Goal: Transaction & Acquisition: Book appointment/travel/reservation

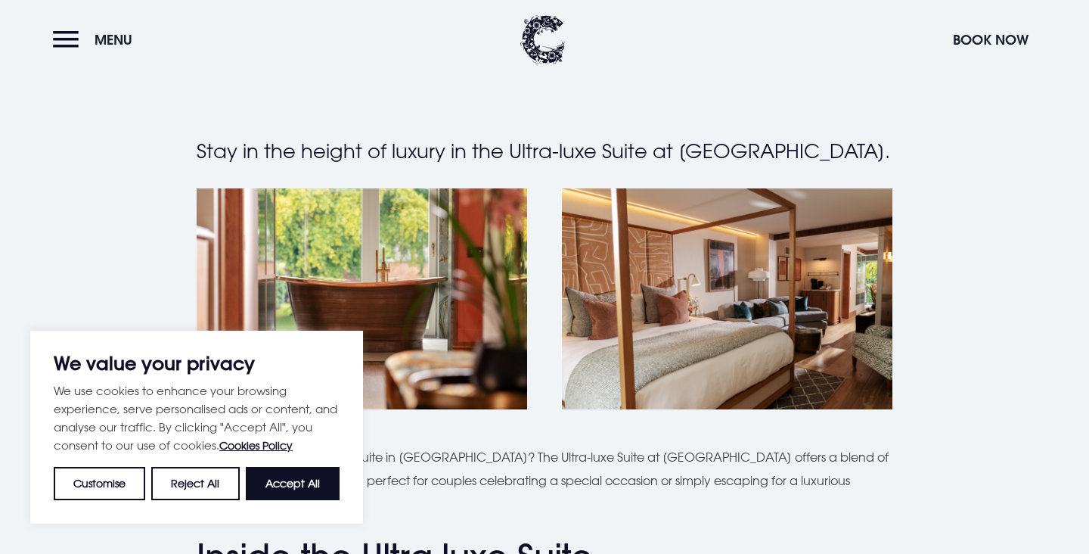
scroll to position [329, 0]
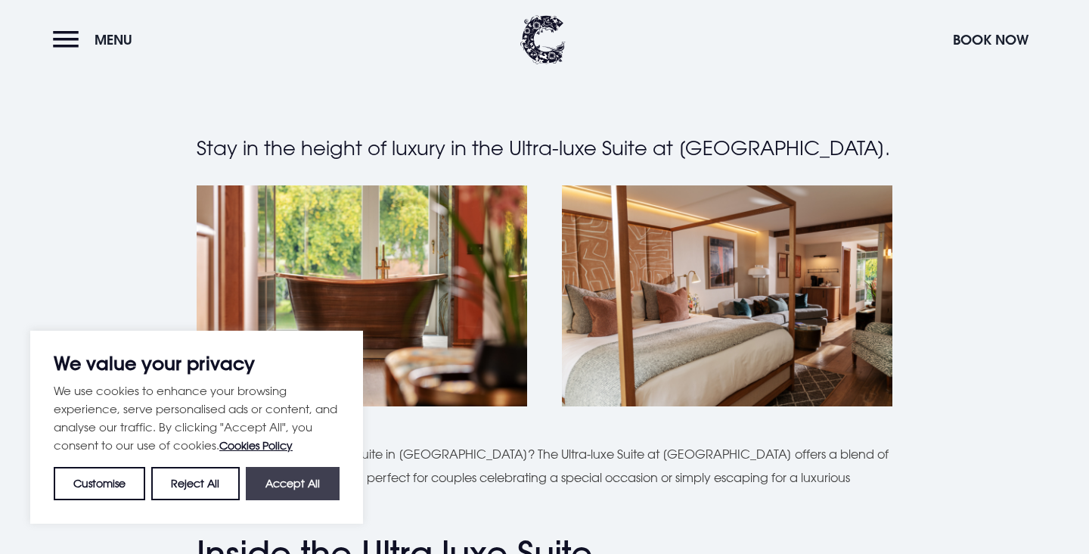
click at [305, 484] on button "Accept All" at bounding box center [293, 483] width 94 height 33
checkbox input "true"
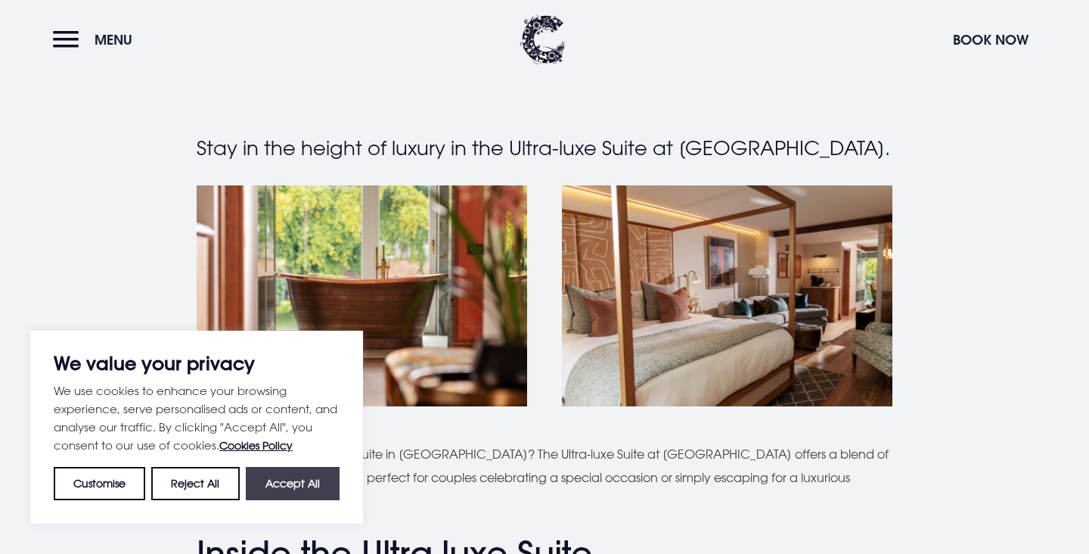
checkbox input "true"
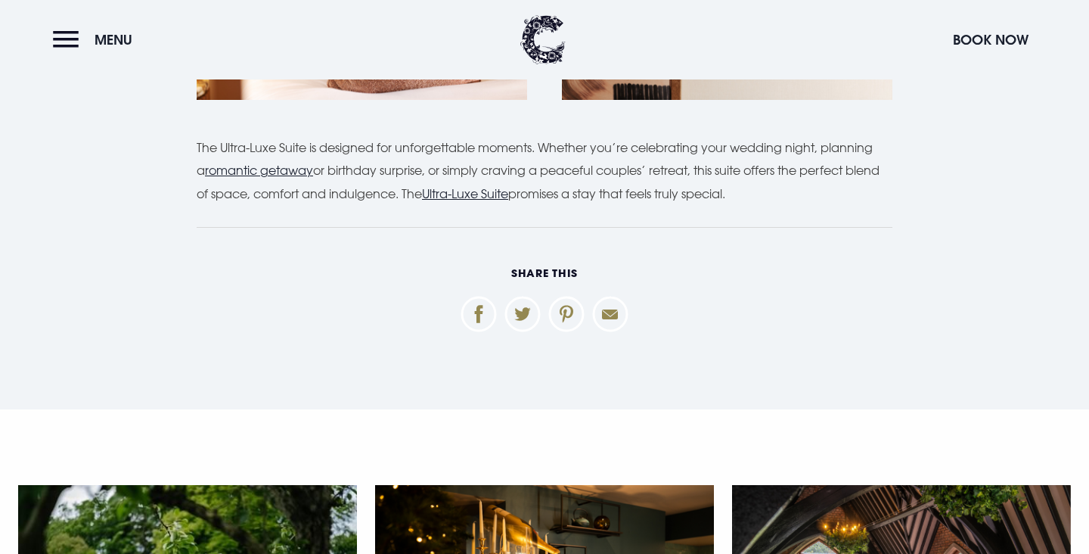
scroll to position [1888, 0]
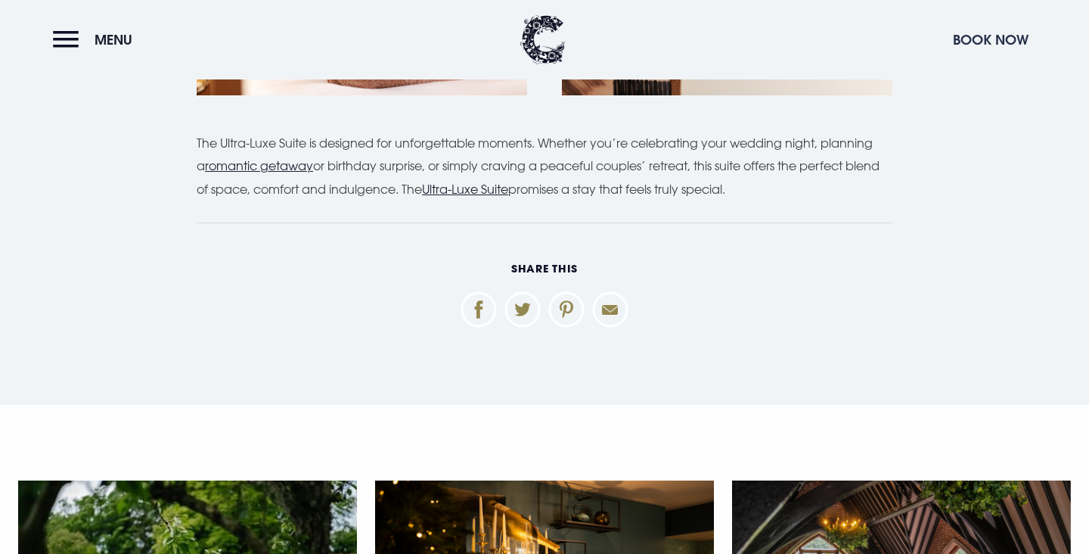
click at [990, 46] on button "Book Now" at bounding box center [991, 39] width 91 height 33
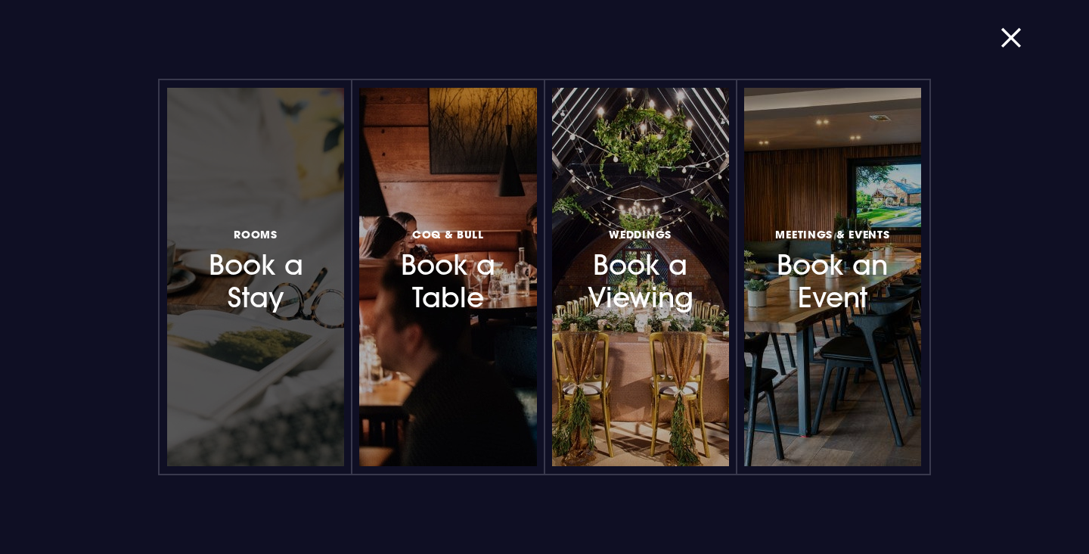
click at [305, 281] on h3 "Rooms Book a Stay" at bounding box center [256, 269] width 126 height 90
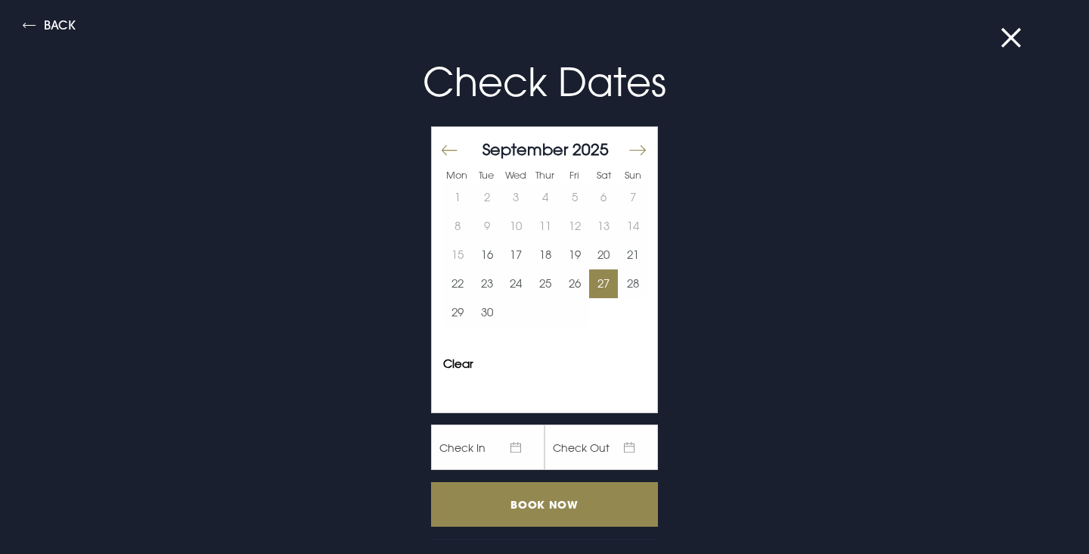
click at [595, 286] on button "27" at bounding box center [604, 283] width 30 height 29
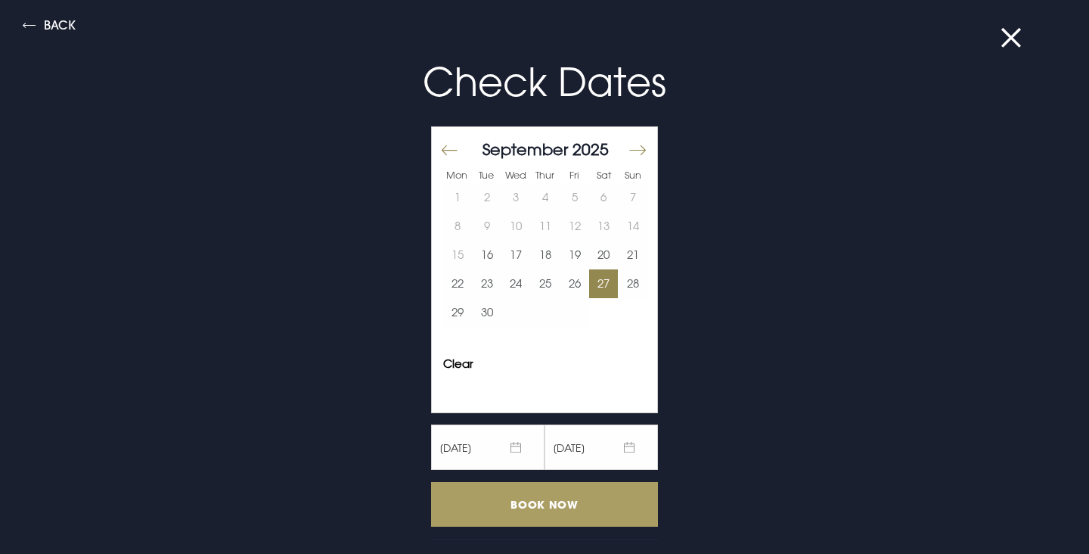
click at [564, 511] on input "Book Now" at bounding box center [544, 504] width 227 height 45
click at [526, 506] on input "Book Now" at bounding box center [544, 504] width 227 height 45
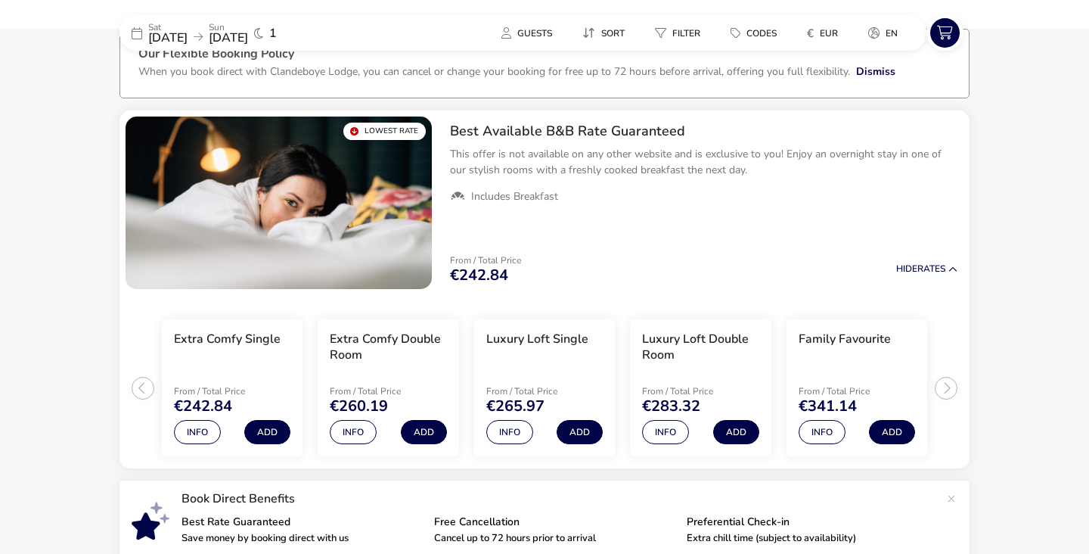
scroll to position [121, 0]
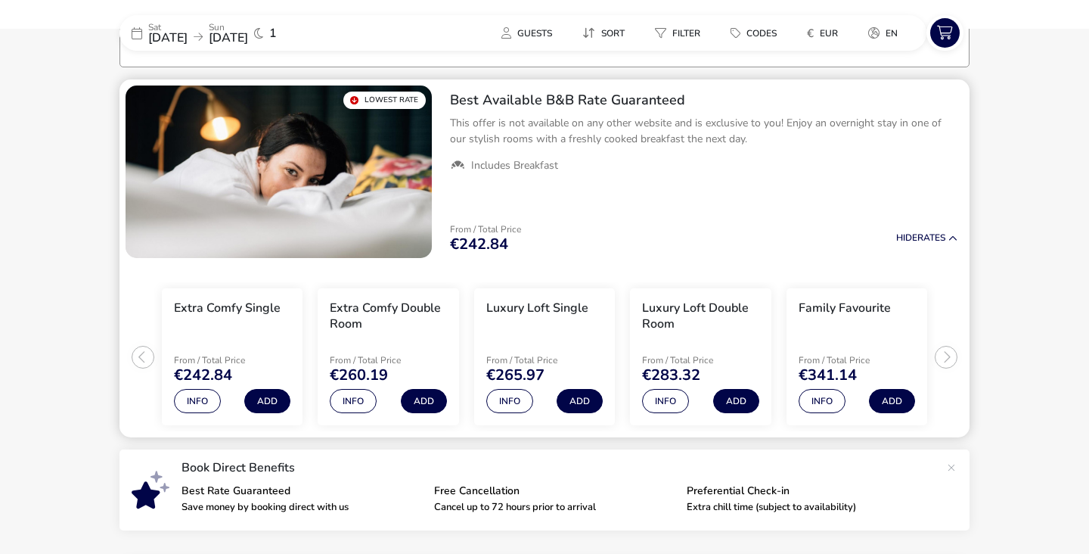
click at [320, 135] on img "1 / 1" at bounding box center [279, 171] width 306 height 172
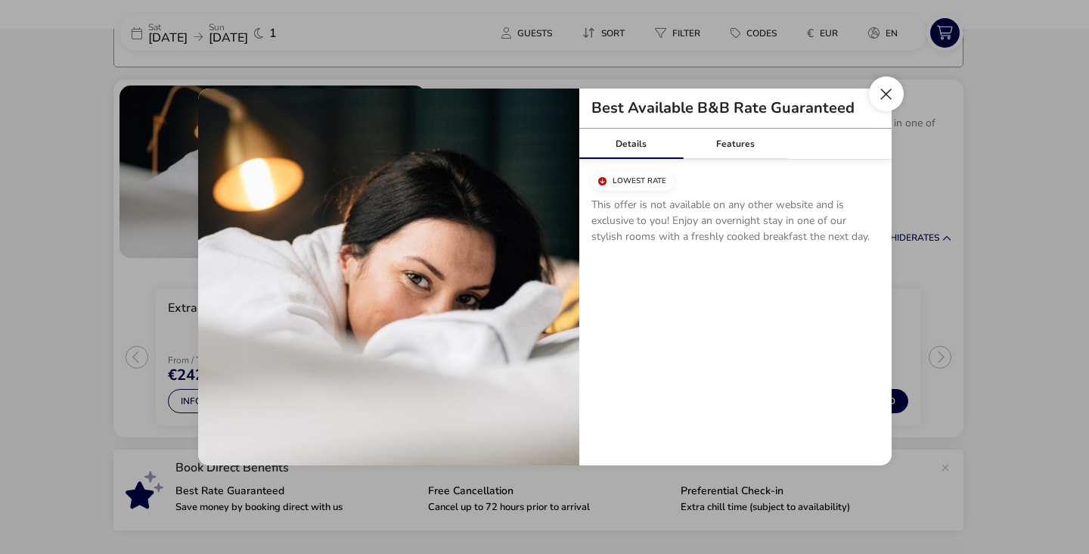
click at [890, 98] on button "Close modal" at bounding box center [886, 93] width 35 height 35
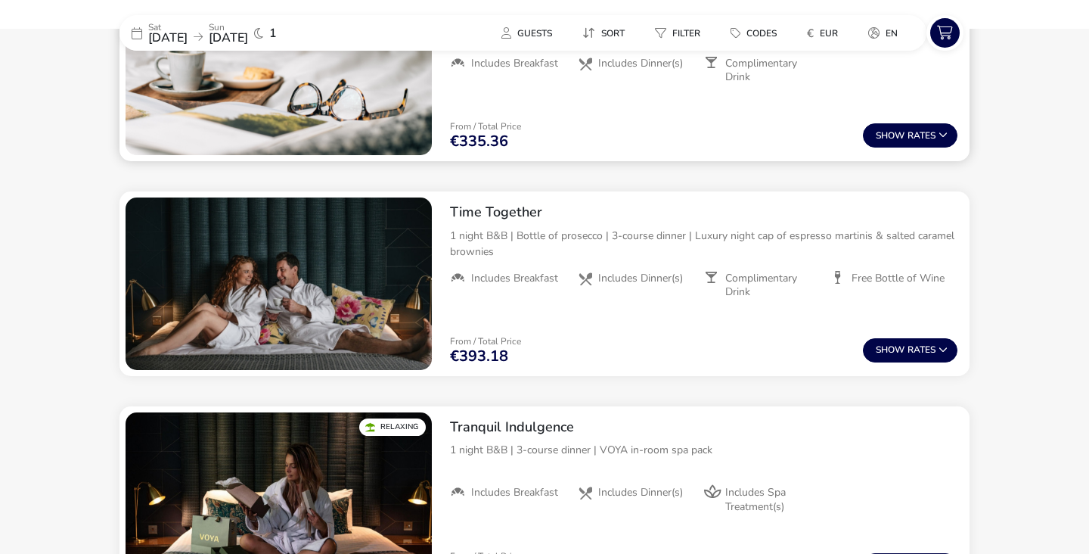
scroll to position [708, 0]
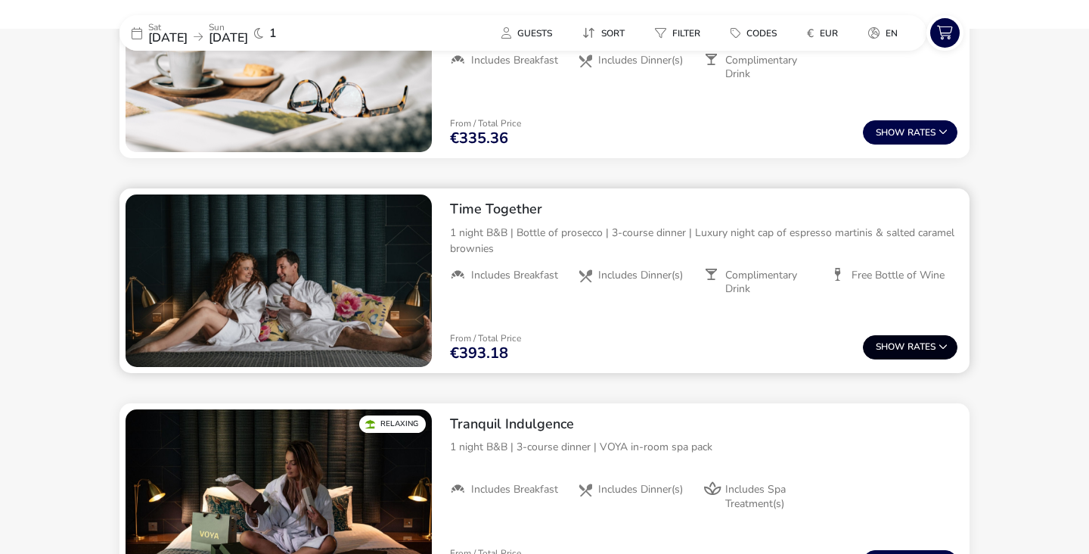
click at [893, 350] on span "Show" at bounding box center [892, 347] width 32 height 10
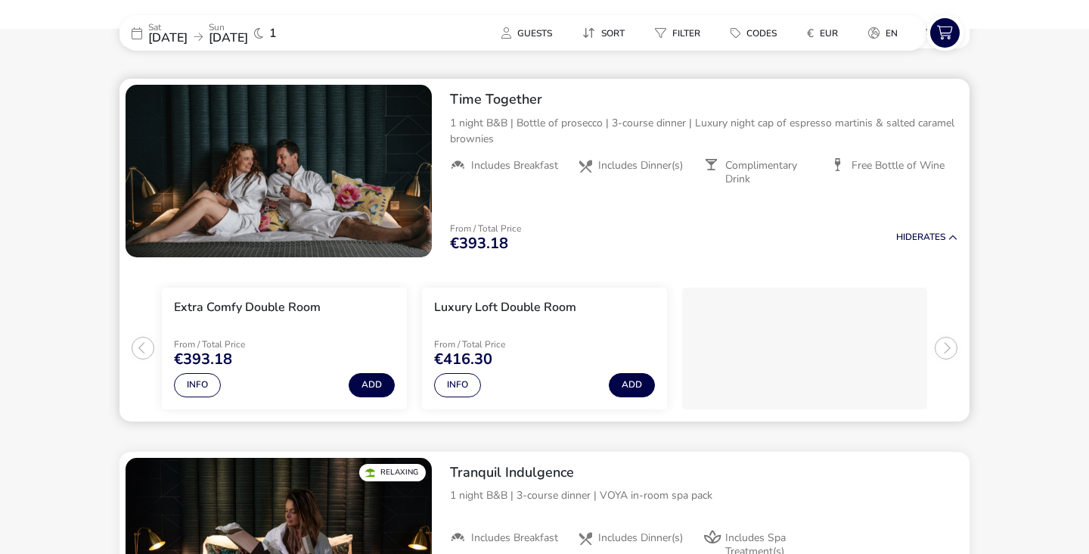
scroll to position [819, 0]
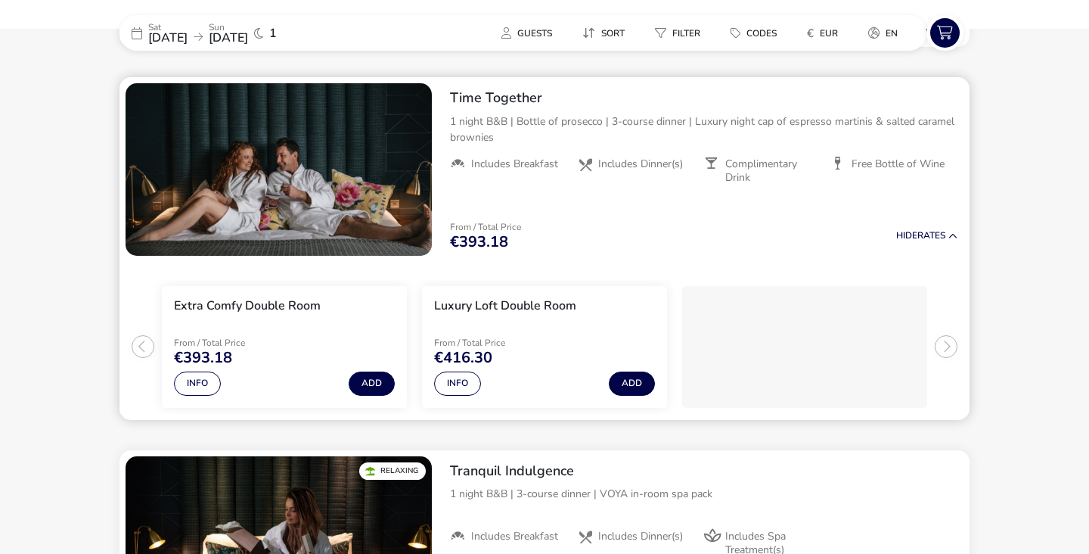
click at [312, 184] on img "1 / 1" at bounding box center [279, 169] width 306 height 172
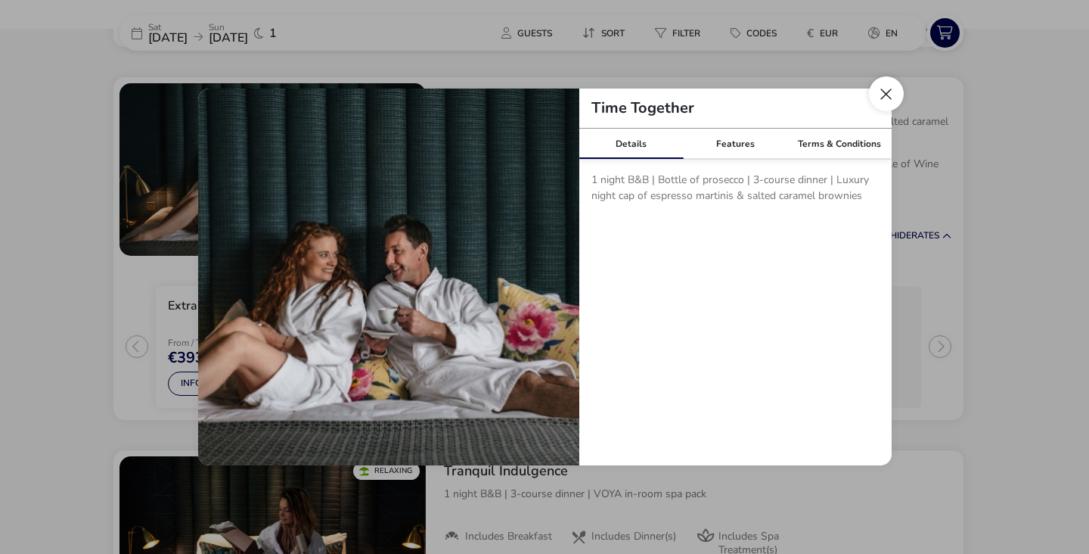
click at [886, 84] on button "Close modal" at bounding box center [886, 93] width 35 height 35
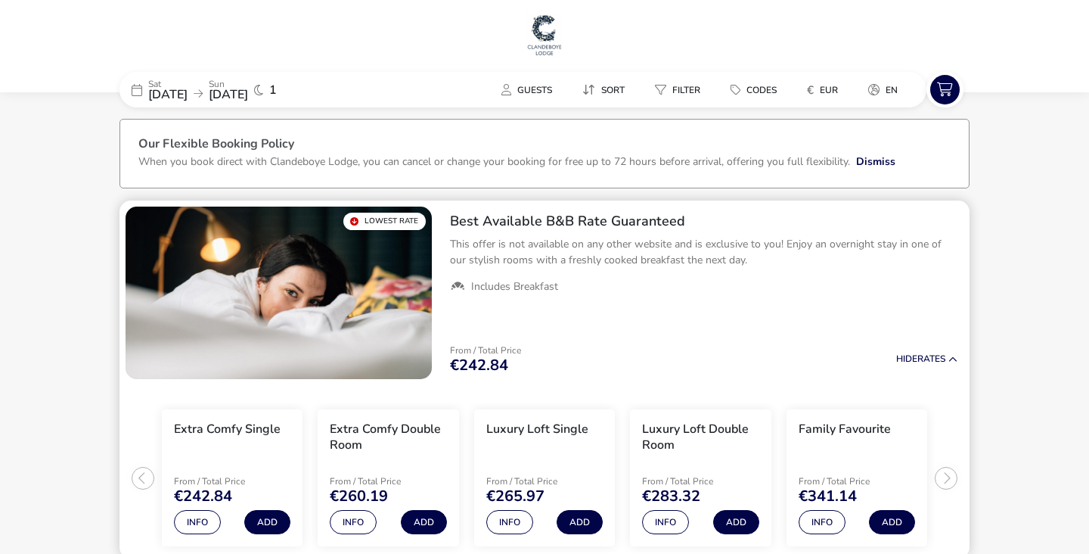
scroll to position [0, 0]
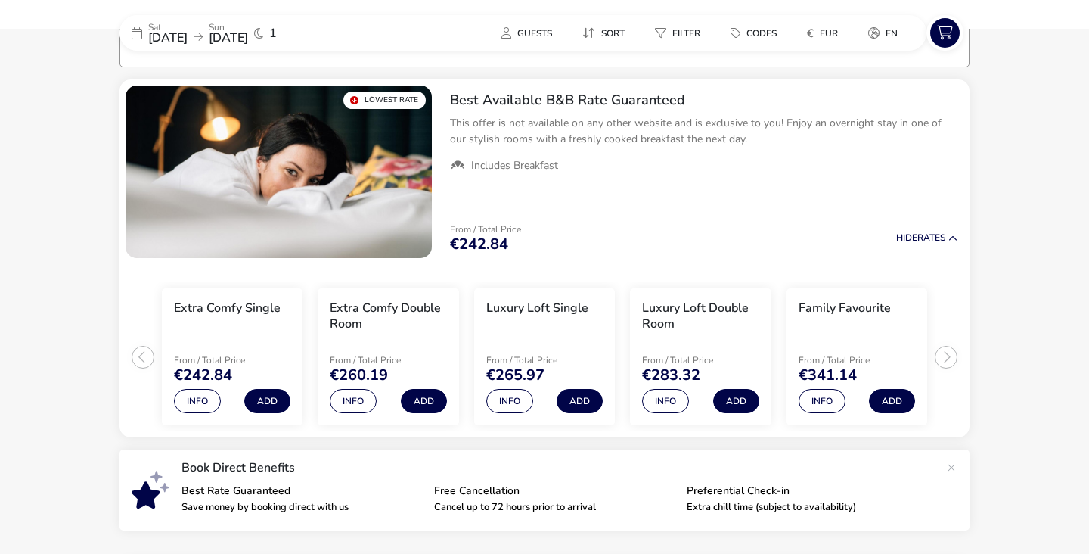
scroll to position [123, 0]
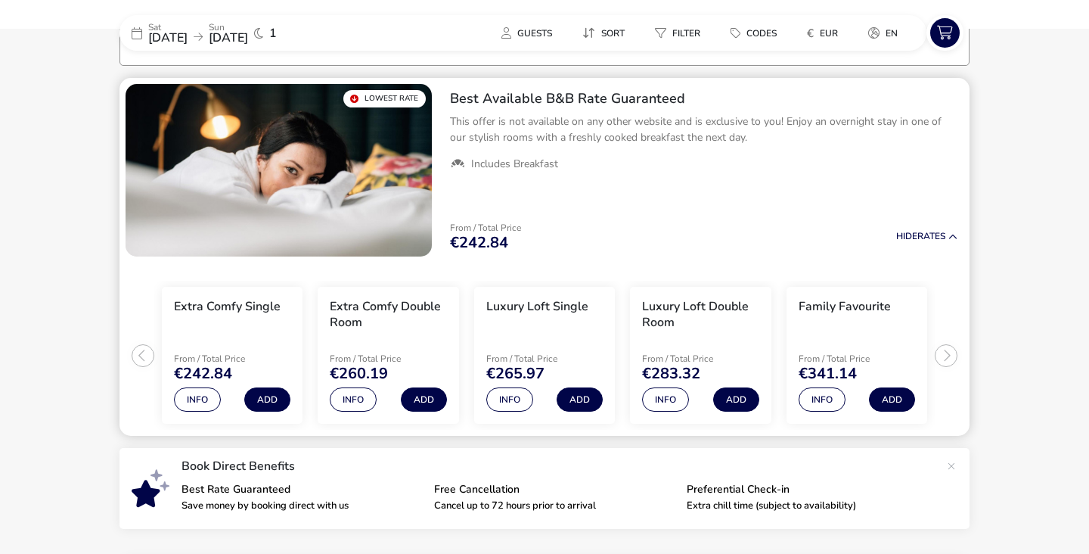
click at [397, 315] on h3 "Extra Comfy Double Room" at bounding box center [388, 315] width 117 height 32
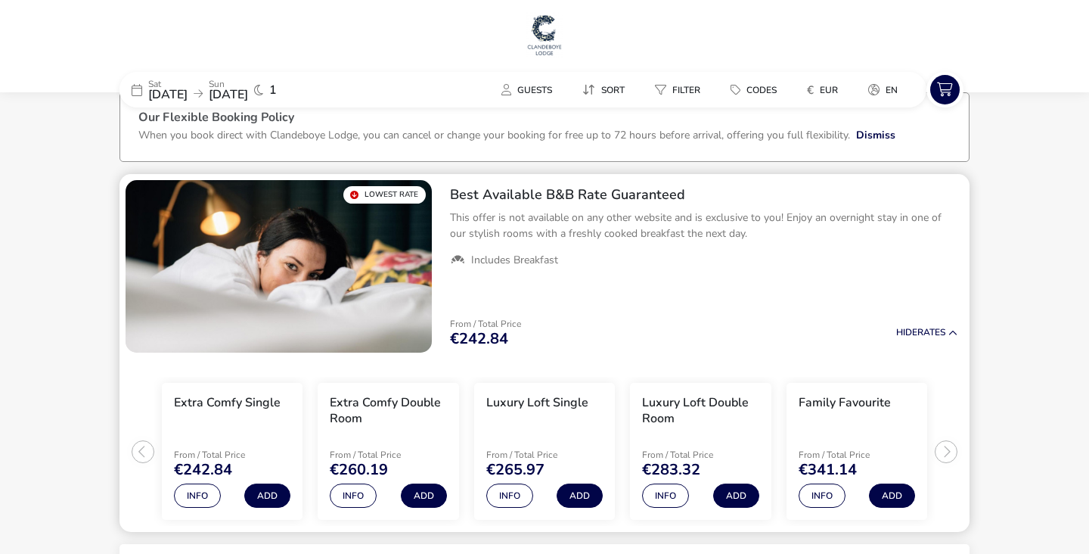
click at [945, 458] on ul "Extra Comfy Single From / Total Price €242.84 Info Add Extra Comfy Double Room …" at bounding box center [545, 446] width 850 height 174
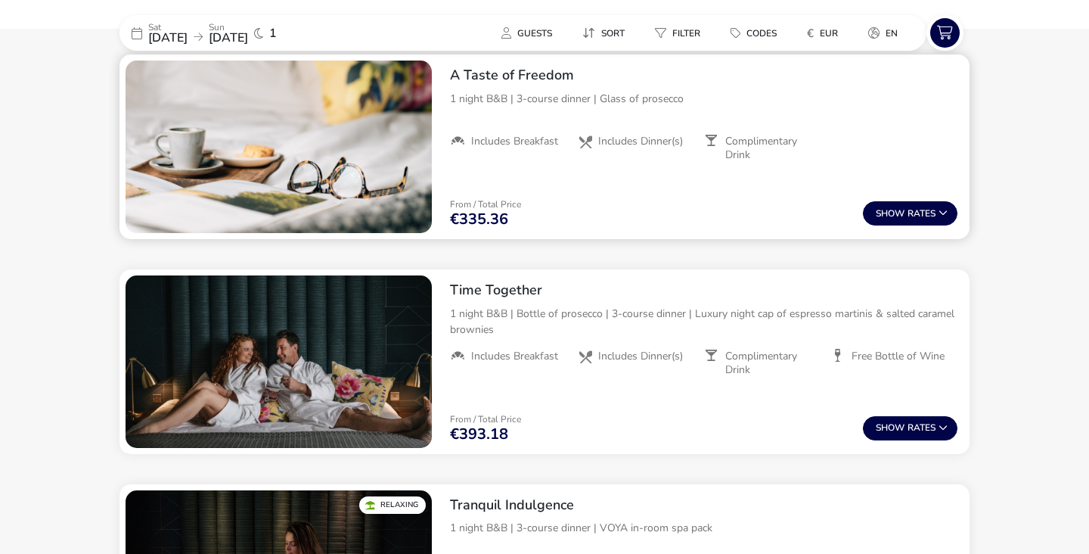
scroll to position [628, 0]
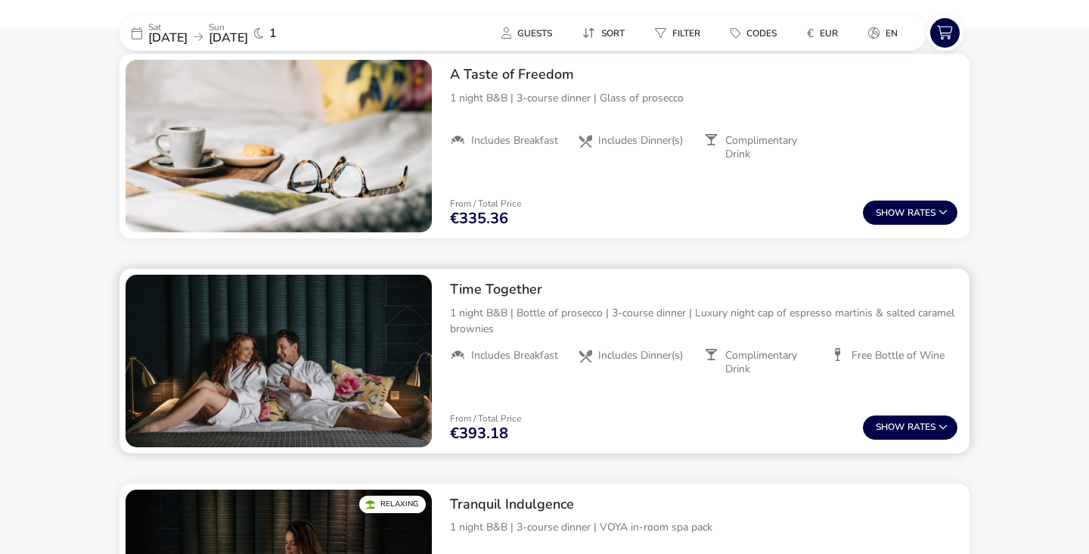
click at [907, 413] on div "From / Total Price €393.18 Show Rates" at bounding box center [704, 427] width 532 height 51
click at [907, 421] on button "Show Rates" at bounding box center [910, 427] width 95 height 24
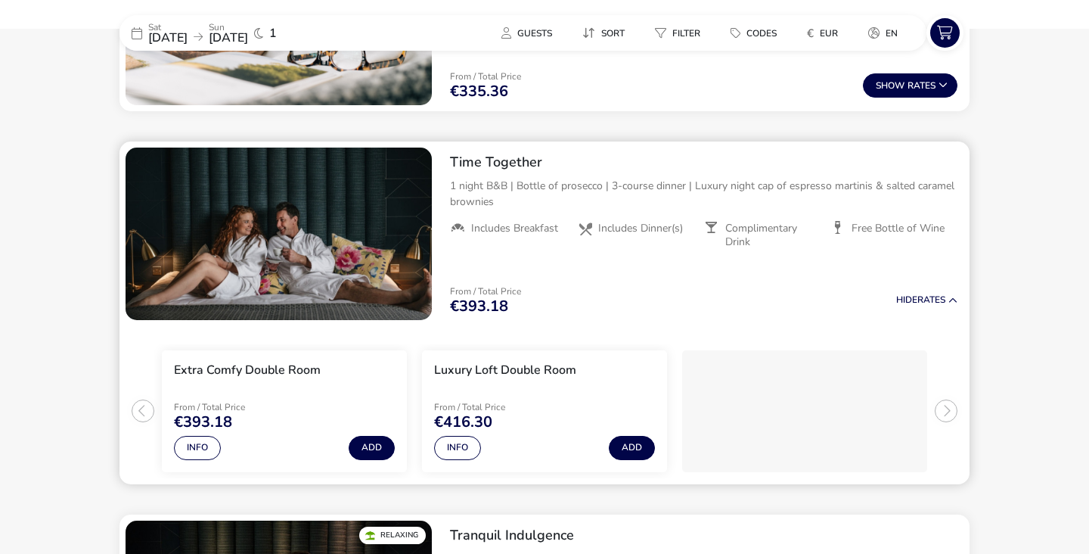
scroll to position [835, 0]
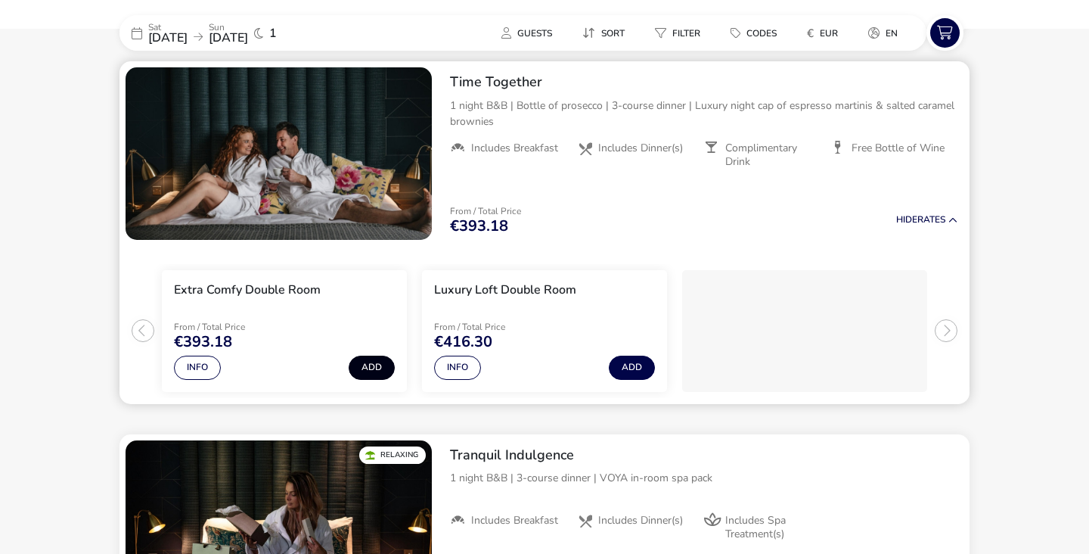
click at [353, 367] on button "Add" at bounding box center [372, 368] width 46 height 24
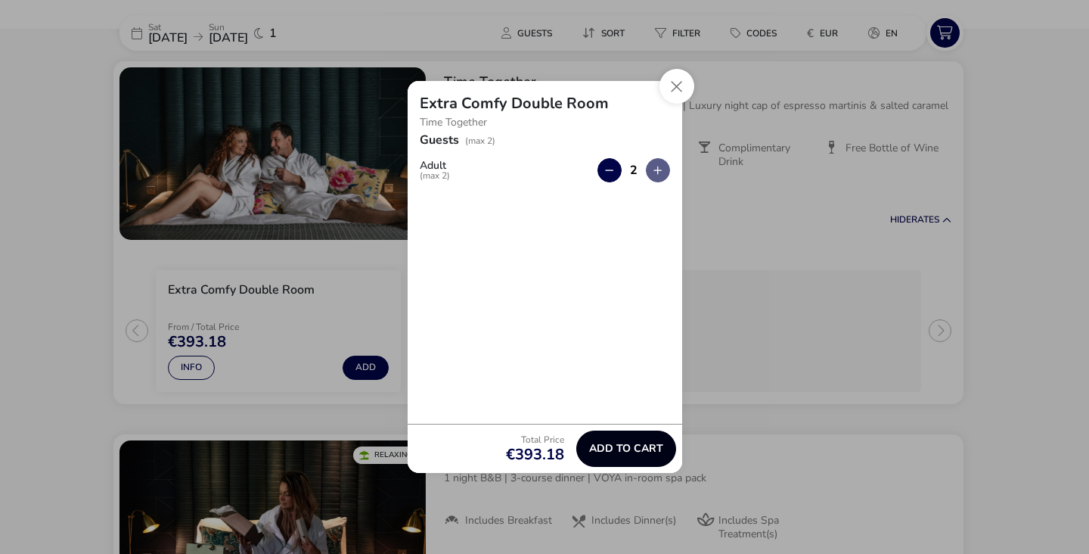
click at [635, 453] on span "Add to cart" at bounding box center [626, 448] width 74 height 11
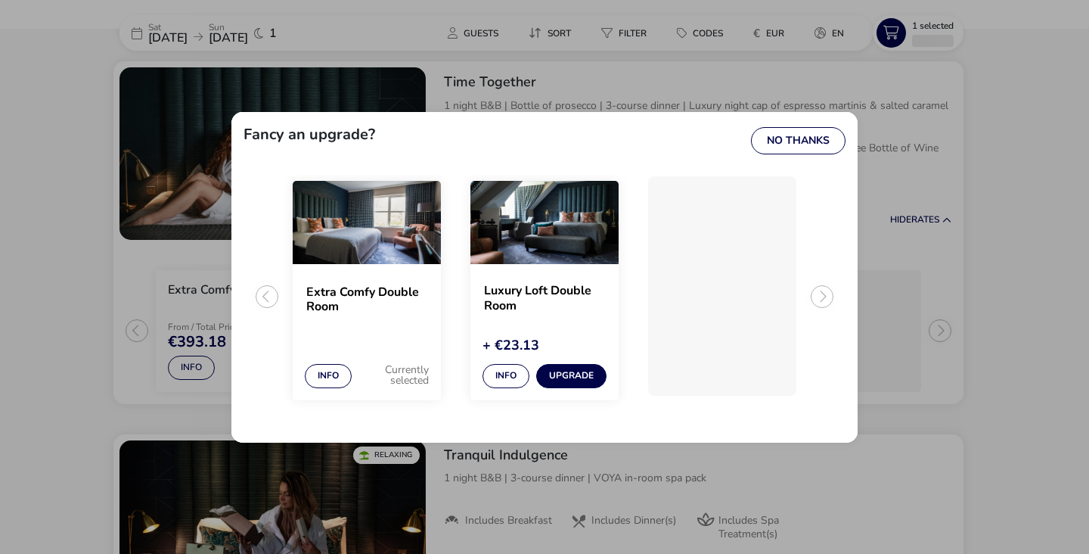
click at [385, 247] on img "1 / 3" at bounding box center [367, 222] width 148 height 83
click at [820, 146] on button "No Thanks" at bounding box center [798, 140] width 95 height 27
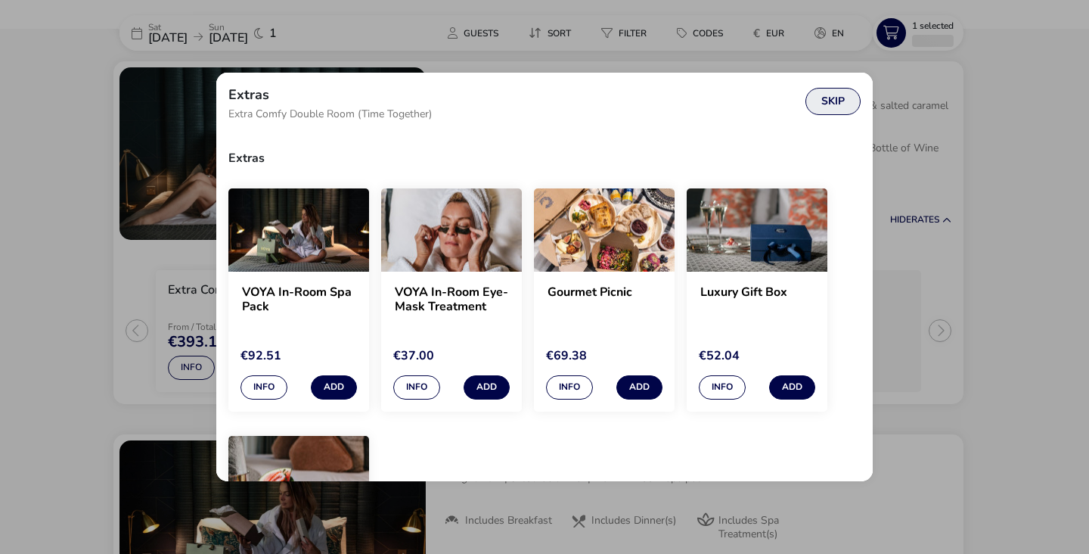
click at [836, 104] on button "Skip" at bounding box center [833, 101] width 55 height 27
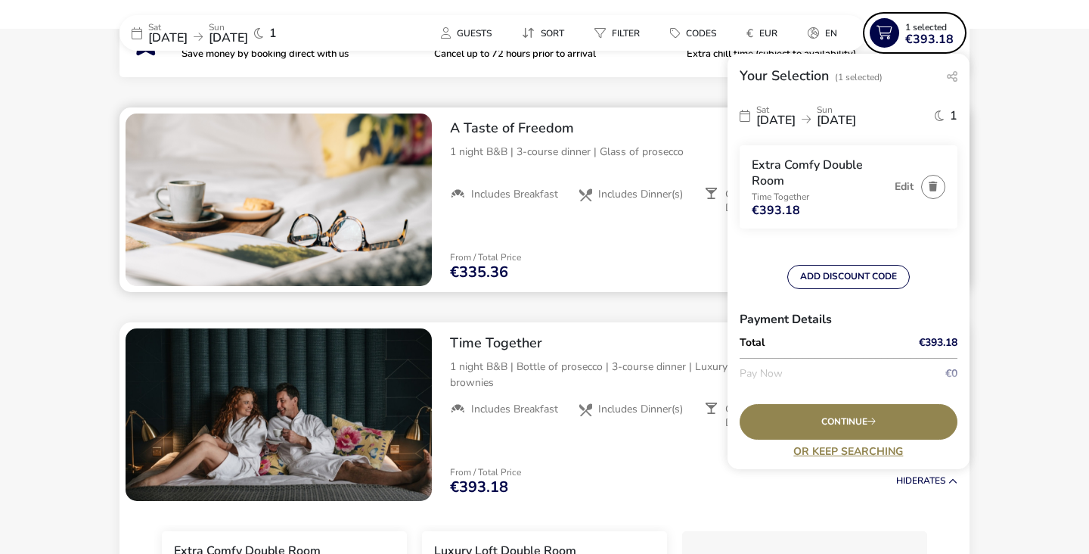
scroll to position [573, 0]
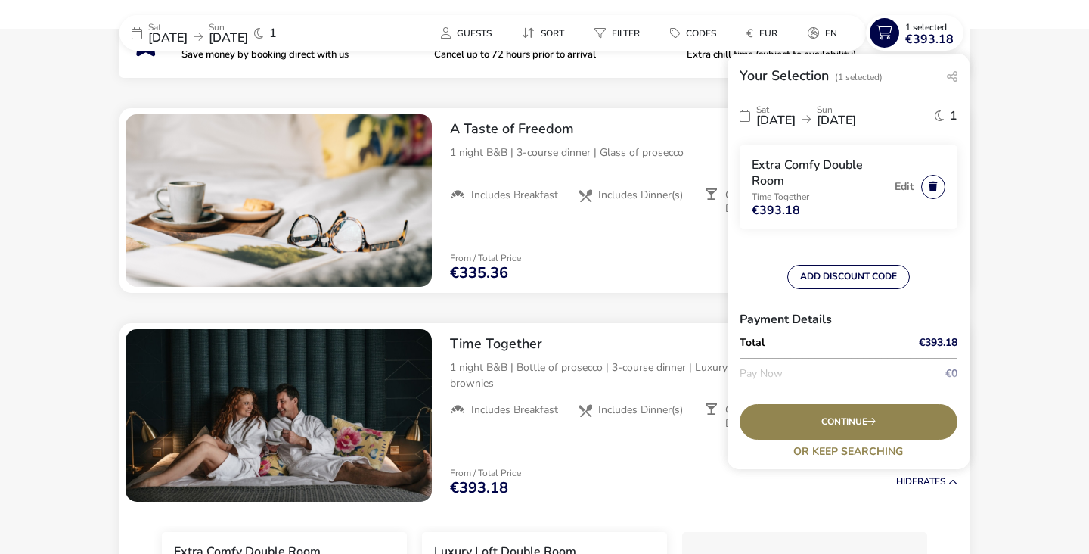
click at [938, 189] on button "button" at bounding box center [933, 187] width 24 height 24
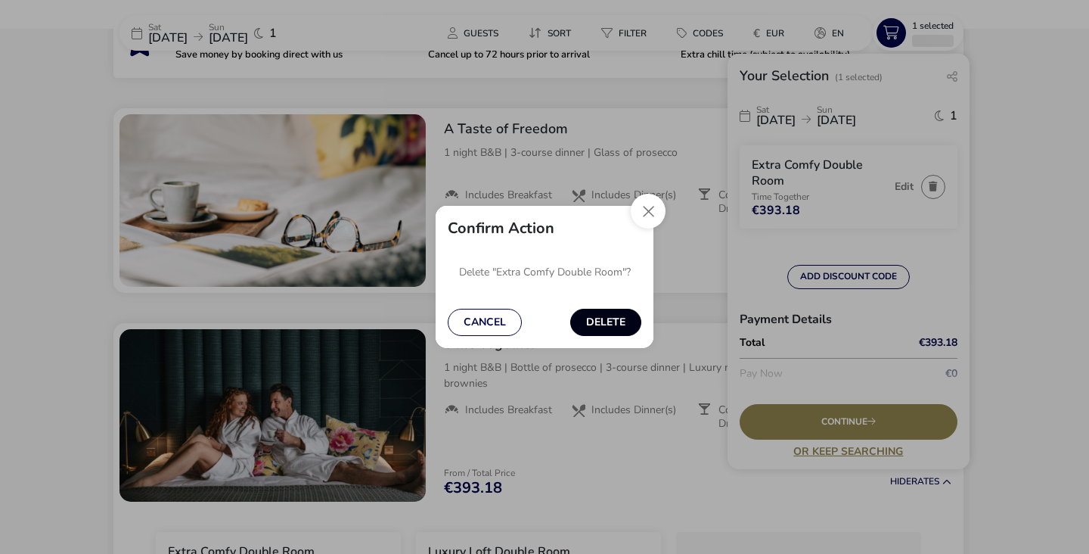
click at [589, 325] on button "Delete" at bounding box center [605, 322] width 71 height 27
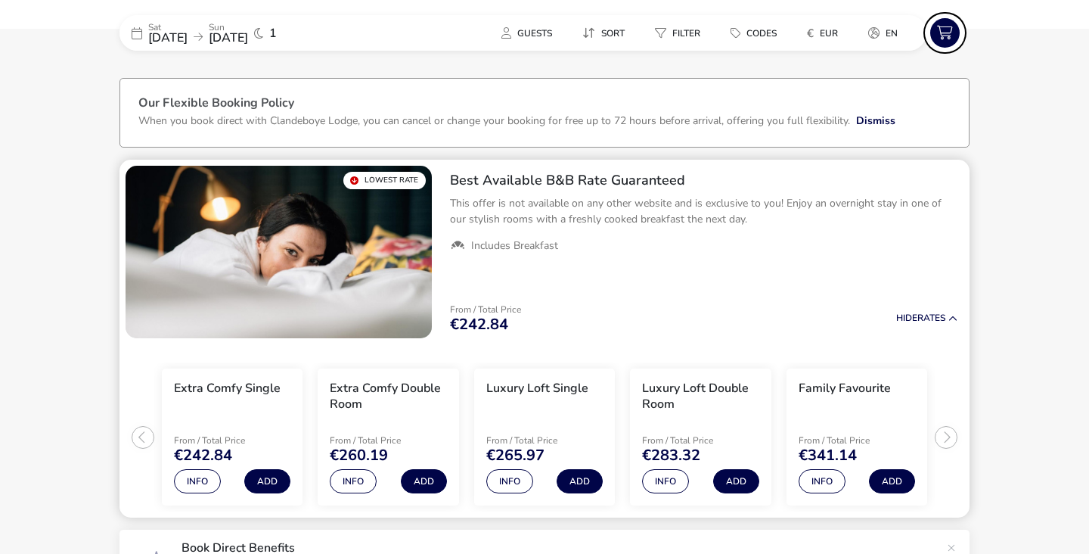
scroll to position [95, 0]
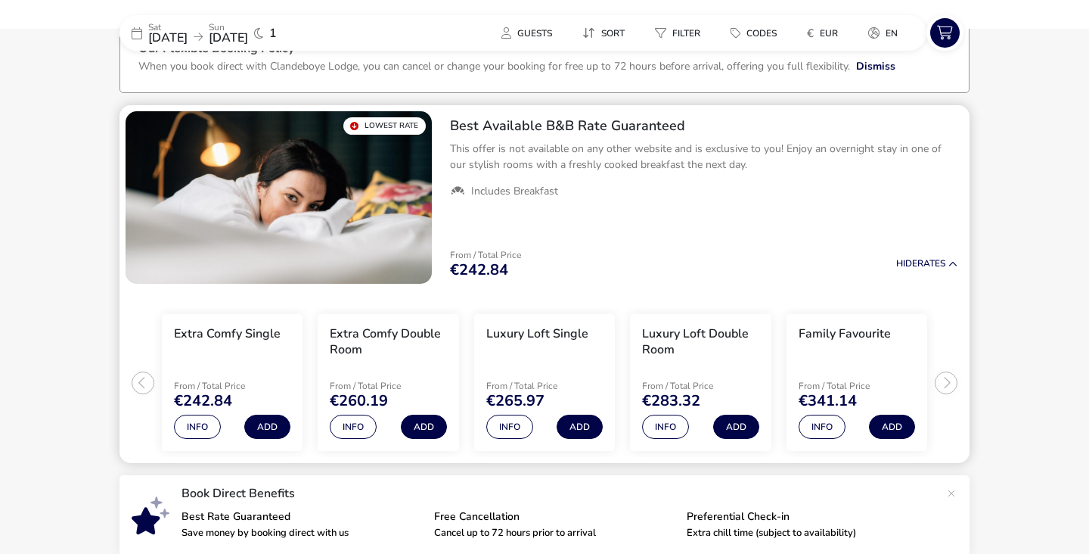
click at [953, 383] on ul "Extra Comfy Single From / Total Price €242.84 Info Add Extra Comfy Double Room …" at bounding box center [545, 377] width 850 height 174
click at [827, 356] on div "Family Favourite" at bounding box center [845, 345] width 92 height 38
click at [726, 423] on button "Add" at bounding box center [736, 427] width 46 height 24
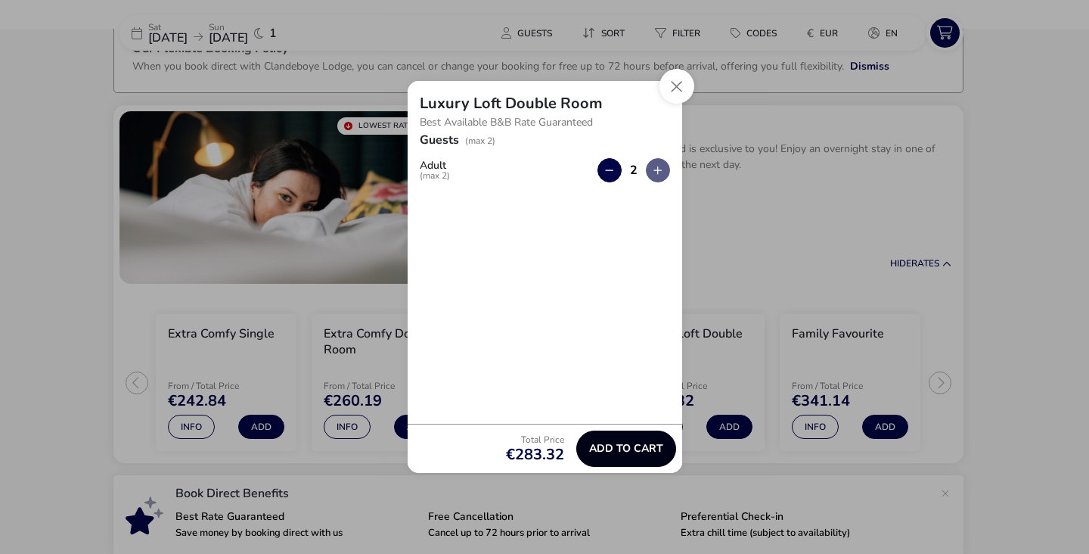
click at [586, 449] on button "Add to cart" at bounding box center [626, 448] width 100 height 36
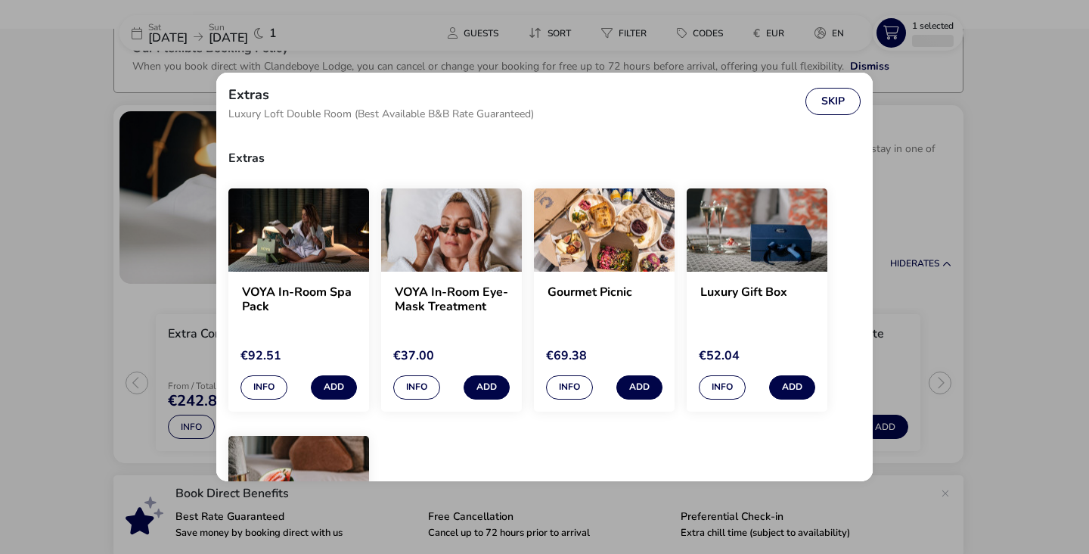
scroll to position [0, 0]
click at [833, 95] on button "Skip" at bounding box center [833, 101] width 55 height 27
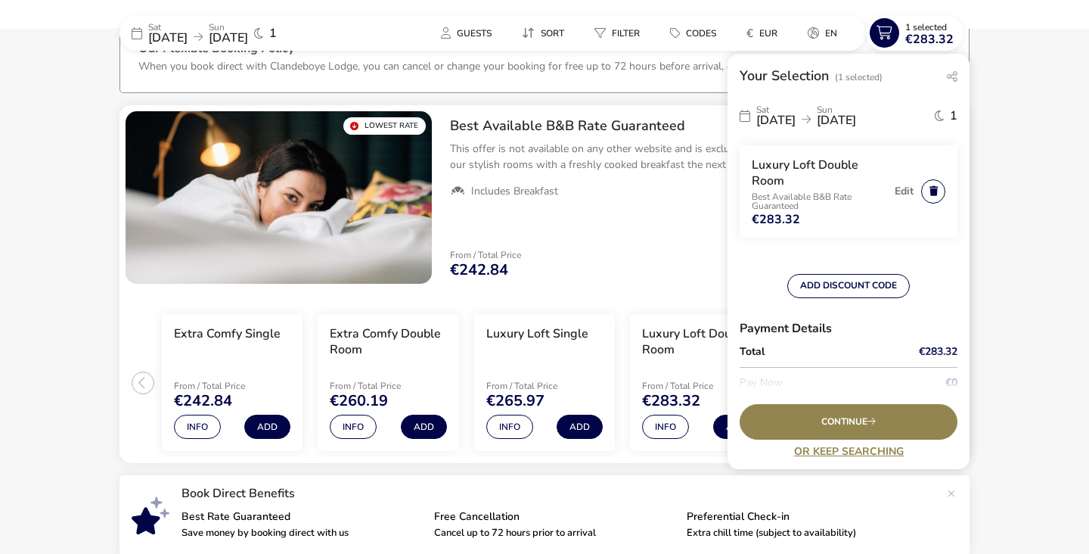
click at [934, 186] on button "button" at bounding box center [933, 191] width 24 height 24
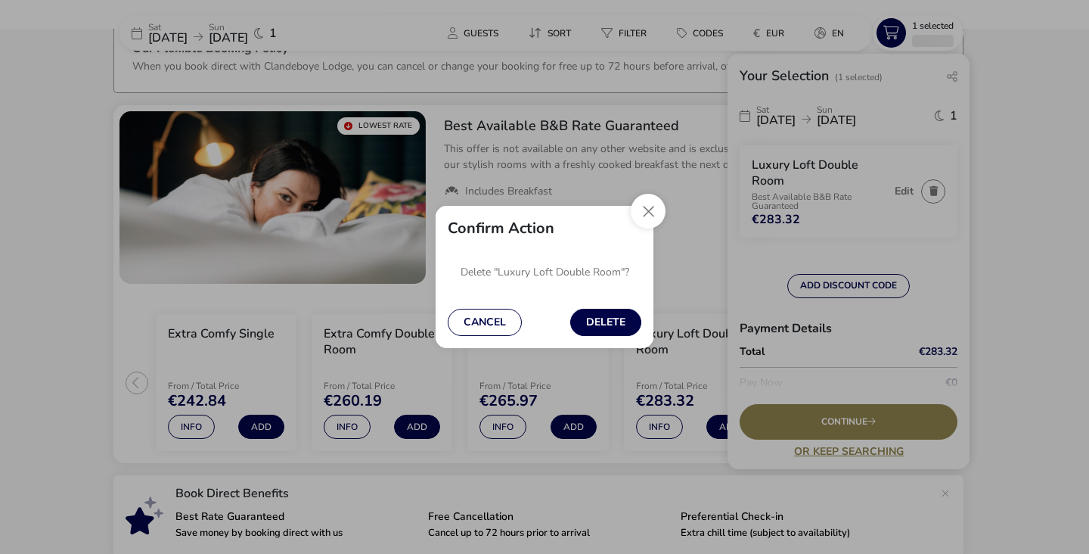
click at [601, 344] on div "Cancel Delete" at bounding box center [545, 322] width 218 height 51
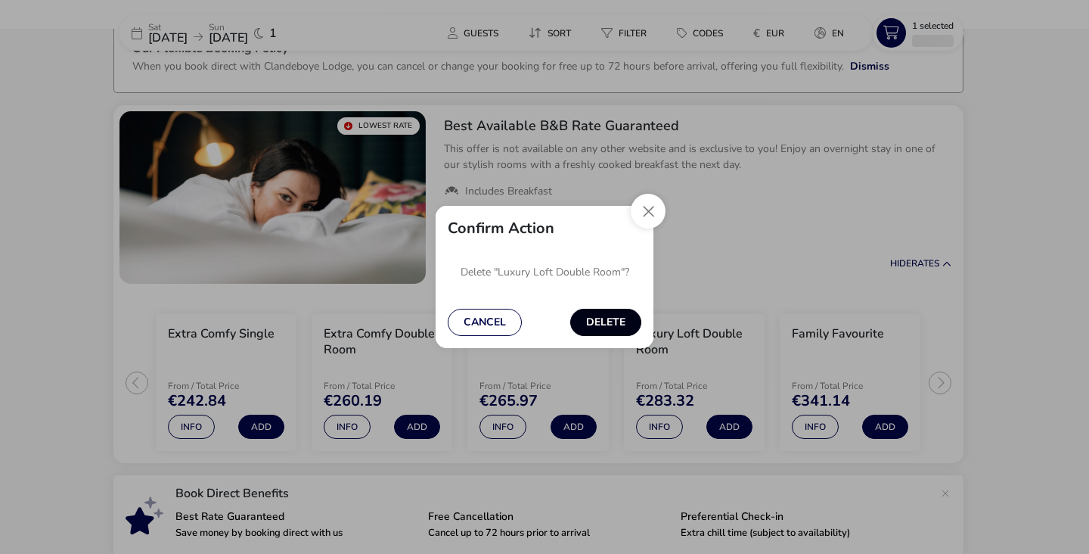
click at [612, 329] on button "Delete" at bounding box center [605, 322] width 71 height 27
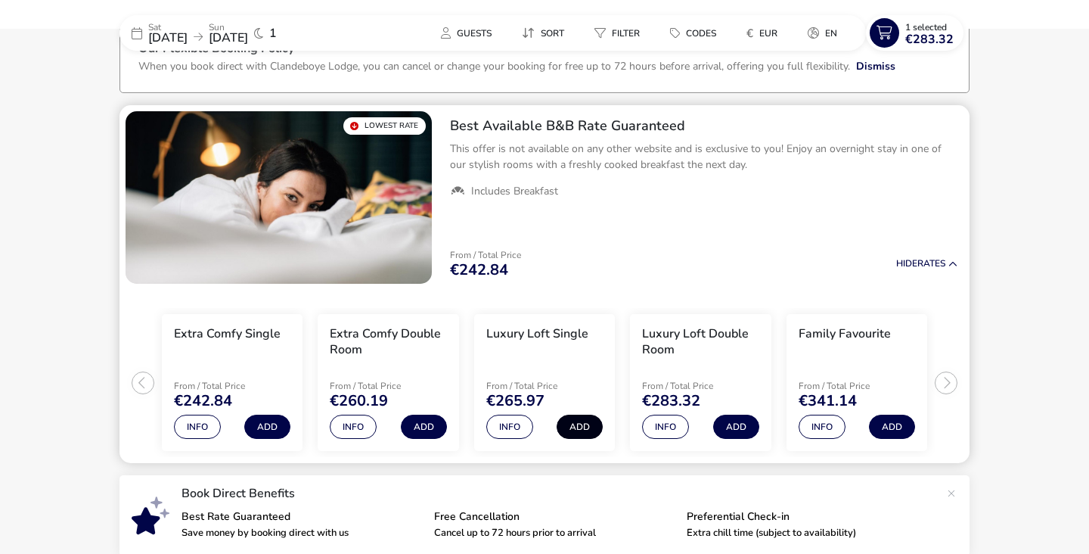
click at [570, 432] on button "Add" at bounding box center [580, 427] width 46 height 24
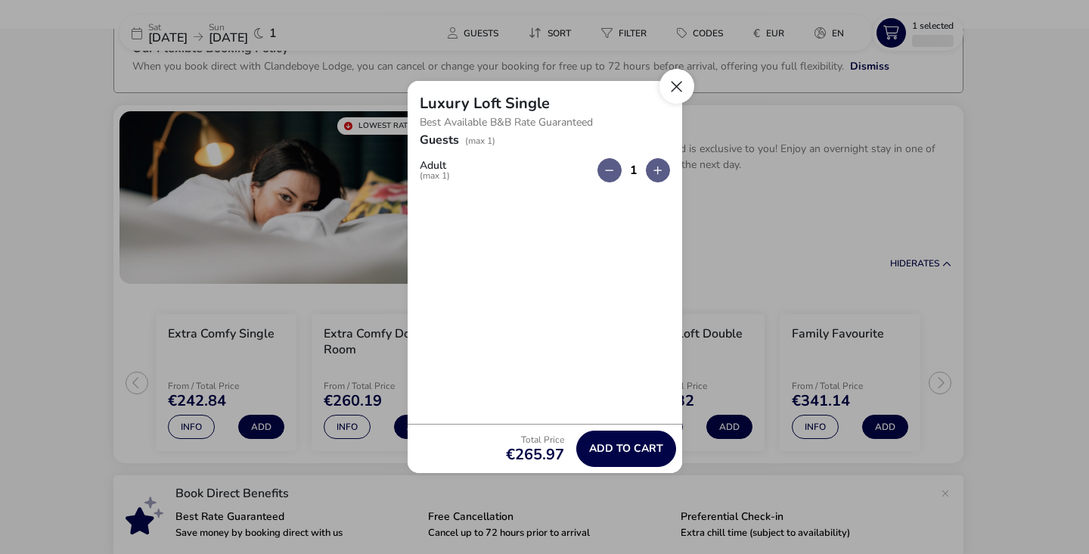
click at [676, 89] on button "Close" at bounding box center [677, 86] width 35 height 35
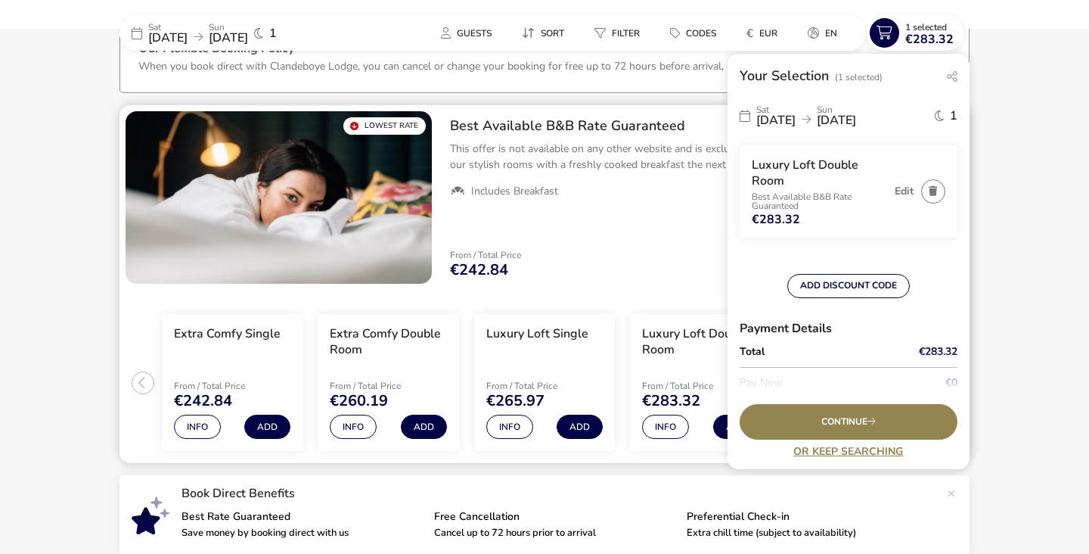
click at [396, 356] on div "Extra Comfy Double Room" at bounding box center [388, 345] width 117 height 38
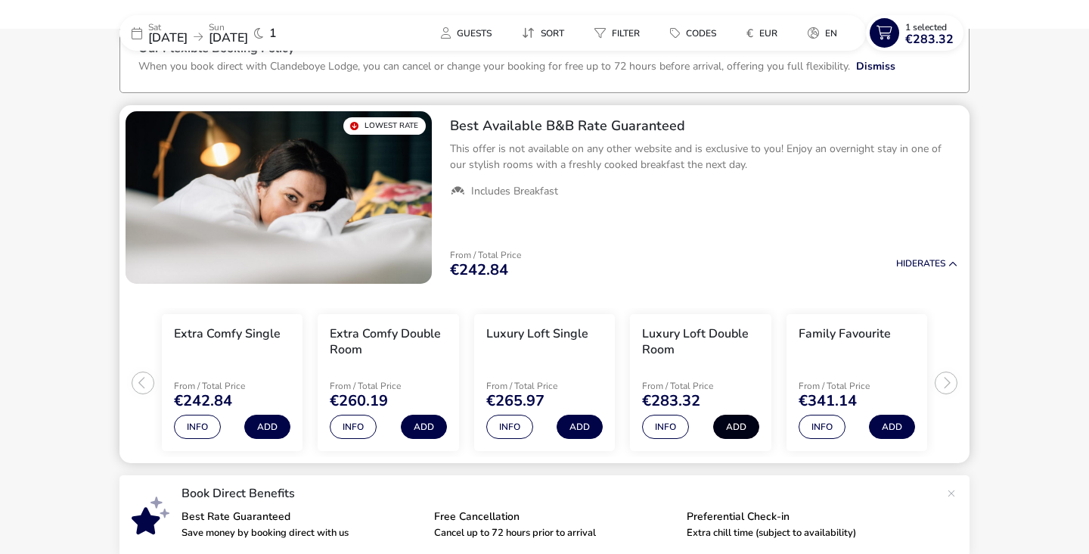
click at [744, 425] on button "Add" at bounding box center [736, 427] width 46 height 24
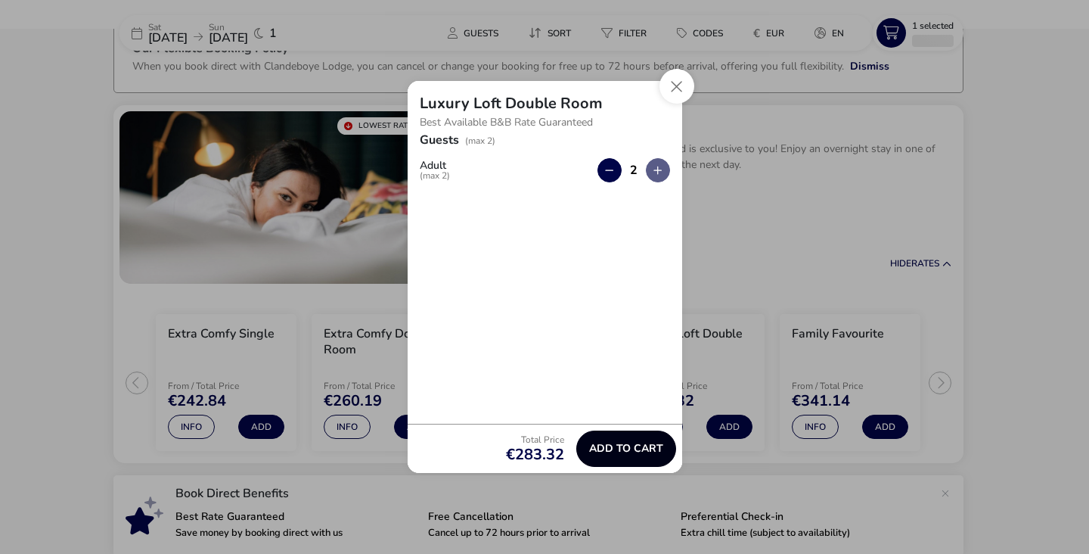
click at [615, 446] on span "Add to cart" at bounding box center [626, 448] width 74 height 11
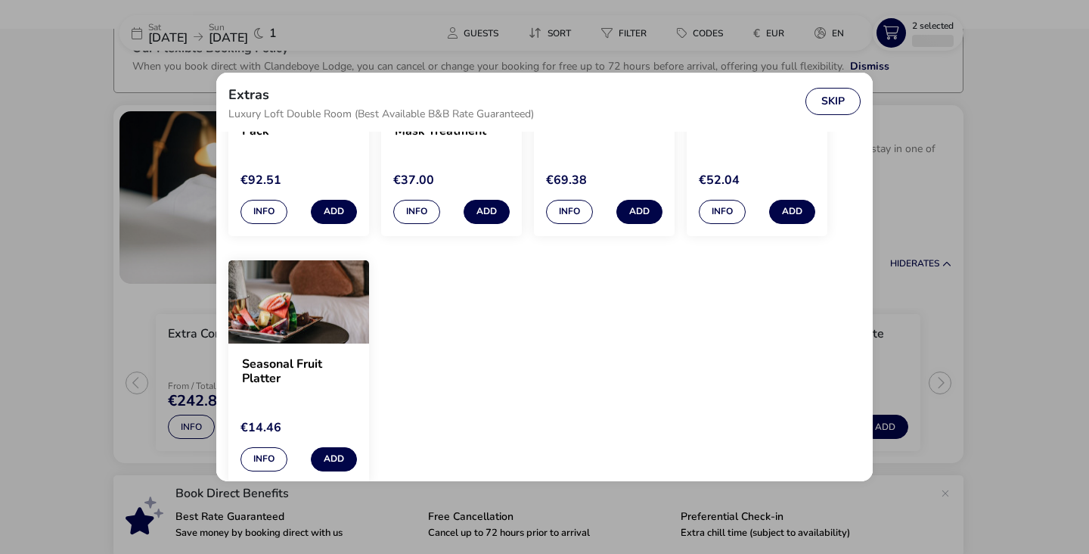
scroll to position [4, 0]
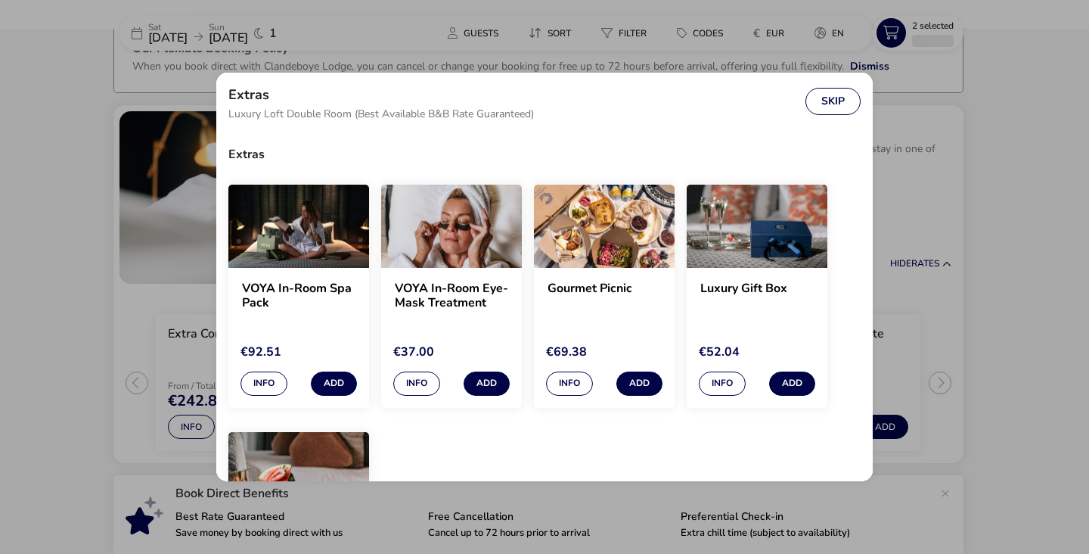
click at [302, 255] on img "extras selection modal" at bounding box center [298, 226] width 141 height 83
click at [264, 384] on button "Info" at bounding box center [264, 383] width 47 height 24
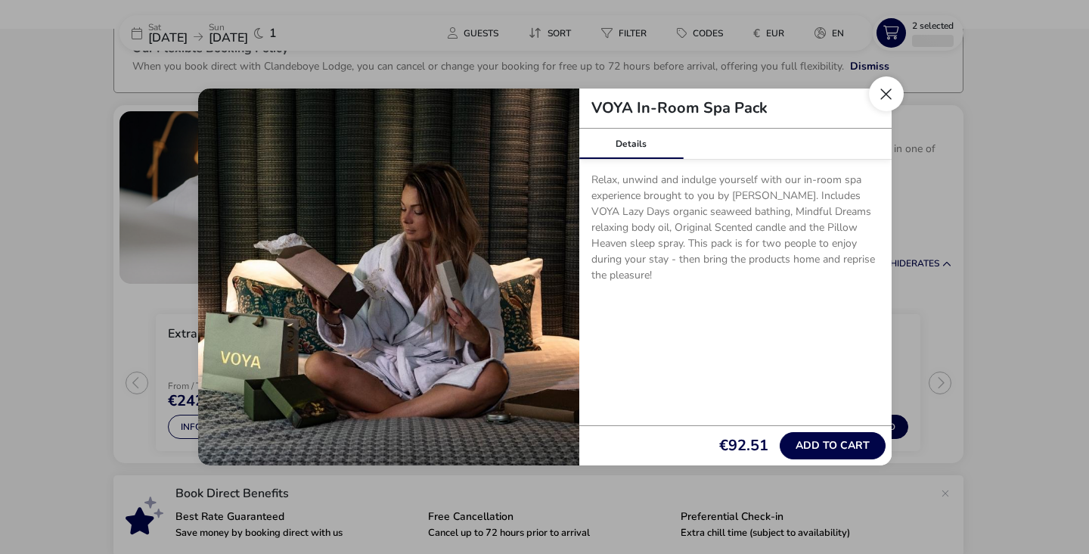
click at [895, 92] on button "Close" at bounding box center [886, 93] width 35 height 35
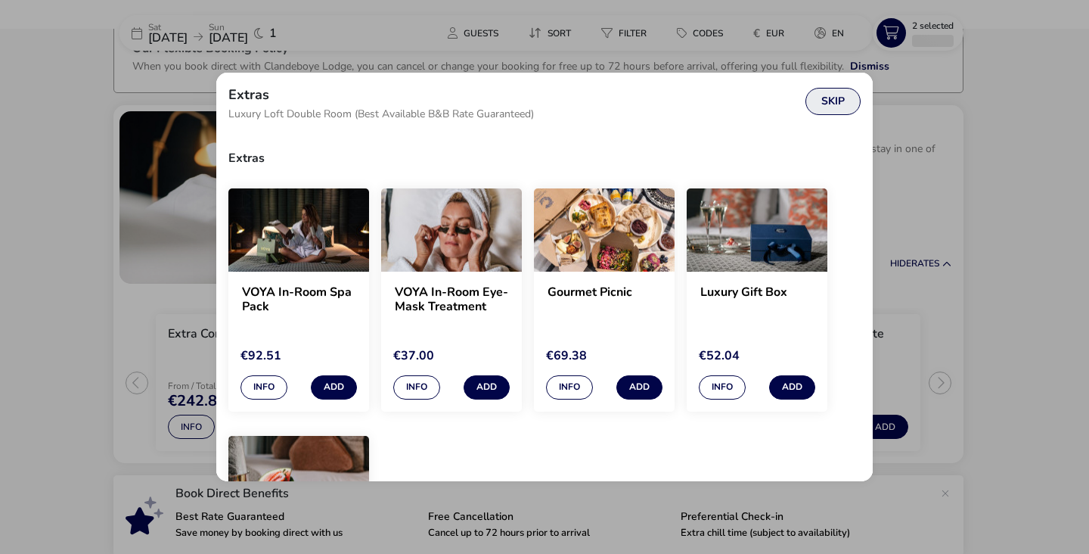
click at [842, 96] on button "Skip" at bounding box center [833, 101] width 55 height 27
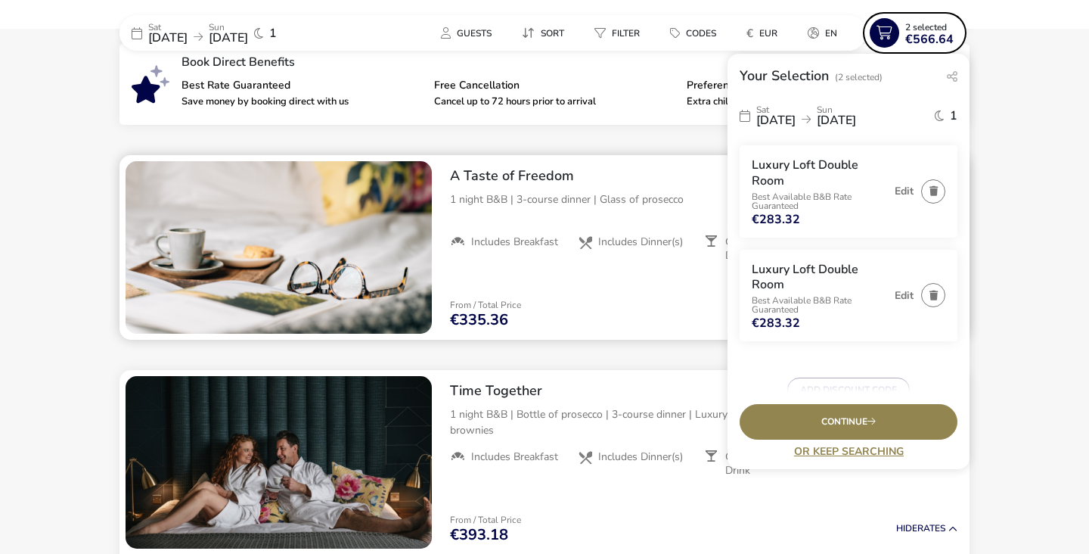
scroll to position [679, 0]
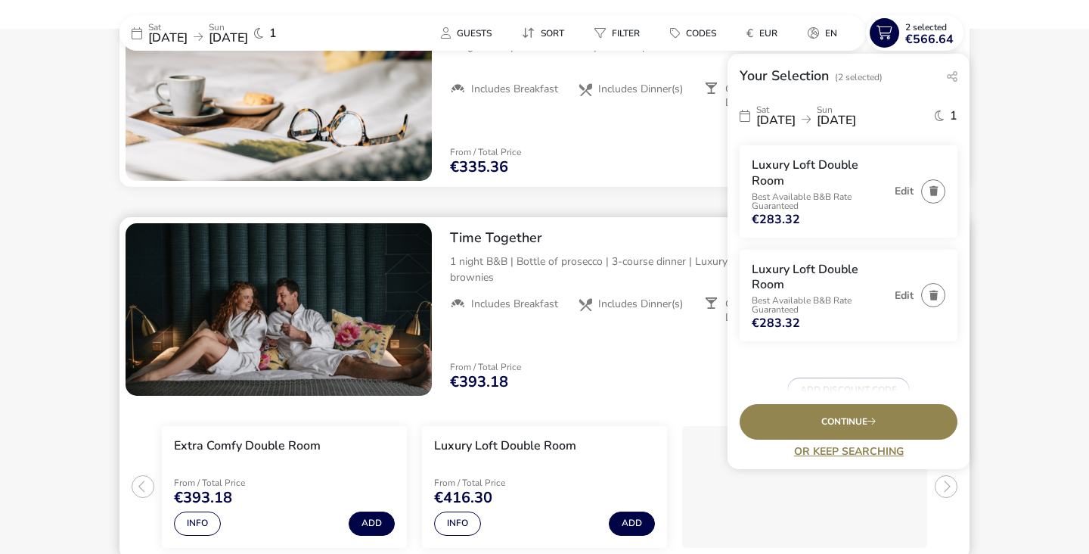
click at [382, 353] on img "1 / 1" at bounding box center [279, 309] width 306 height 172
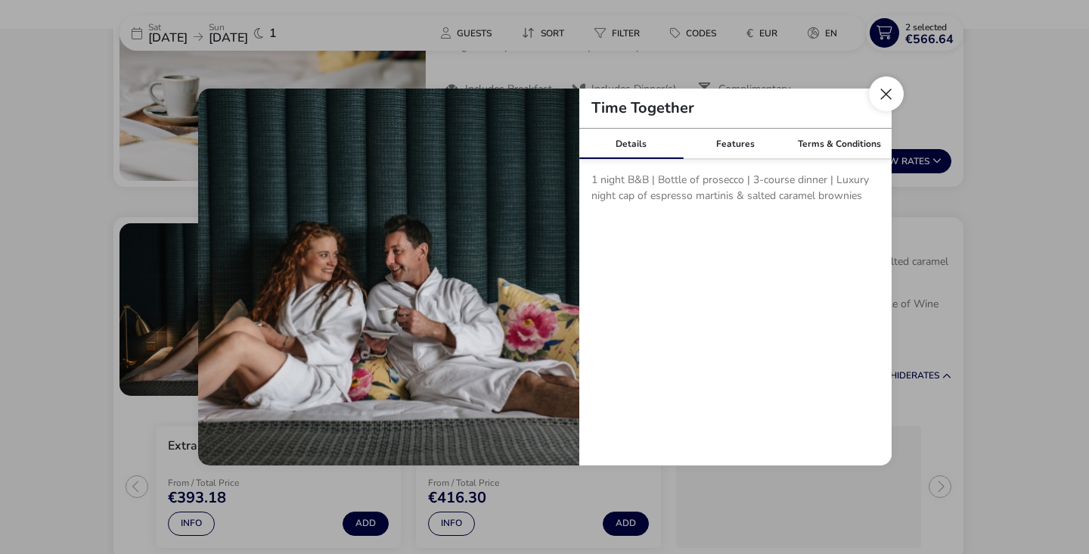
click at [889, 96] on button "Close modal" at bounding box center [886, 93] width 35 height 35
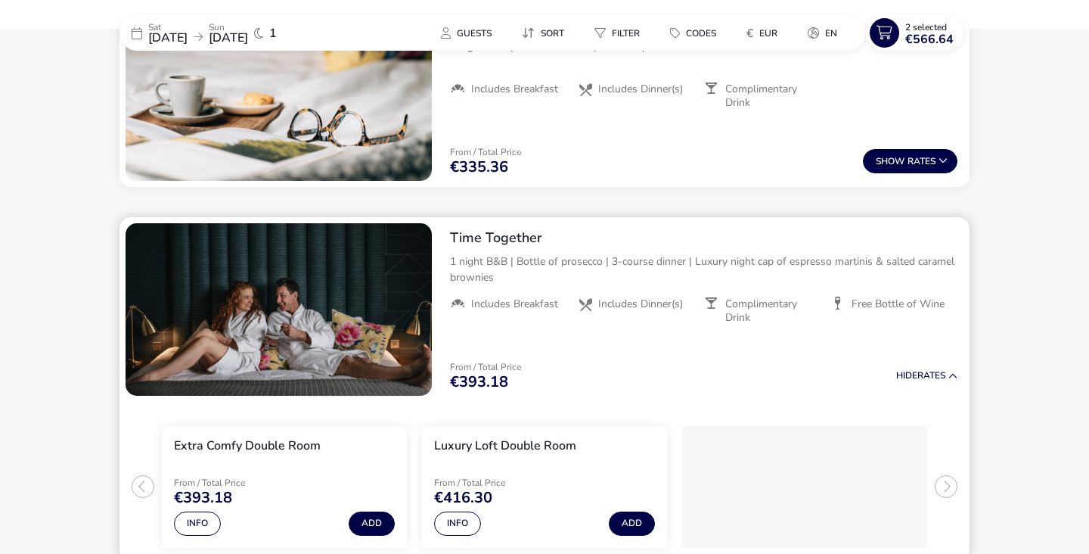
click at [259, 337] on img "1 / 1" at bounding box center [279, 309] width 306 height 172
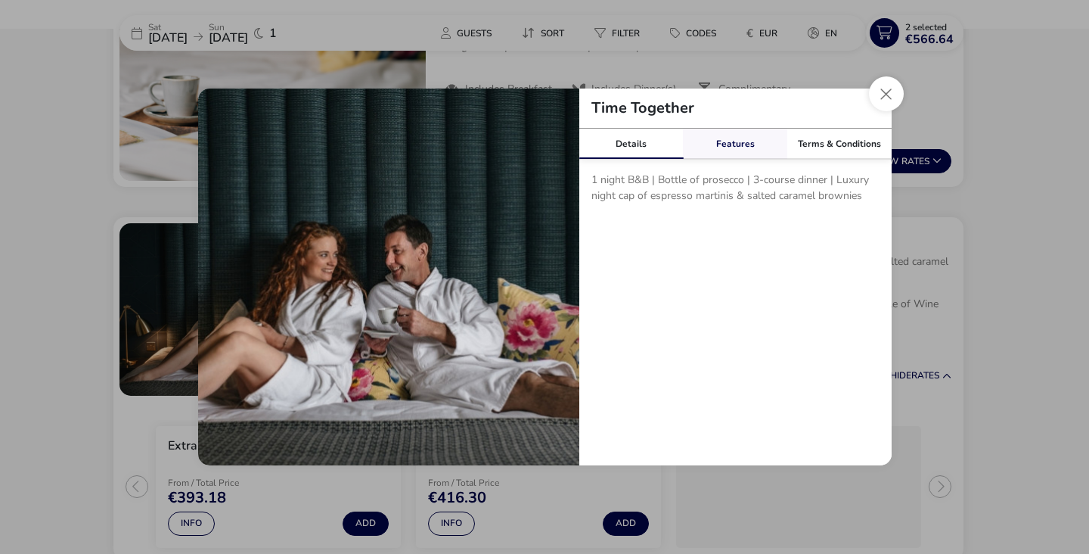
click at [732, 141] on link "Features" at bounding box center [735, 144] width 104 height 30
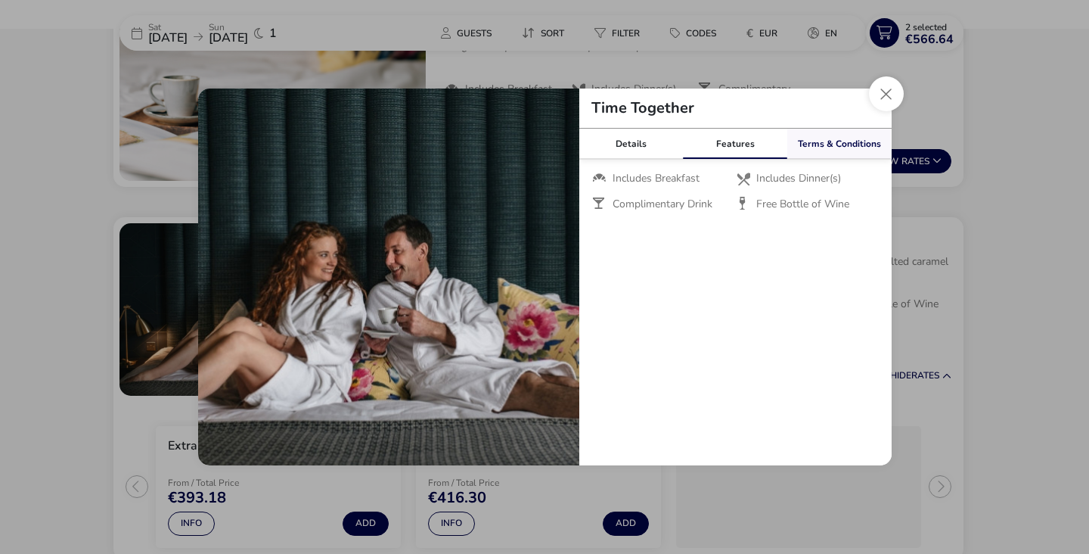
click at [838, 143] on link "Terms & Conditions" at bounding box center [840, 144] width 104 height 30
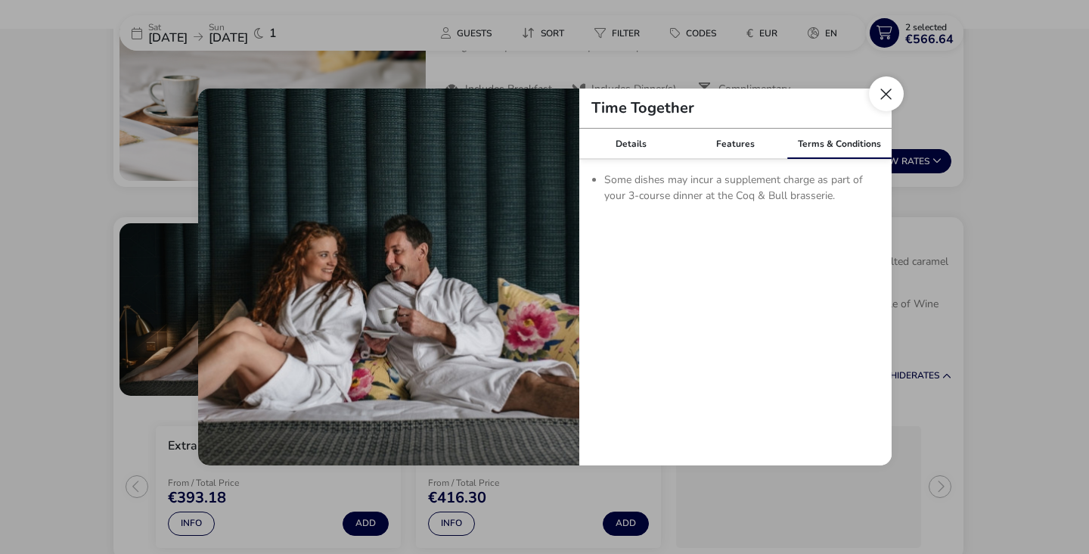
click at [883, 102] on button "Close modal" at bounding box center [886, 93] width 35 height 35
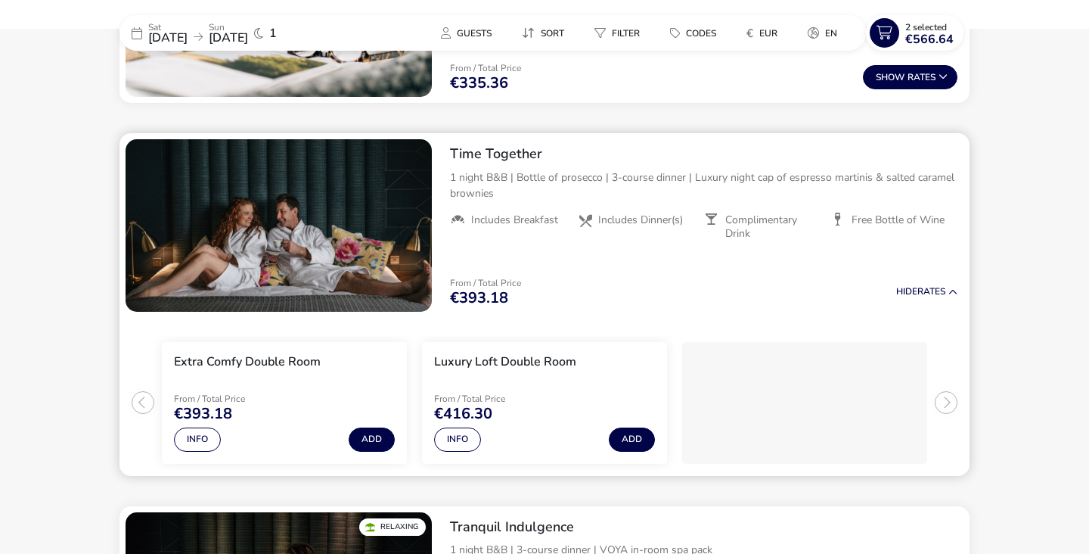
scroll to position [812, 0]
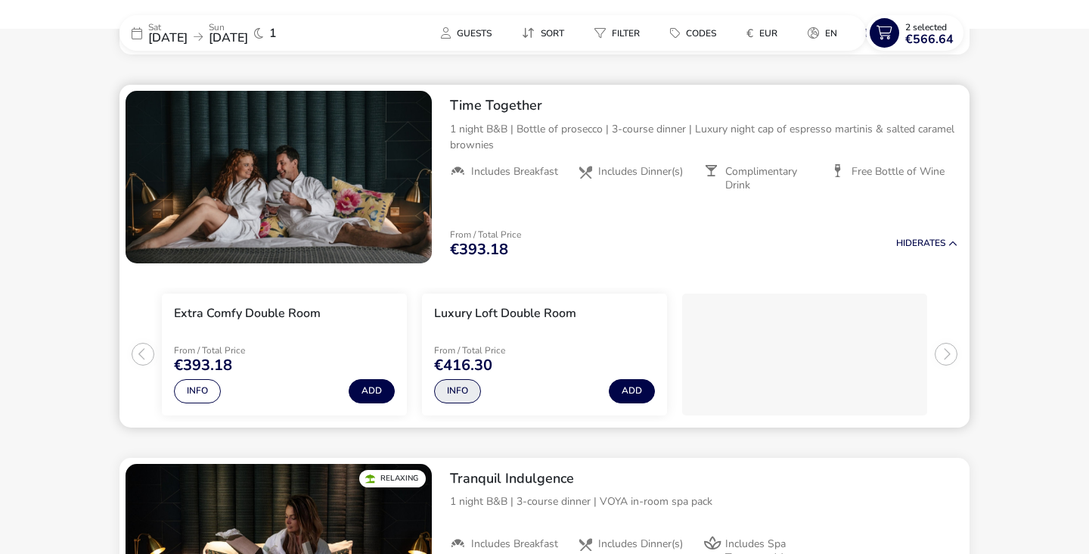
click at [437, 393] on button "Info" at bounding box center [457, 391] width 47 height 24
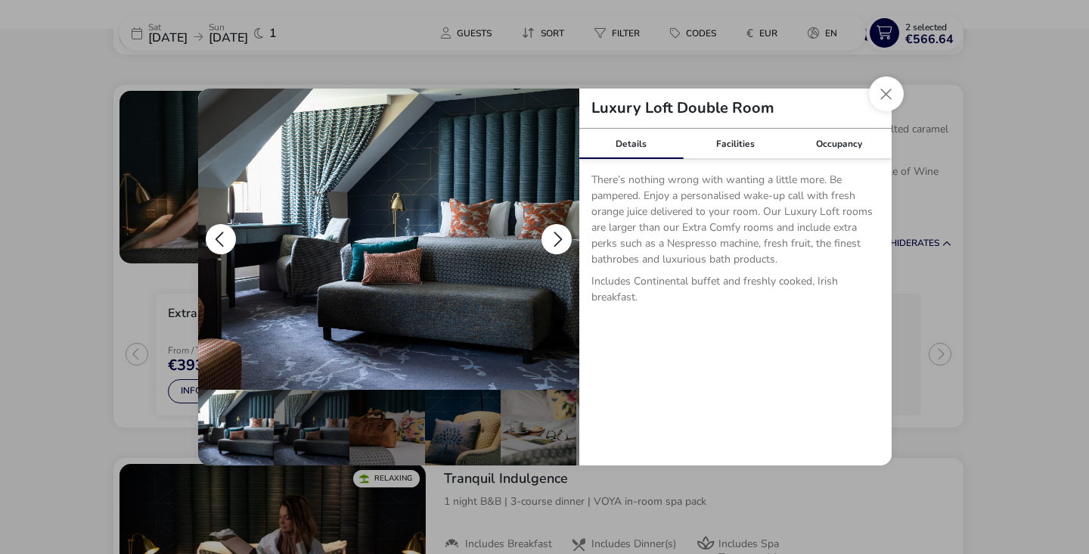
click at [458, 274] on img "details" at bounding box center [388, 239] width 381 height 301
click at [228, 431] on div "details" at bounding box center [236, 428] width 76 height 76
click at [546, 240] on button "details" at bounding box center [557, 239] width 30 height 30
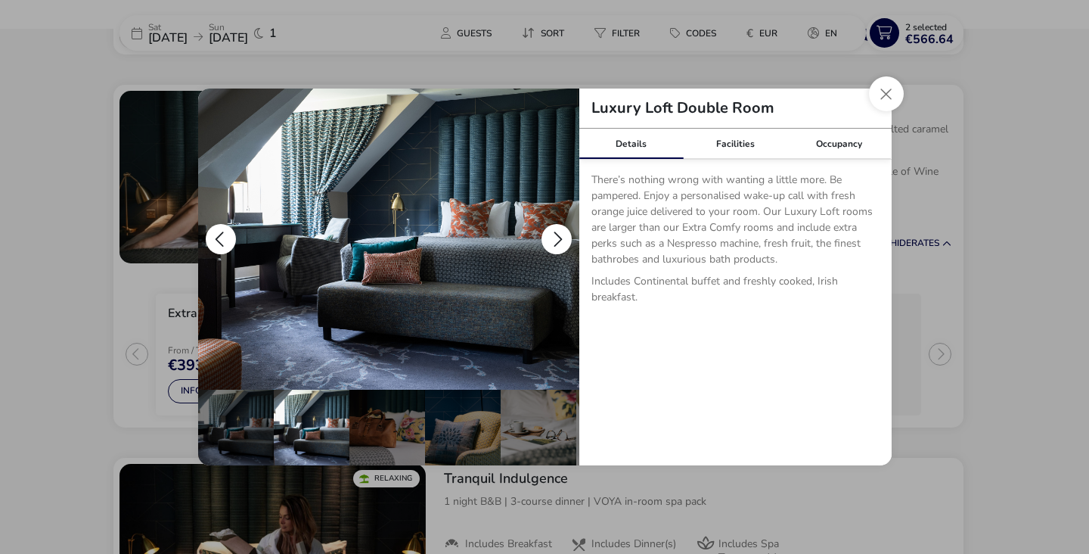
click at [546, 240] on button "details" at bounding box center [557, 239] width 30 height 30
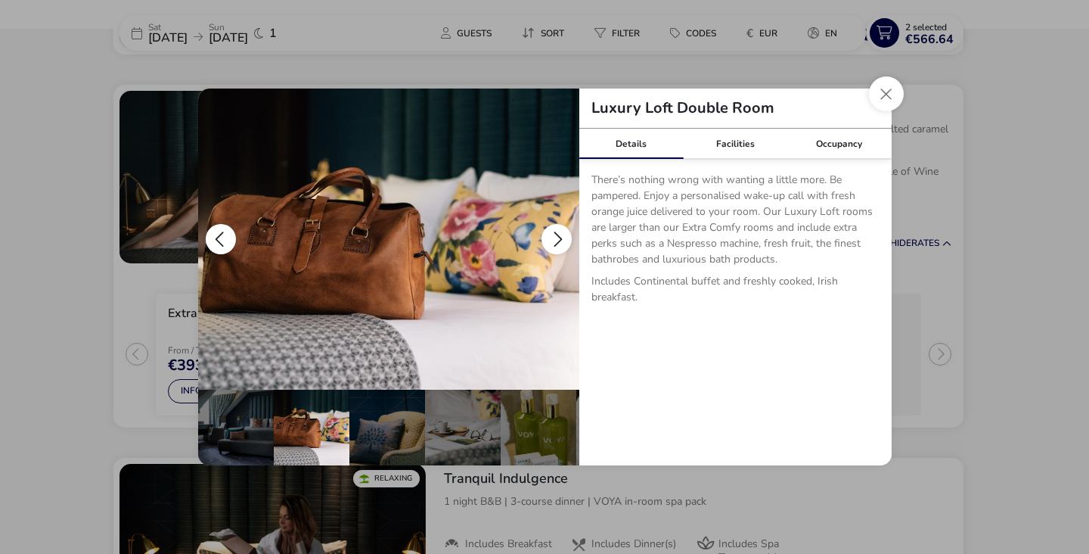
click at [546, 240] on button "details" at bounding box center [557, 239] width 30 height 30
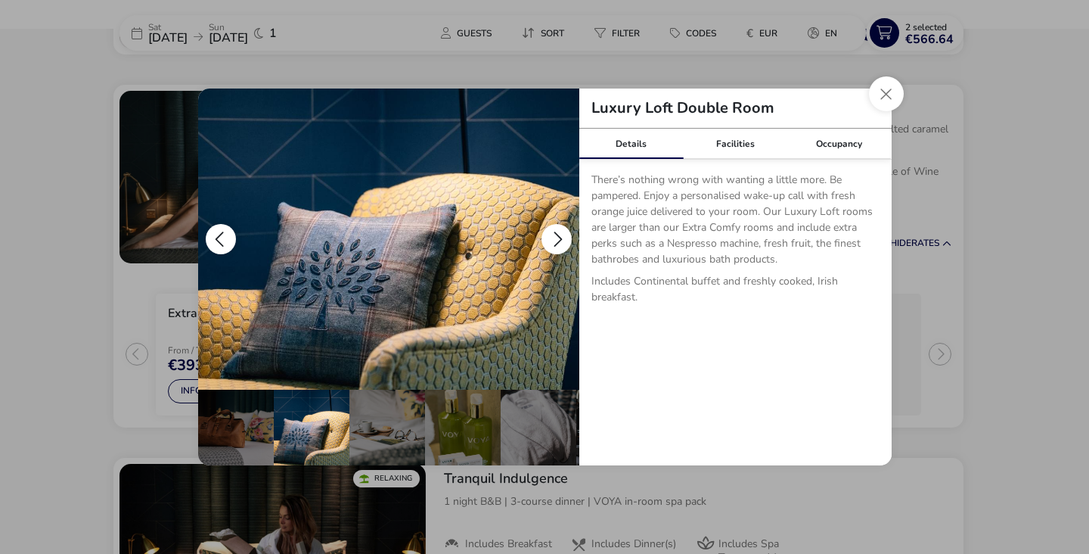
click at [546, 240] on button "details" at bounding box center [557, 239] width 30 height 30
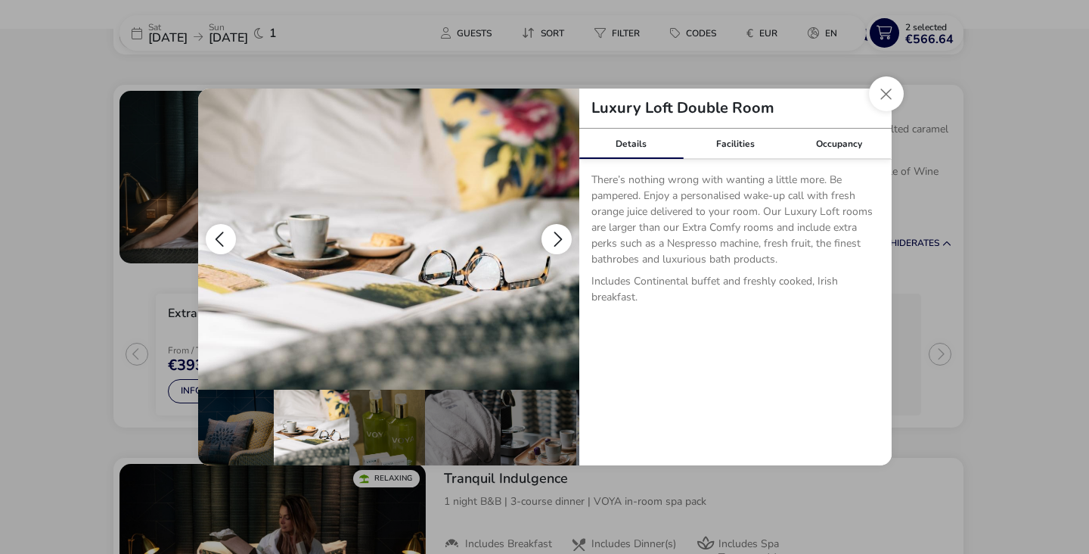
click at [546, 240] on button "details" at bounding box center [557, 239] width 30 height 30
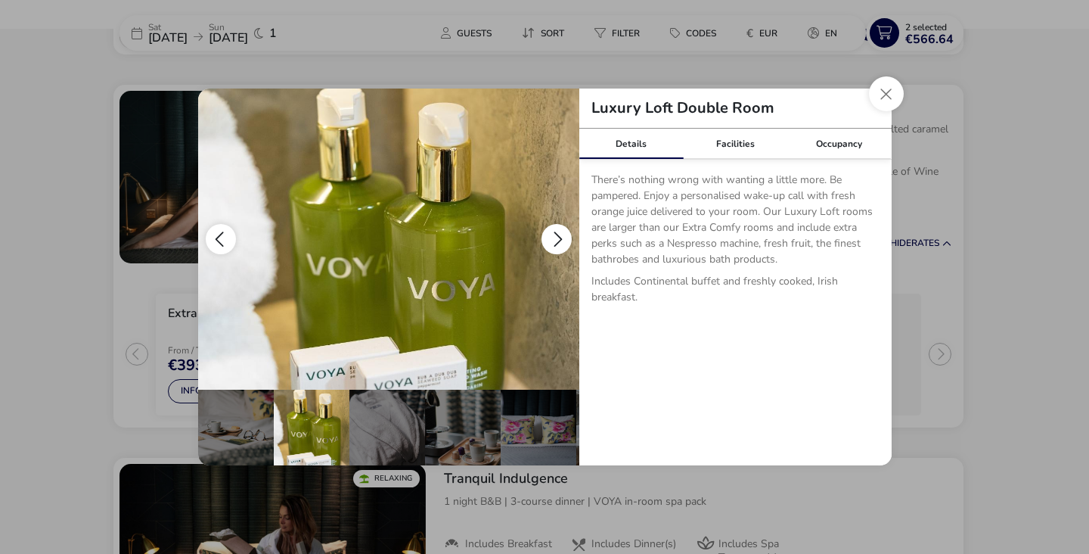
click at [546, 240] on button "details" at bounding box center [557, 239] width 30 height 30
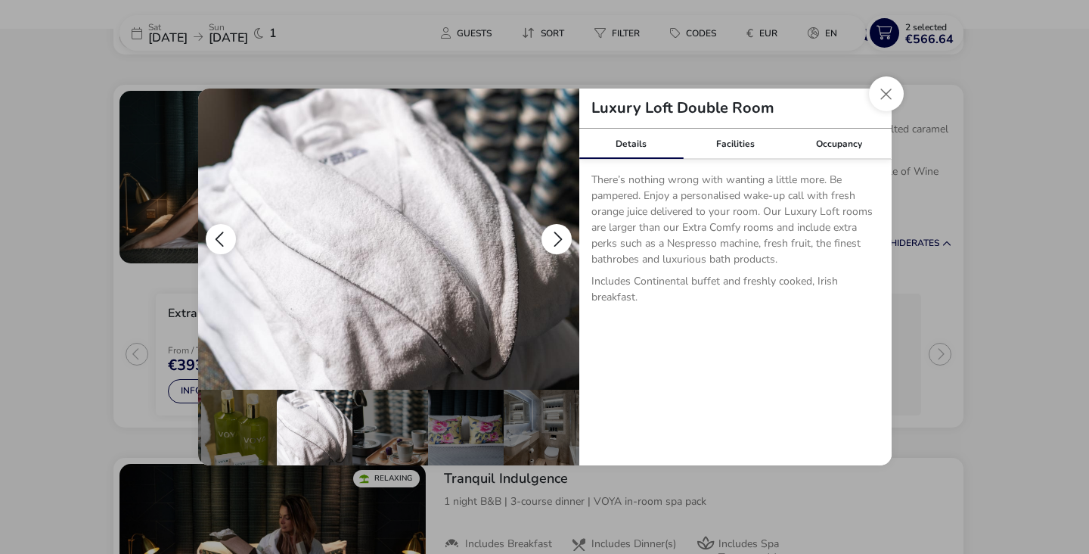
click at [546, 240] on button "details" at bounding box center [557, 239] width 30 height 30
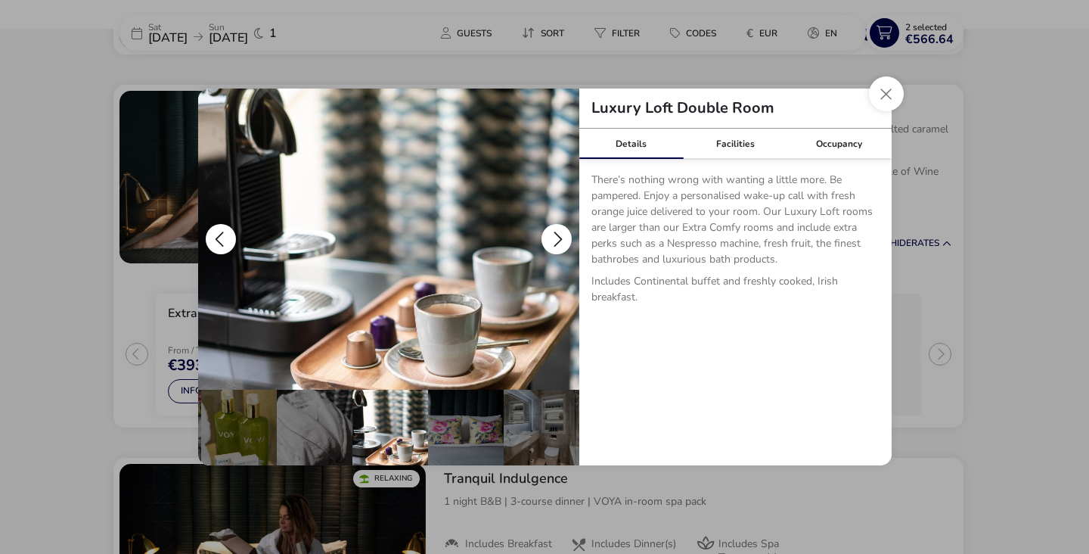
click at [546, 240] on button "details" at bounding box center [557, 239] width 30 height 30
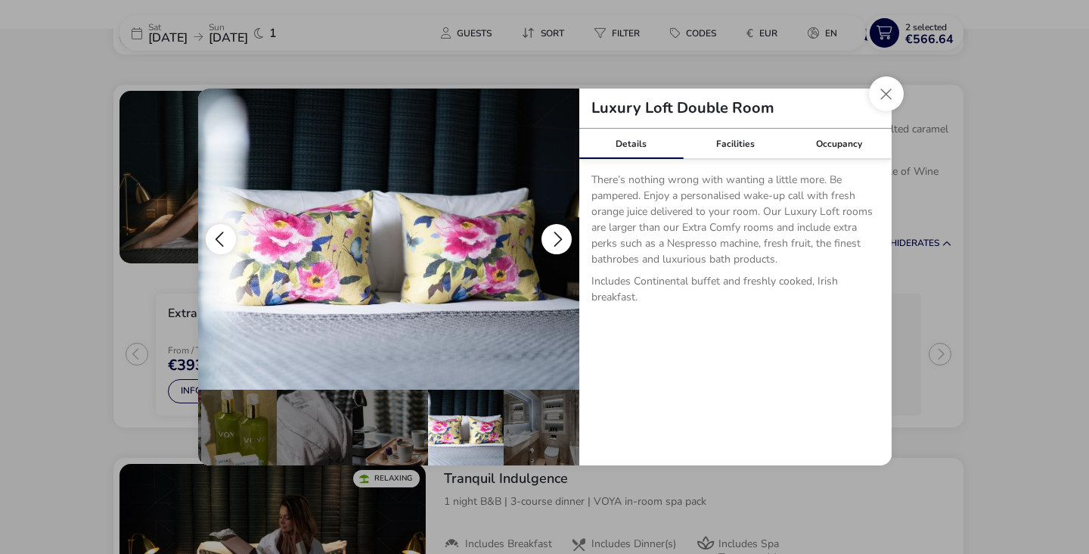
click at [546, 240] on button "details" at bounding box center [557, 239] width 30 height 30
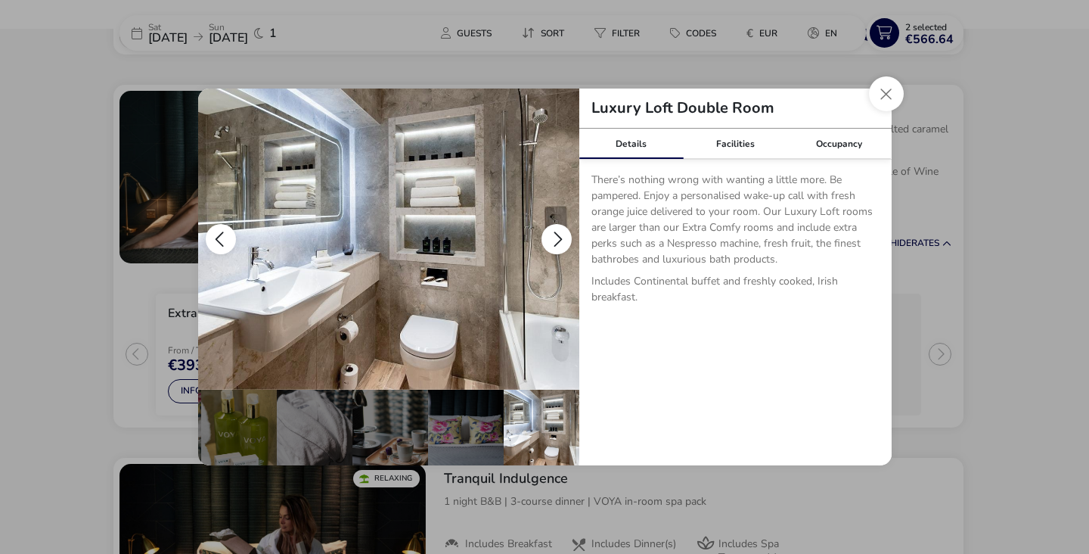
click at [546, 240] on button "details" at bounding box center [557, 239] width 30 height 30
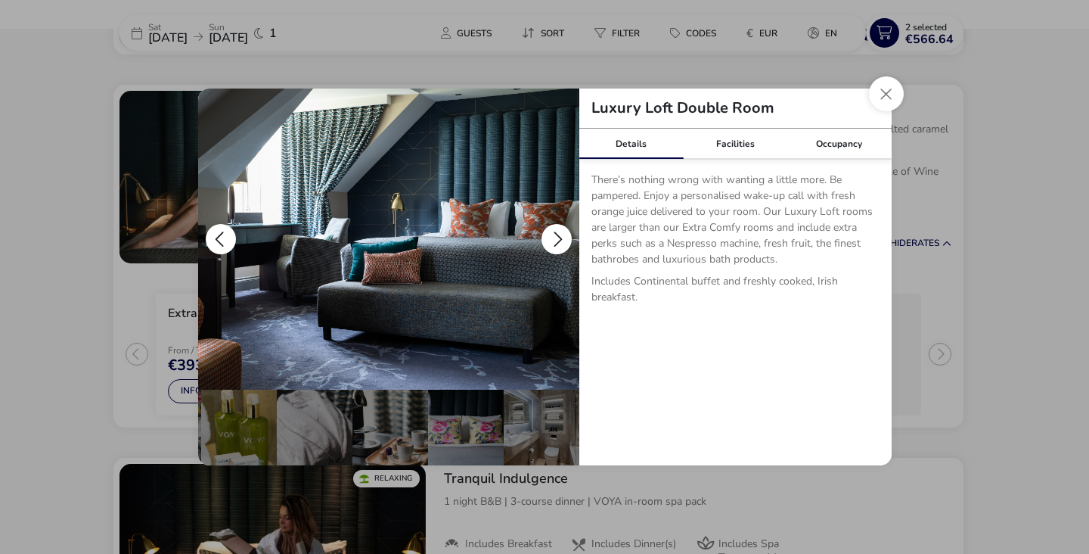
scroll to position [0, 0]
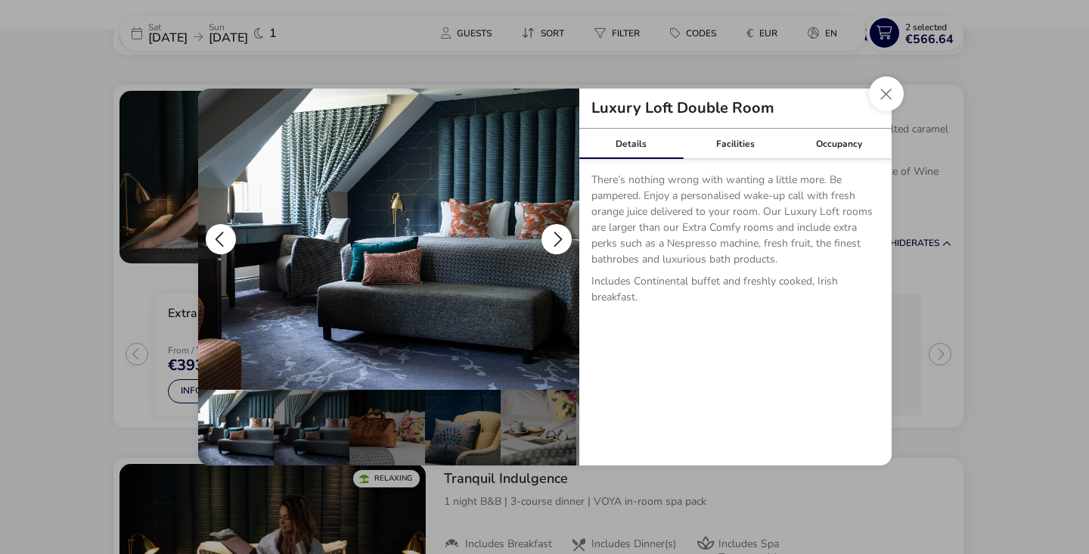
click at [546, 240] on button "details" at bounding box center [557, 239] width 30 height 30
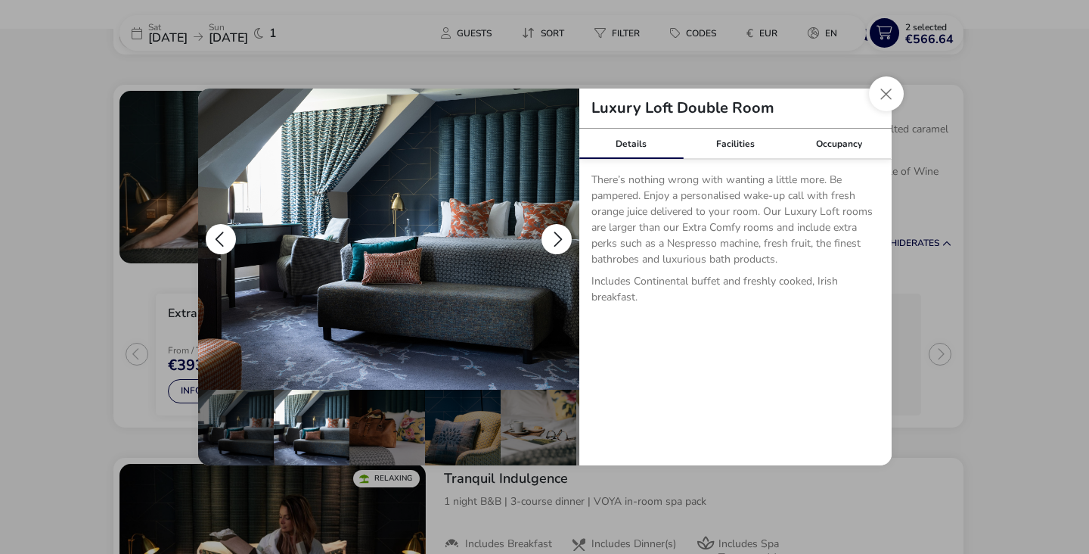
click at [546, 238] on button "details" at bounding box center [557, 239] width 30 height 30
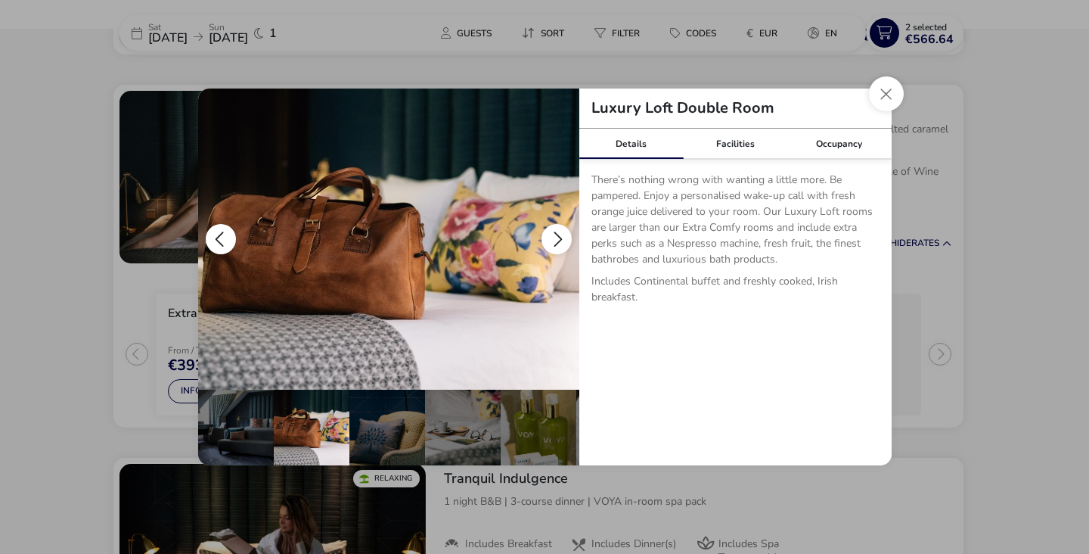
click at [545, 236] on button "details" at bounding box center [557, 239] width 30 height 30
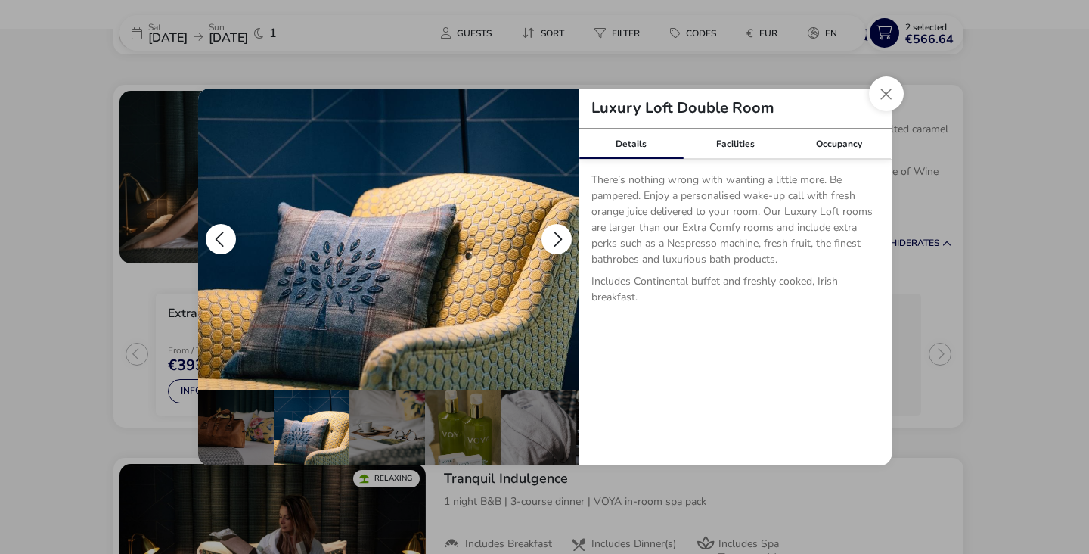
click at [545, 236] on button "details" at bounding box center [557, 239] width 30 height 30
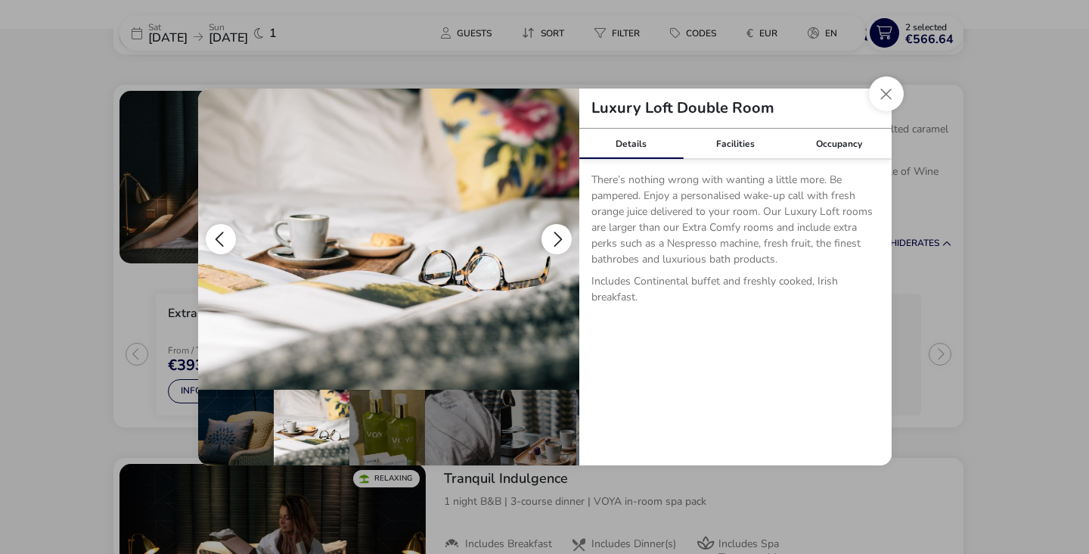
click at [545, 236] on button "details" at bounding box center [557, 239] width 30 height 30
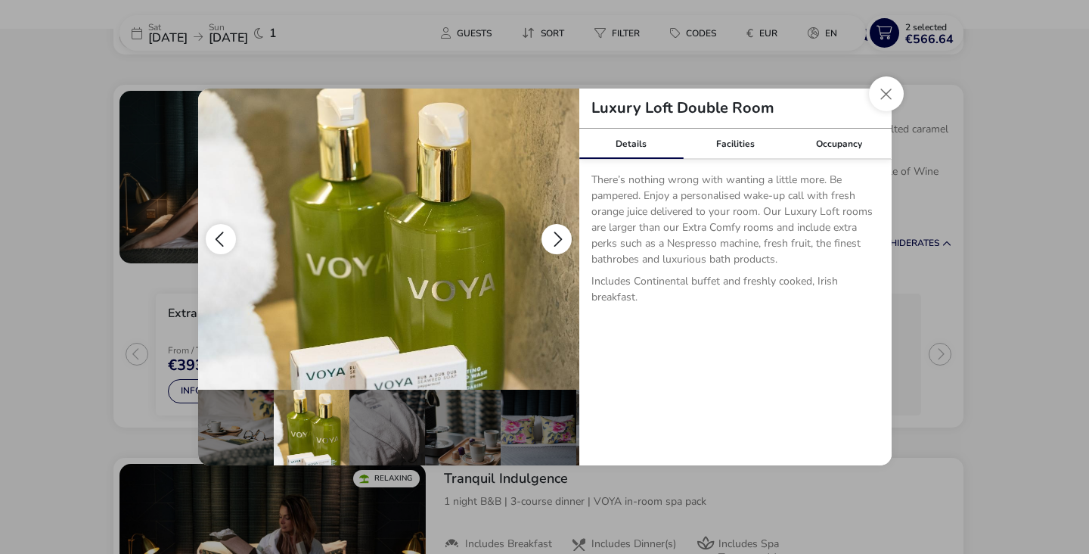
click at [545, 236] on button "details" at bounding box center [557, 239] width 30 height 30
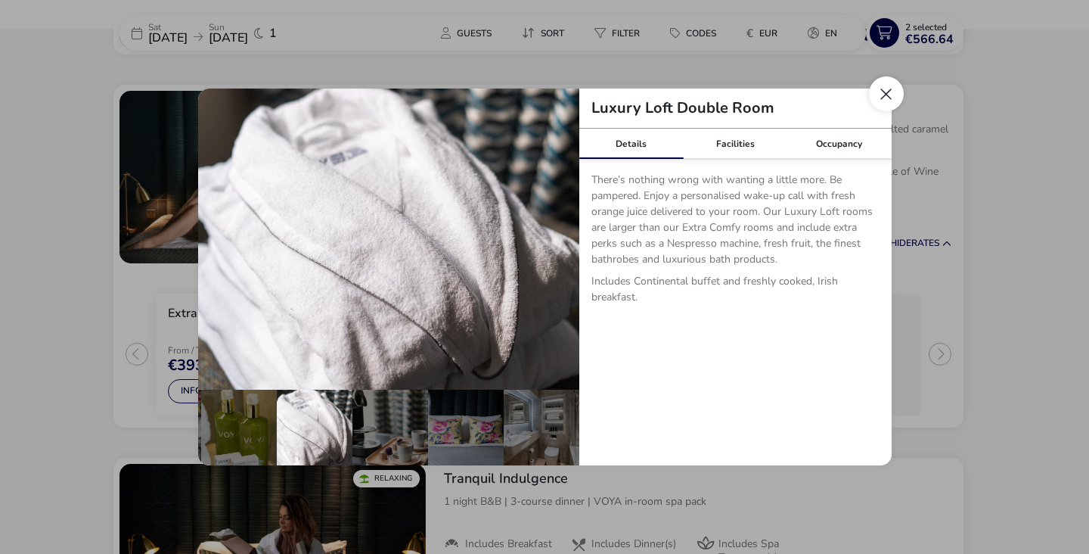
click at [894, 95] on button "Close dialog" at bounding box center [886, 93] width 35 height 35
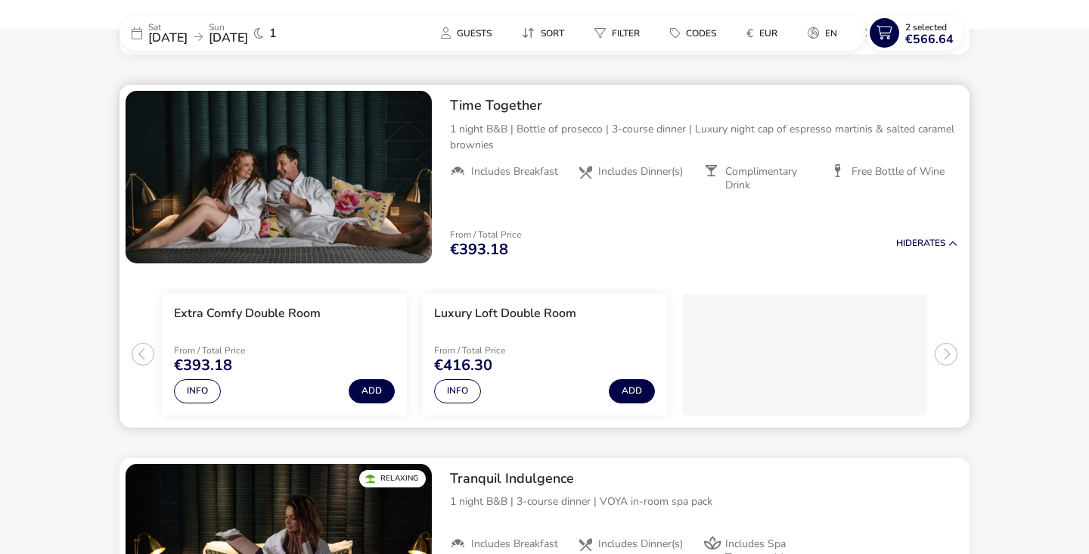
click at [231, 319] on h3 "Extra Comfy Double Room" at bounding box center [247, 314] width 147 height 16
click at [353, 387] on button "Add" at bounding box center [372, 391] width 46 height 24
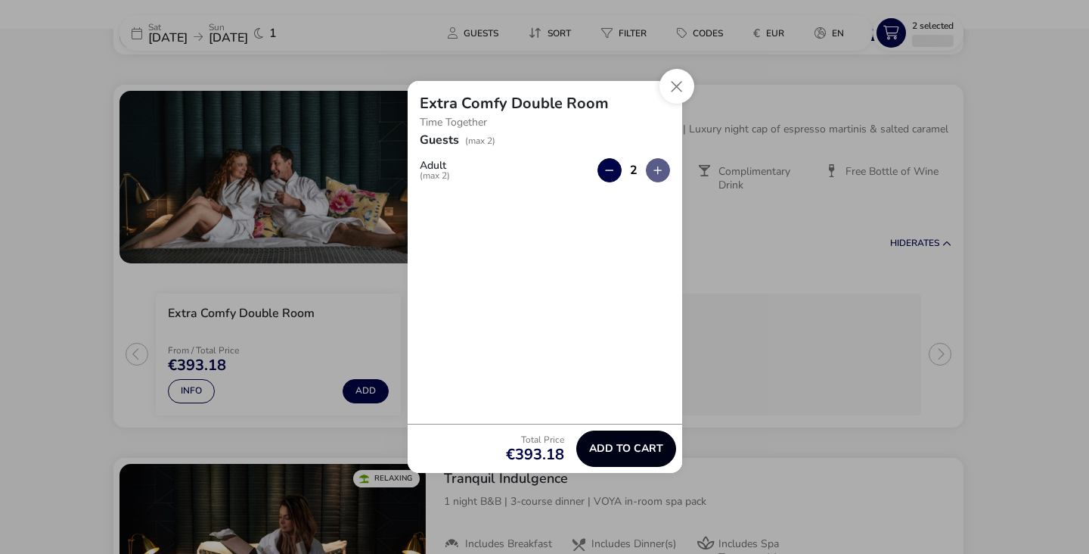
click at [622, 444] on span "Add to cart" at bounding box center [626, 448] width 74 height 11
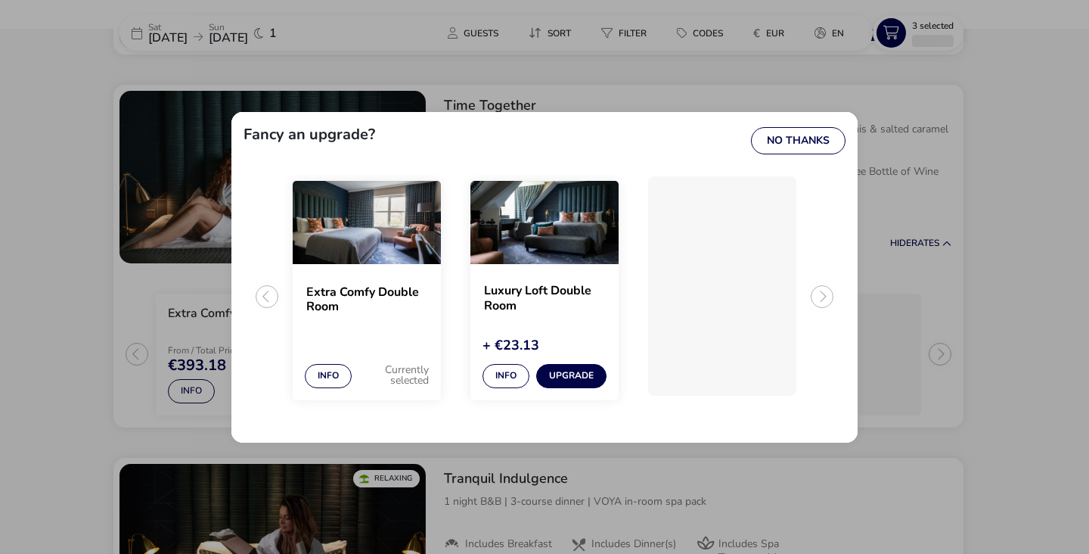
click at [381, 227] on img "1 / 3" at bounding box center [367, 222] width 148 height 83
click at [353, 260] on img "1 / 3" at bounding box center [367, 222] width 148 height 83
click at [411, 386] on div "Currently selected" at bounding box center [398, 375] width 62 height 26
click at [375, 227] on img "1 / 3" at bounding box center [367, 222] width 148 height 83
click at [819, 145] on button "No Thanks" at bounding box center [798, 140] width 95 height 27
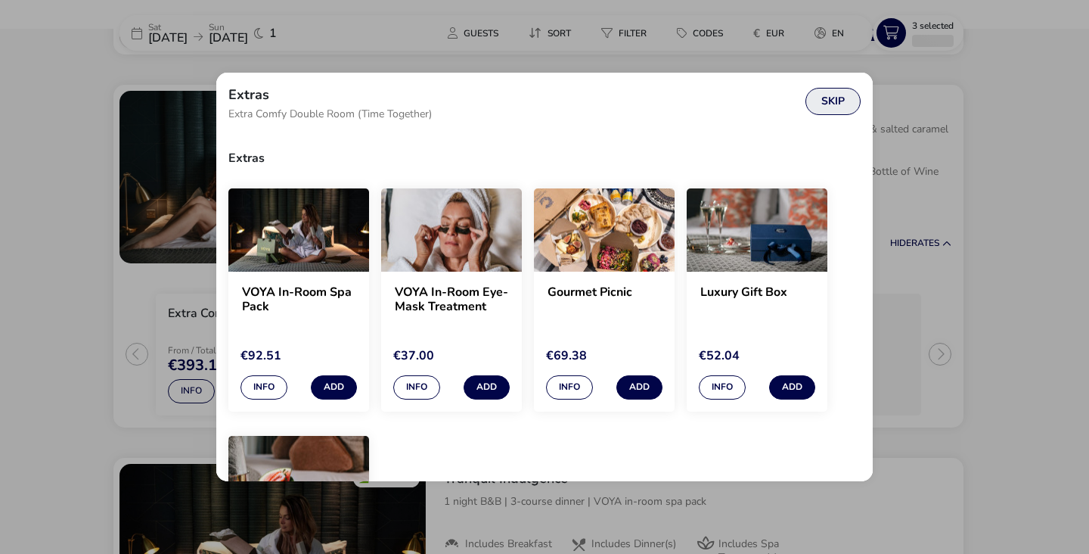
click at [831, 106] on button "Skip" at bounding box center [833, 101] width 55 height 27
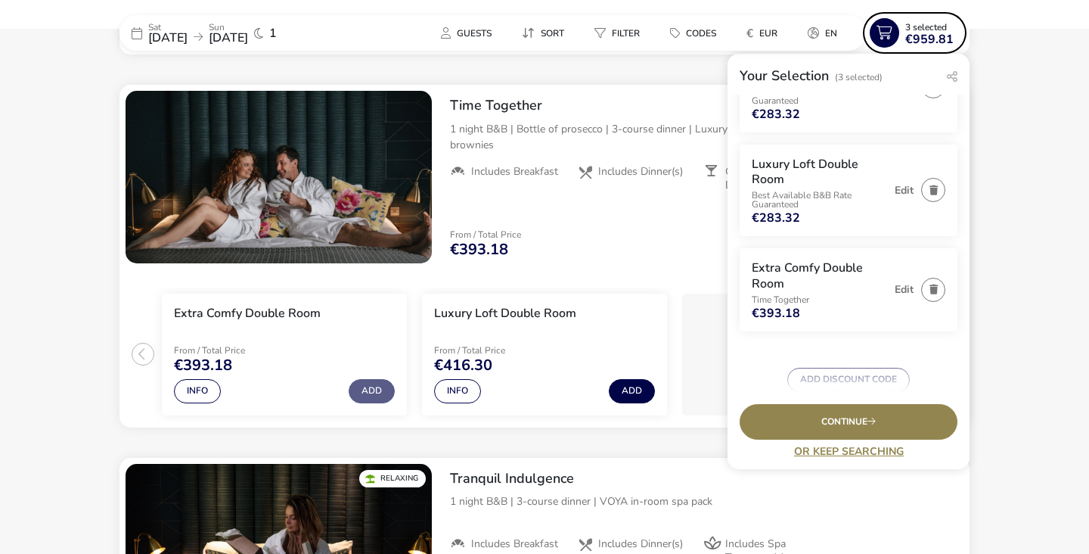
scroll to position [111, 0]
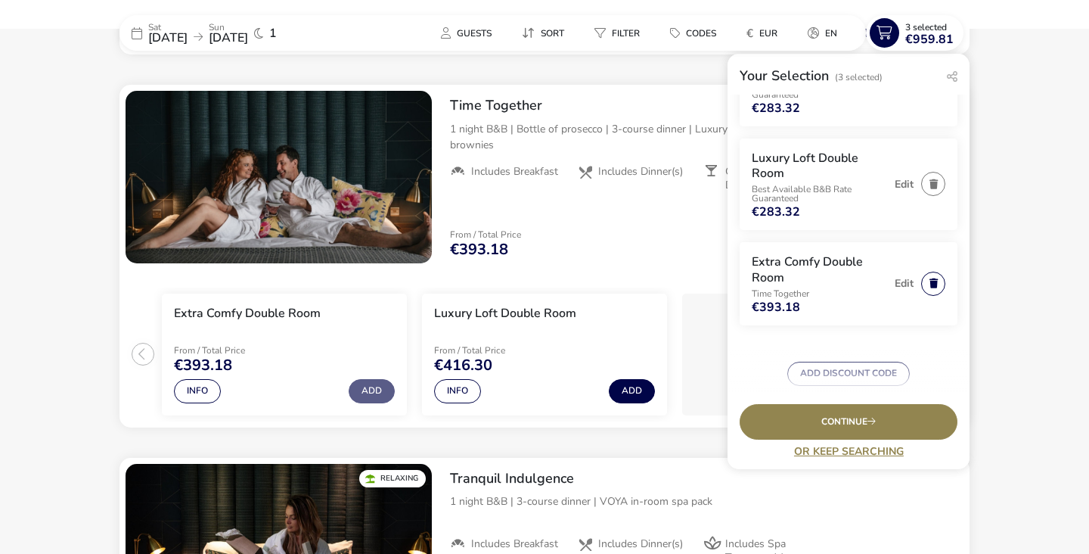
click at [933, 284] on icon "button" at bounding box center [934, 283] width 8 height 10
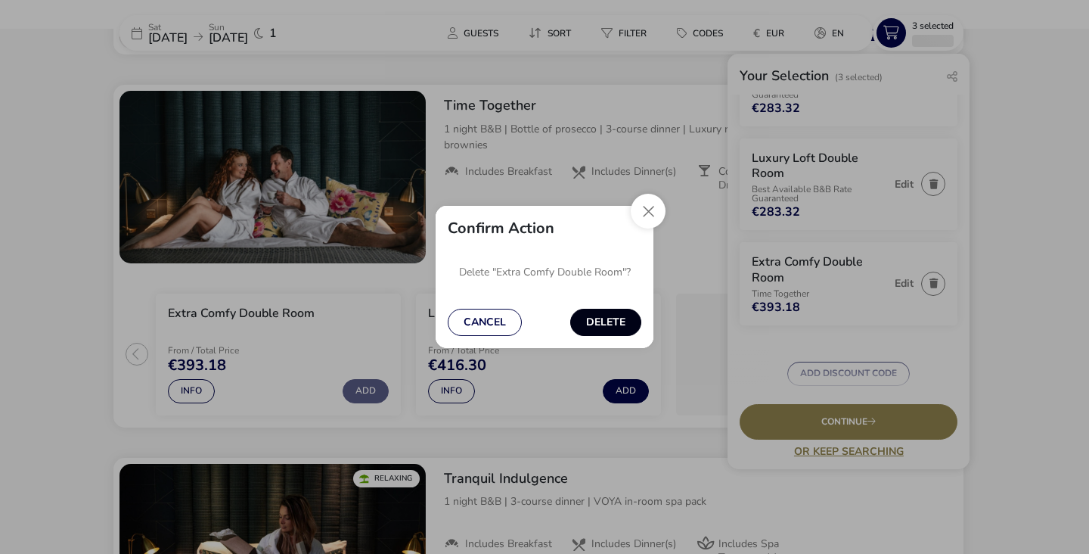
click at [632, 324] on button "Delete" at bounding box center [605, 322] width 71 height 27
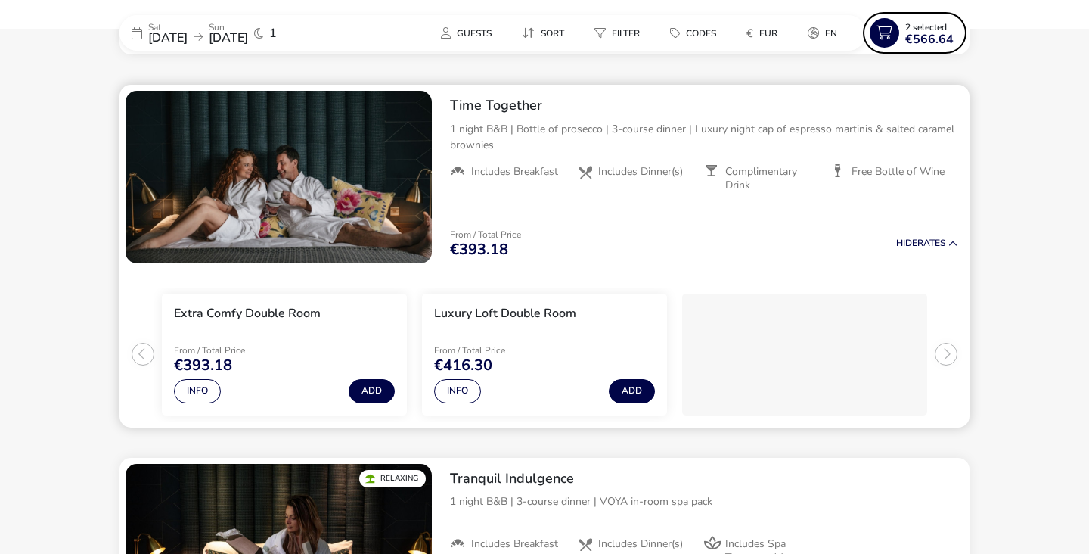
scroll to position [798, 0]
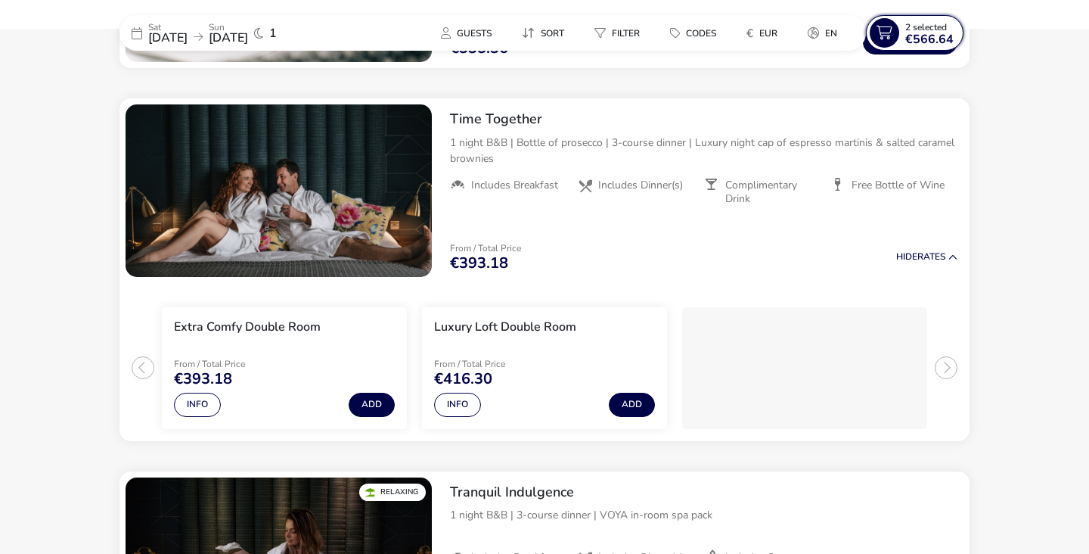
click at [943, 41] on span "€566.64" at bounding box center [930, 39] width 48 height 12
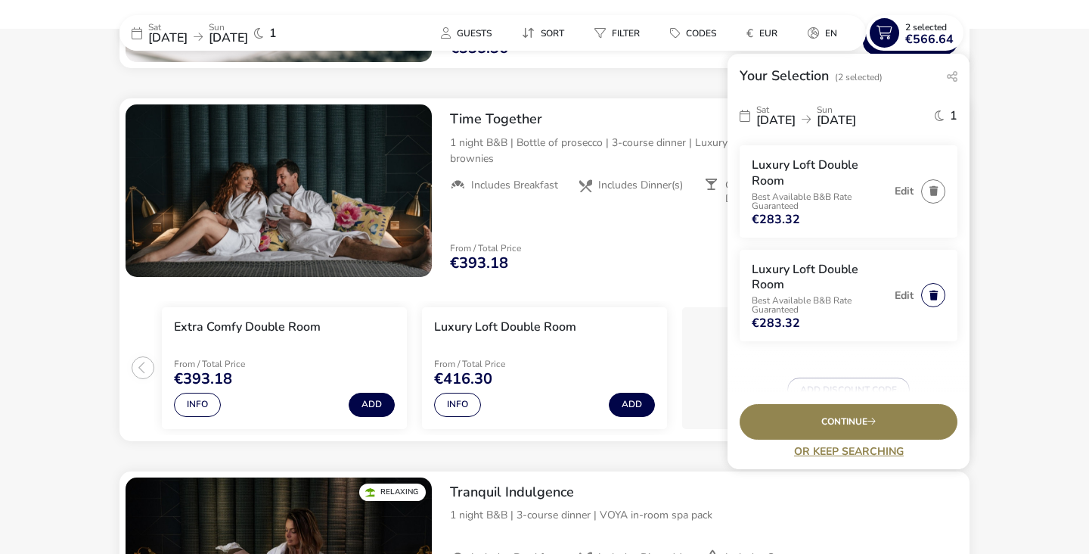
click at [937, 298] on icon "button" at bounding box center [934, 296] width 8 height 10
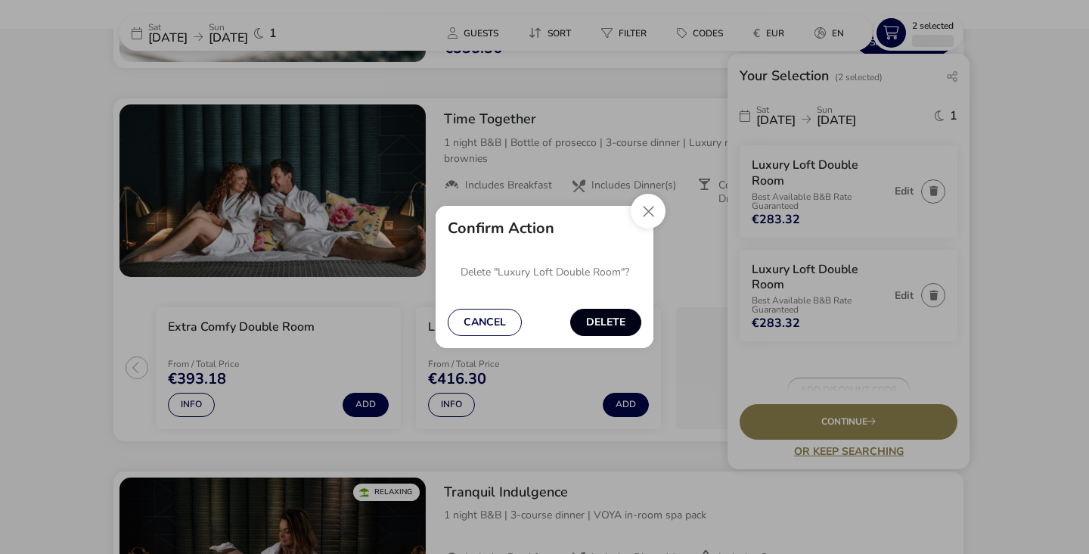
click at [592, 327] on button "Delete" at bounding box center [605, 322] width 71 height 27
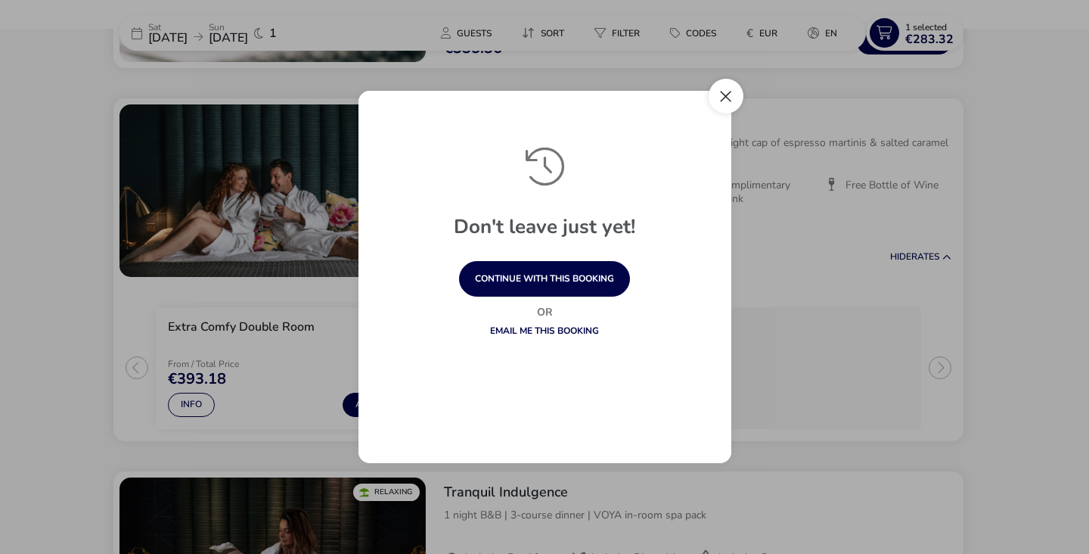
click at [735, 98] on button "Close" at bounding box center [726, 96] width 35 height 35
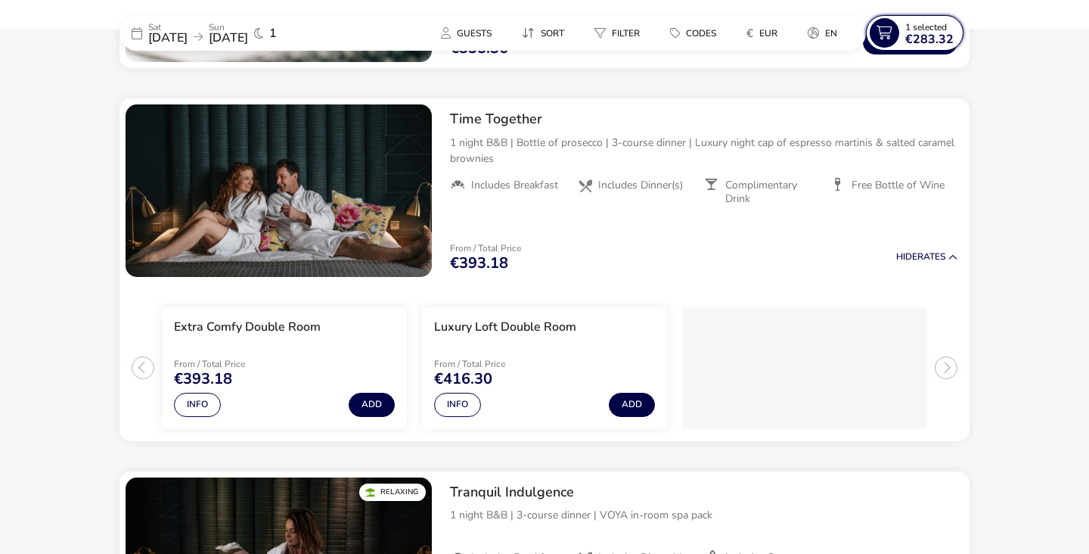
click at [912, 36] on span "€283.32" at bounding box center [930, 39] width 48 height 12
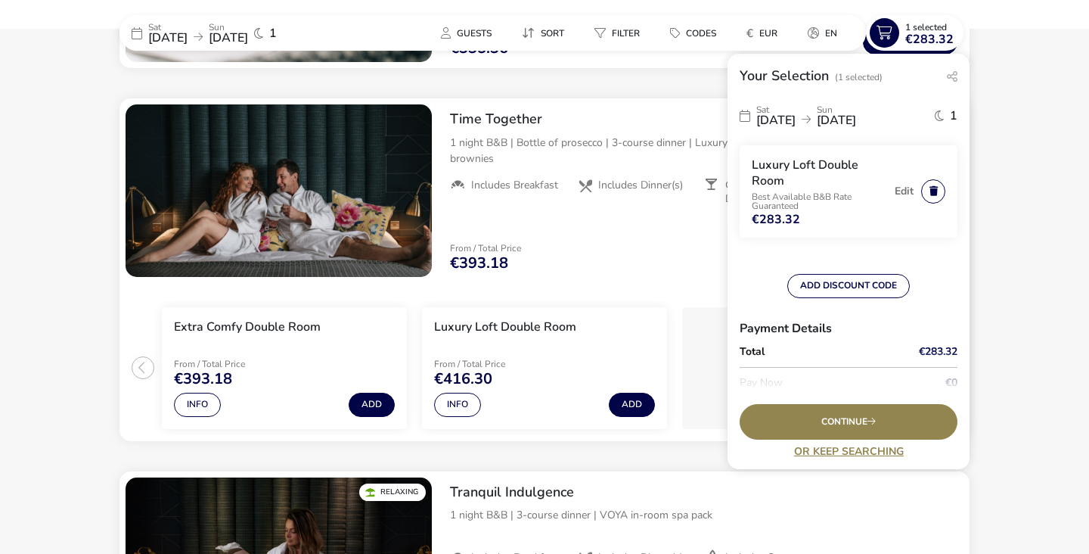
click at [937, 187] on icon "button" at bounding box center [934, 191] width 8 height 10
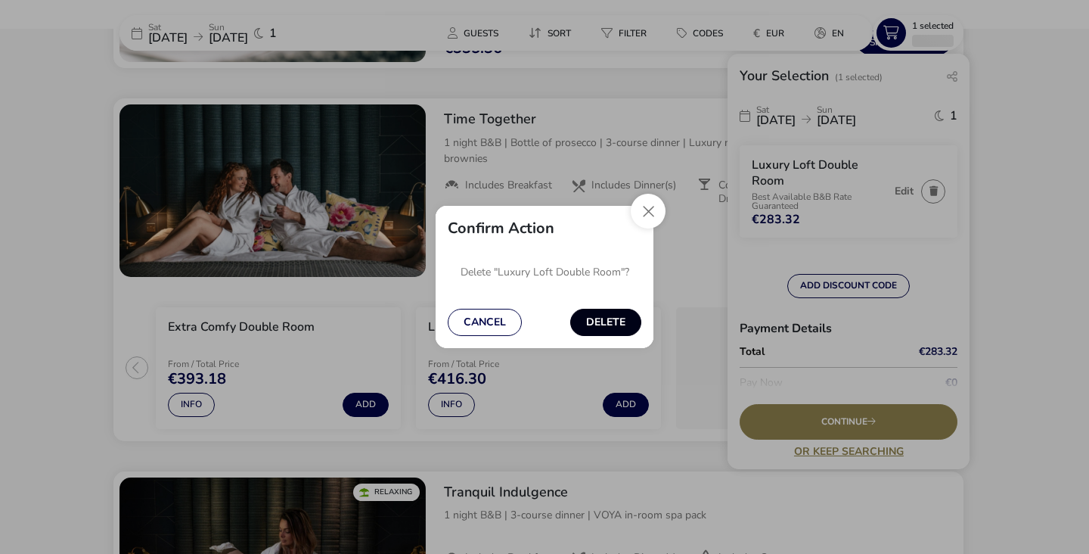
click at [617, 309] on button "Delete" at bounding box center [605, 322] width 71 height 27
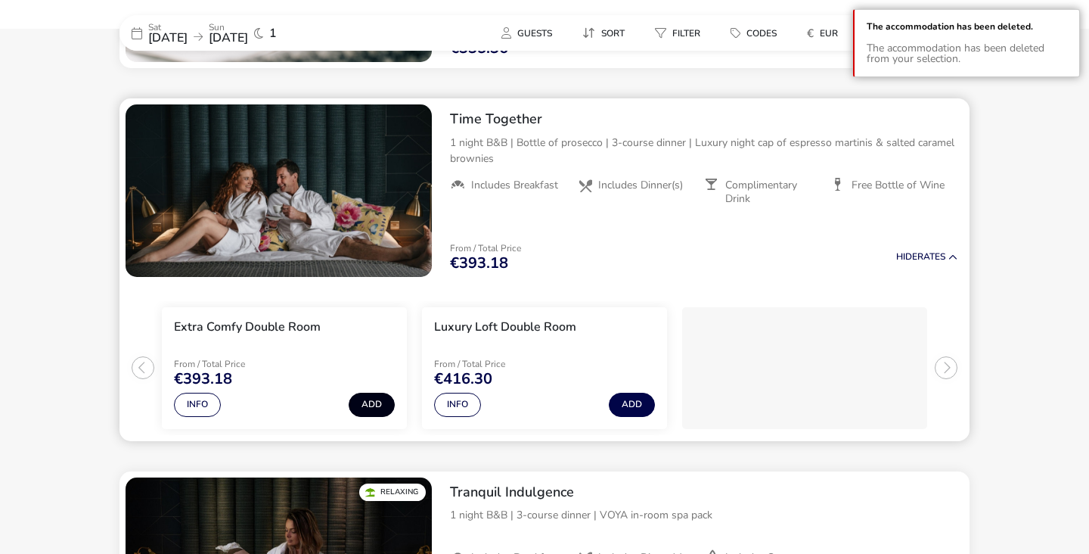
click at [374, 398] on button "Add" at bounding box center [372, 405] width 46 height 24
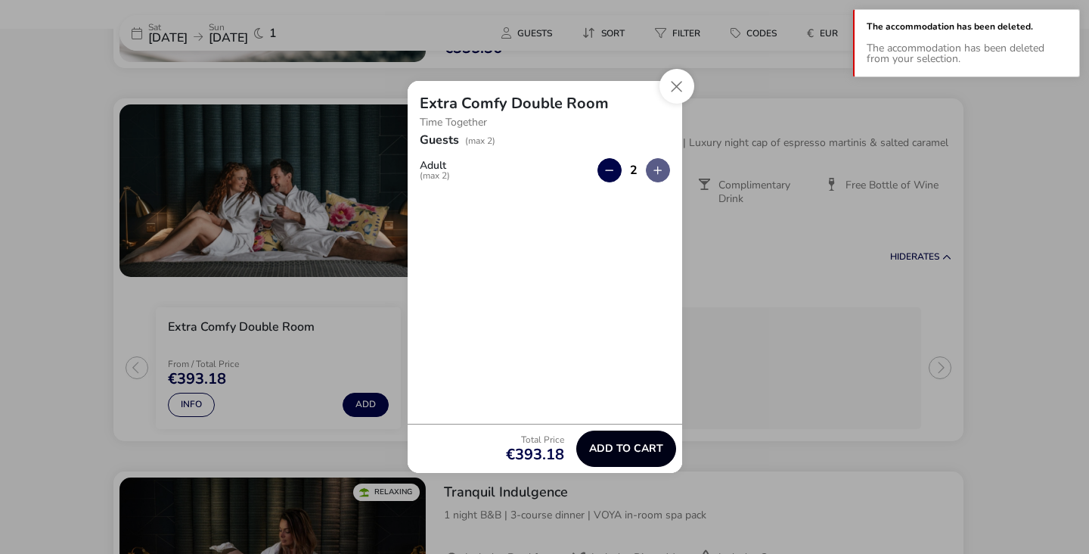
click at [606, 452] on span "Add to cart" at bounding box center [626, 448] width 74 height 11
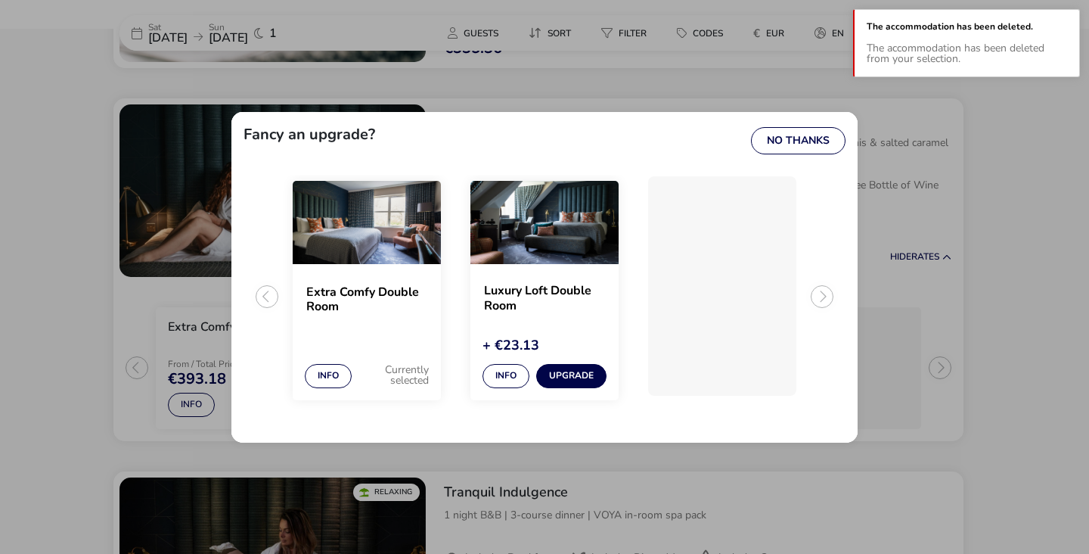
click at [387, 286] on h2 "Extra Comfy Double Room" at bounding box center [366, 299] width 121 height 29
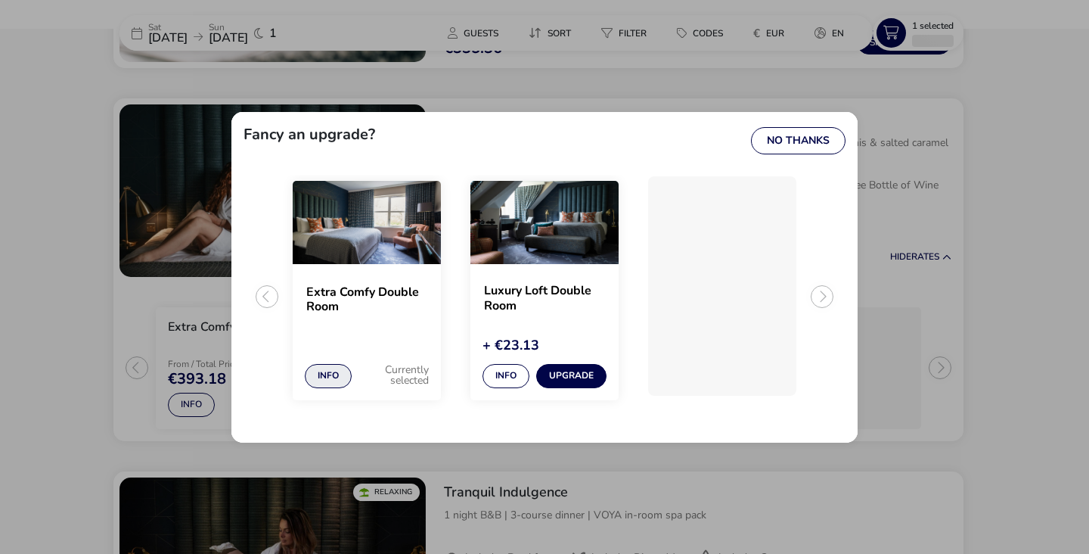
click at [326, 371] on button "Info" at bounding box center [328, 376] width 47 height 24
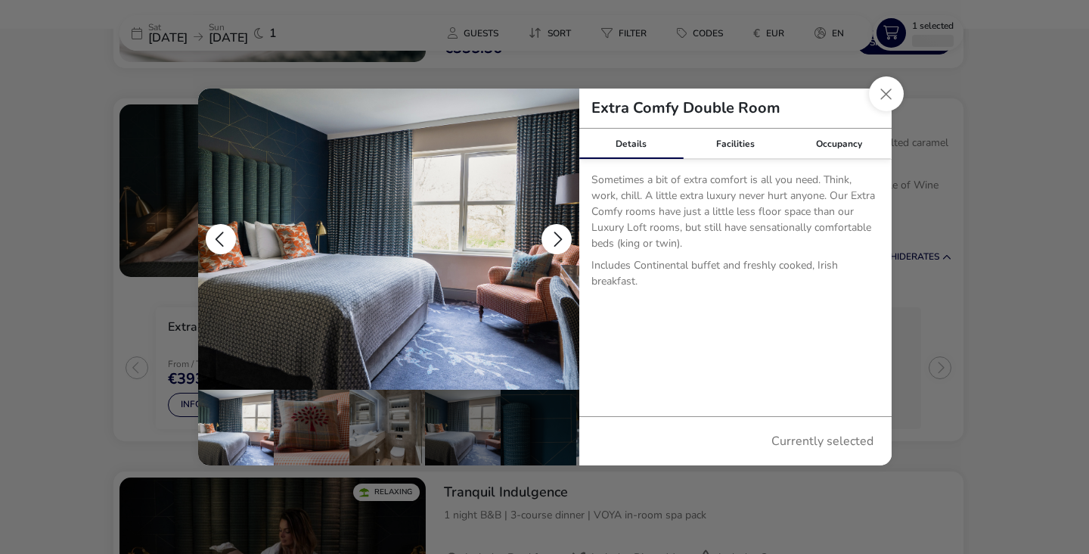
click at [368, 312] on img "details" at bounding box center [388, 239] width 381 height 301
click at [555, 241] on button "details" at bounding box center [557, 239] width 30 height 30
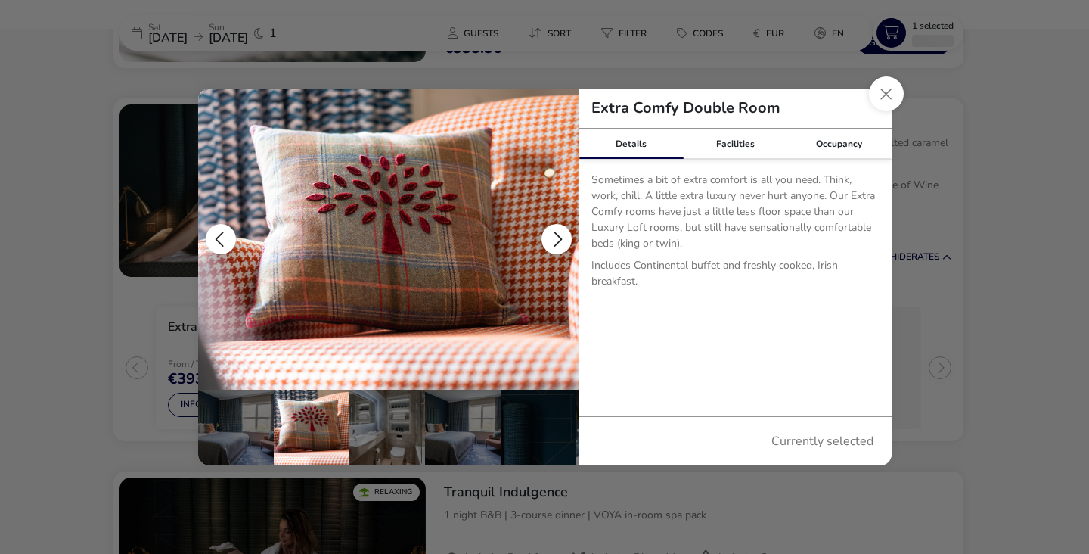
click at [555, 241] on button "details" at bounding box center [557, 239] width 30 height 30
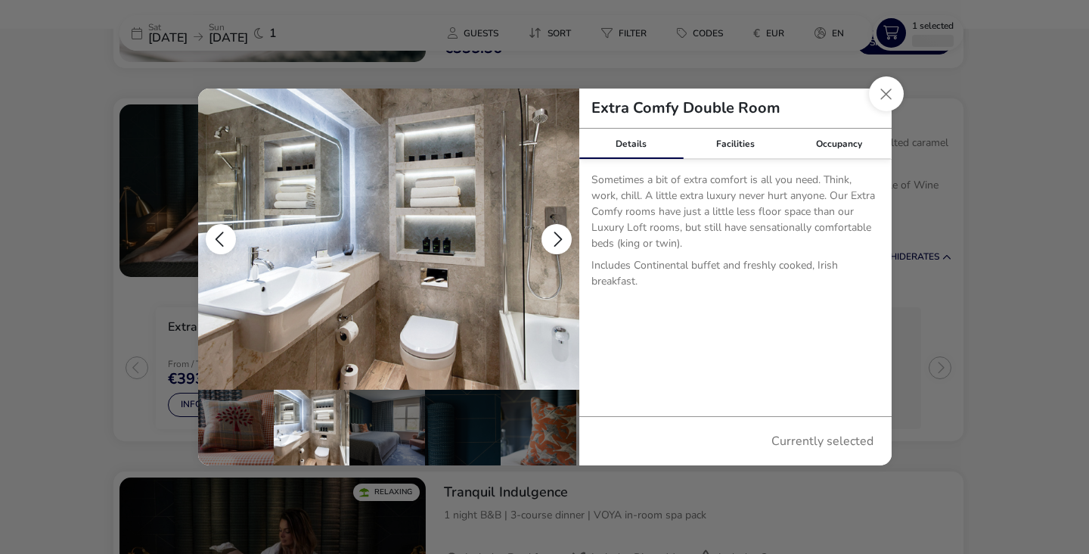
click at [216, 249] on button "details" at bounding box center [221, 239] width 30 height 30
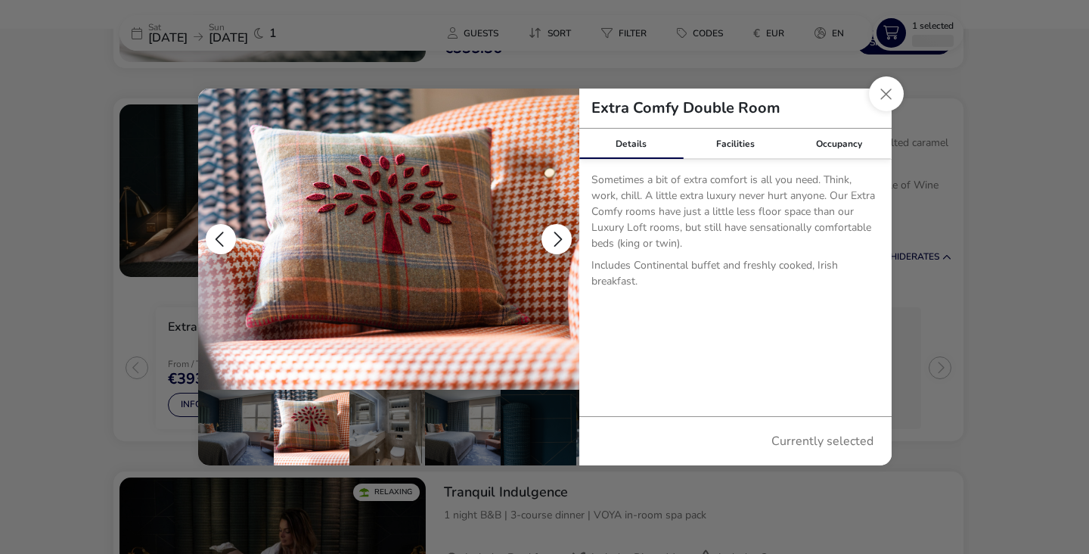
click at [552, 241] on button "details" at bounding box center [557, 239] width 30 height 30
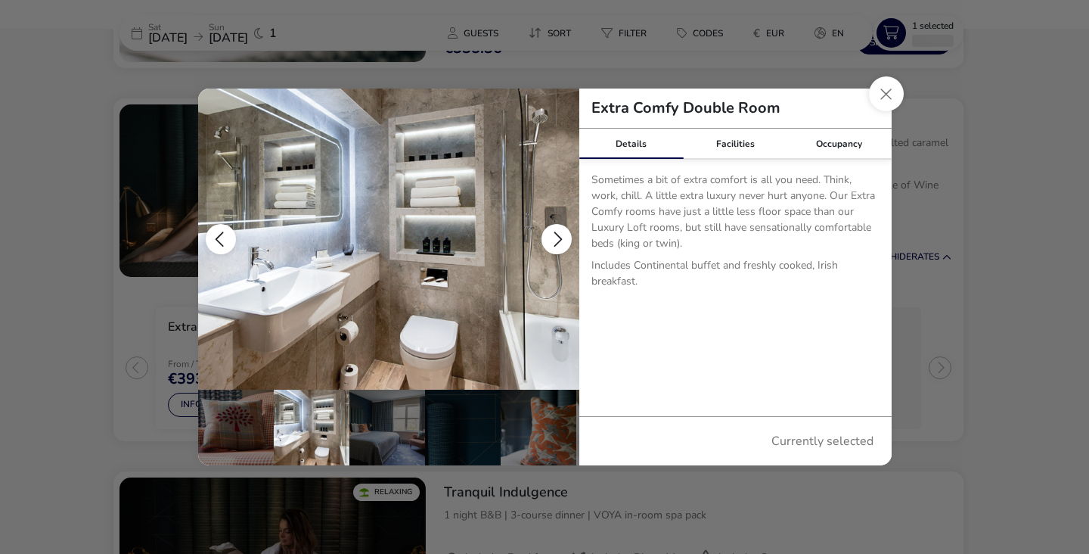
click at [552, 241] on button "details" at bounding box center [557, 239] width 30 height 30
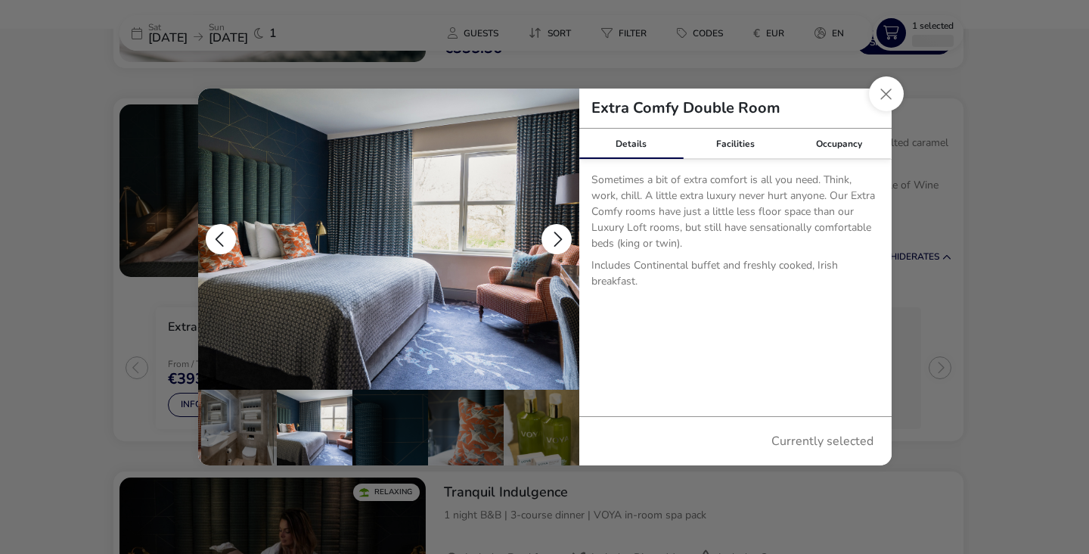
click at [552, 241] on button "details" at bounding box center [557, 239] width 30 height 30
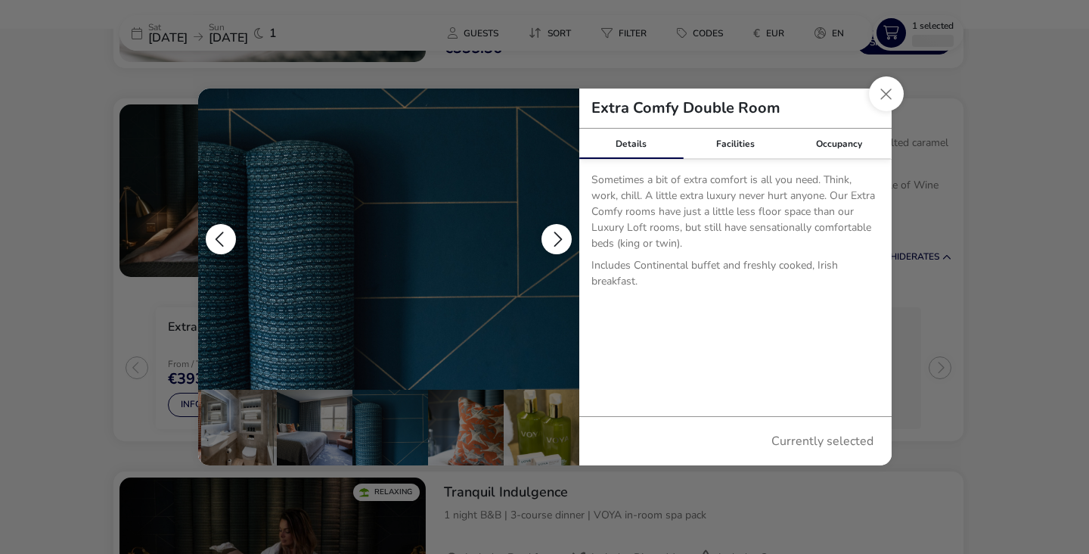
click at [552, 241] on button "details" at bounding box center [557, 239] width 30 height 30
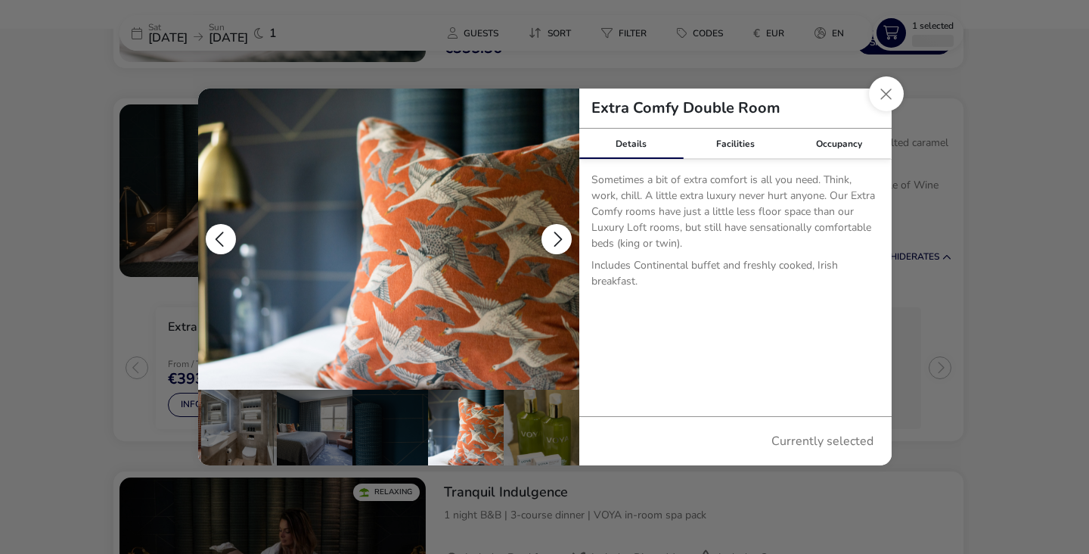
click at [552, 241] on button "details" at bounding box center [557, 239] width 30 height 30
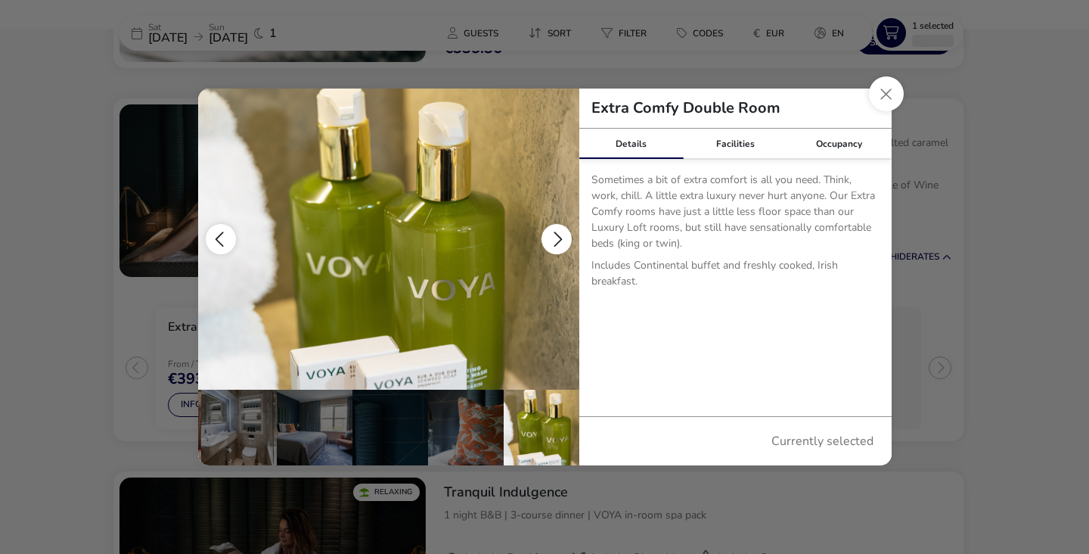
click at [552, 241] on button "details" at bounding box center [557, 239] width 30 height 30
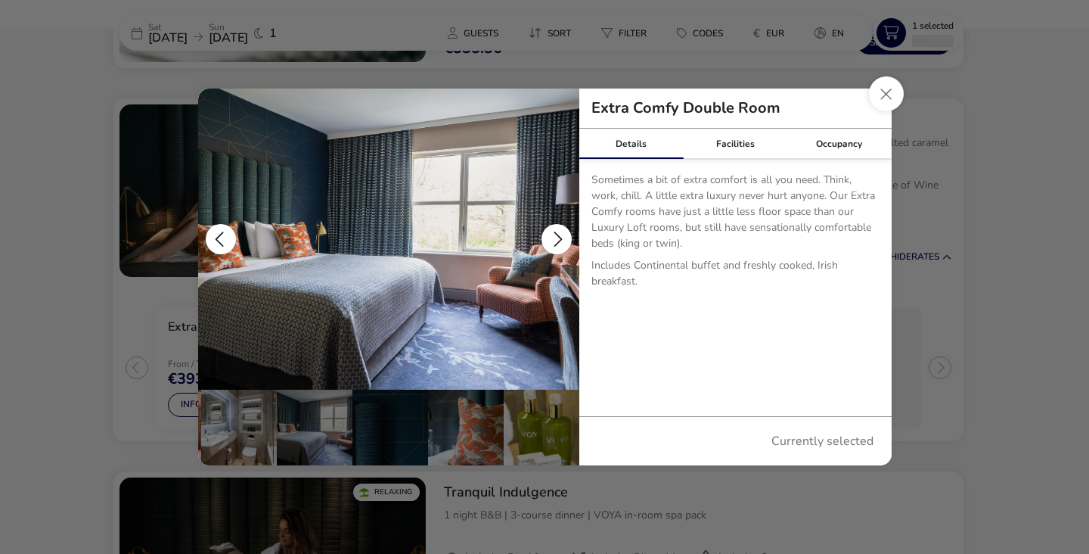
scroll to position [0, 0]
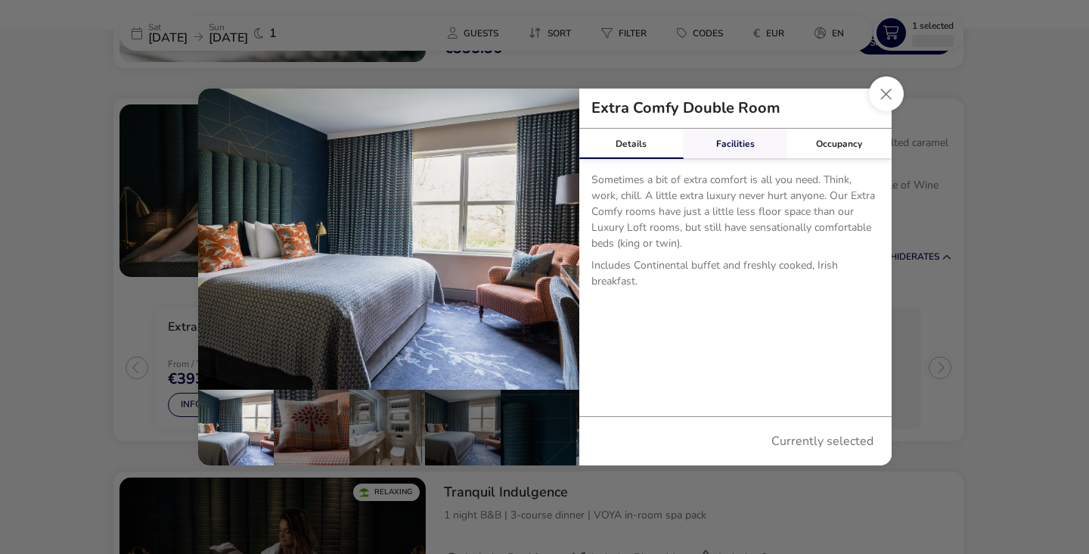
click at [744, 134] on link "Facilities" at bounding box center [735, 144] width 104 height 30
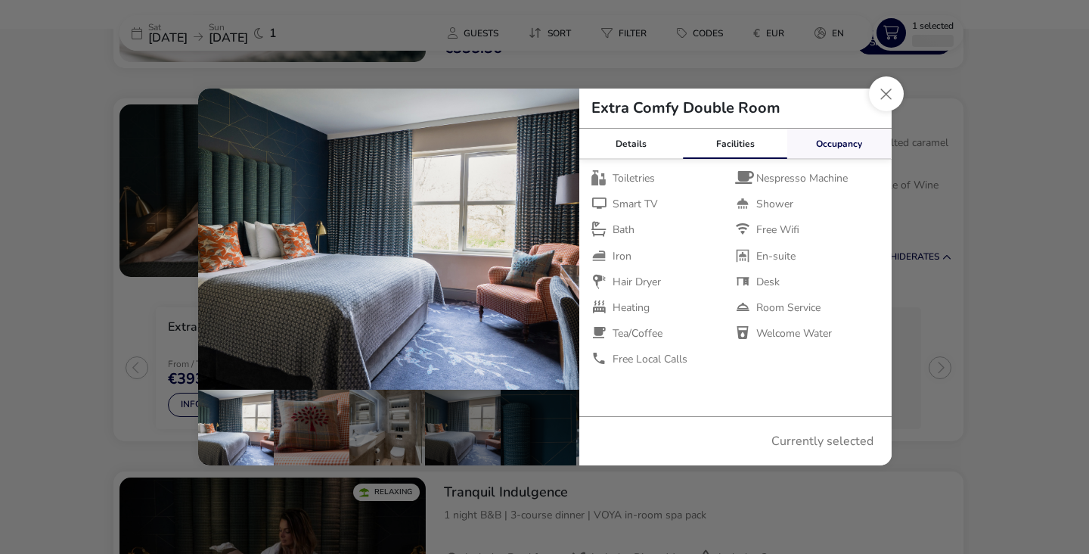
click at [822, 149] on link "Occupancy" at bounding box center [840, 144] width 104 height 30
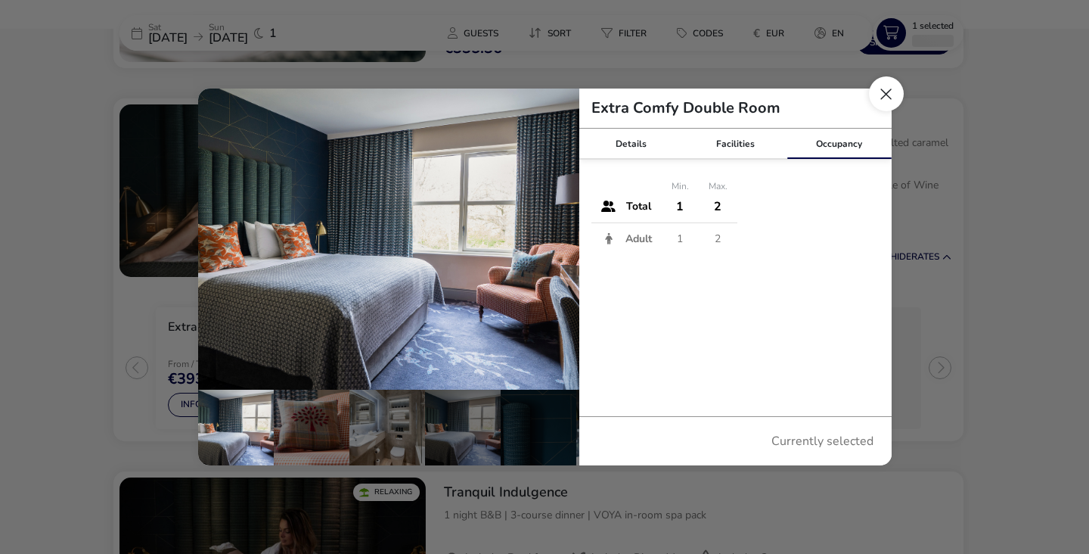
click at [888, 96] on button "Close dialog" at bounding box center [886, 93] width 35 height 35
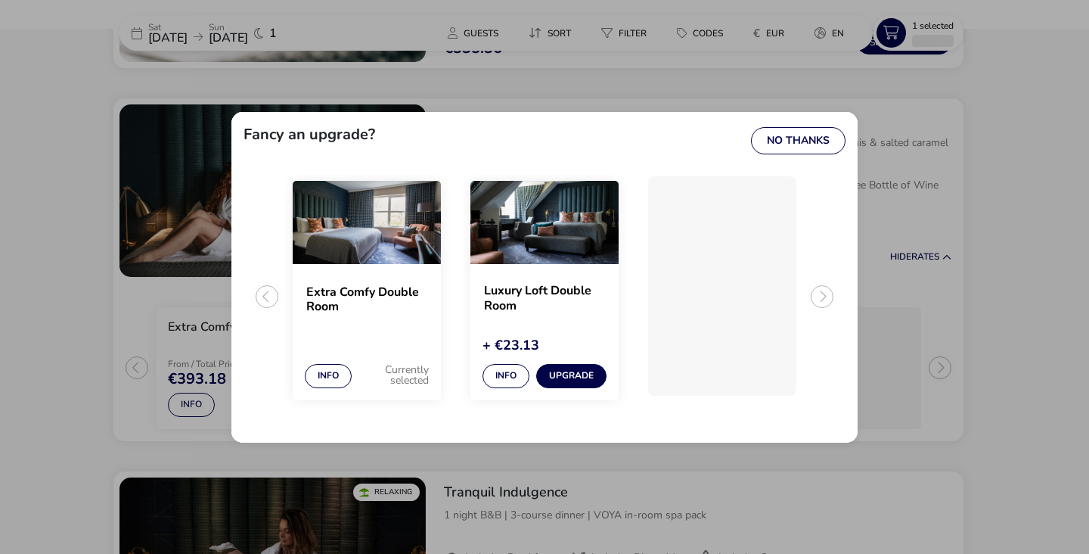
click at [828, 298] on ul "Extra Comfy Double Room Info Currently selected Luxury Loft Double Room + €23.1…" at bounding box center [545, 303] width 602 height 256
click at [811, 133] on button "No Thanks" at bounding box center [798, 140] width 95 height 27
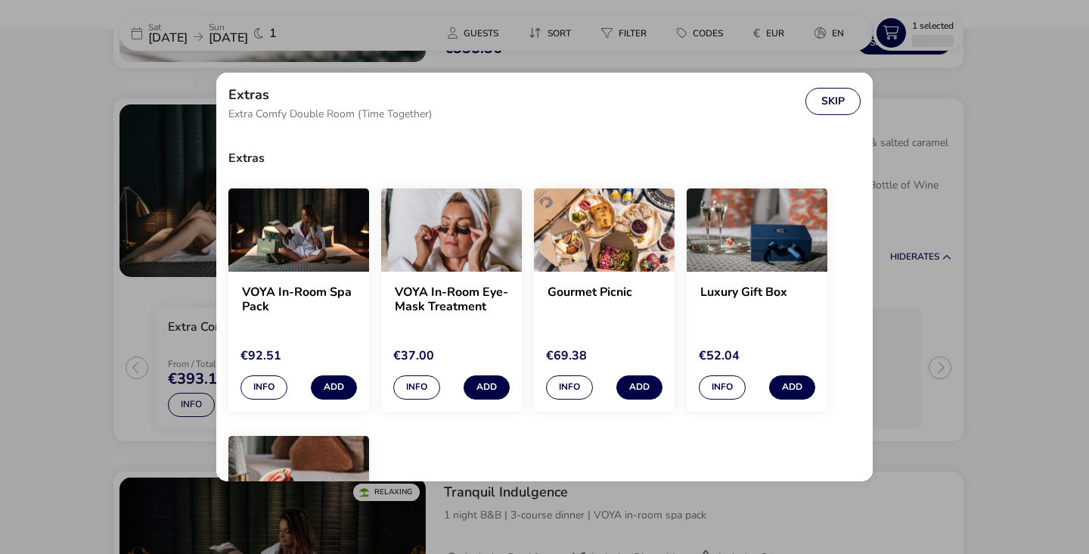
scroll to position [36, 0]
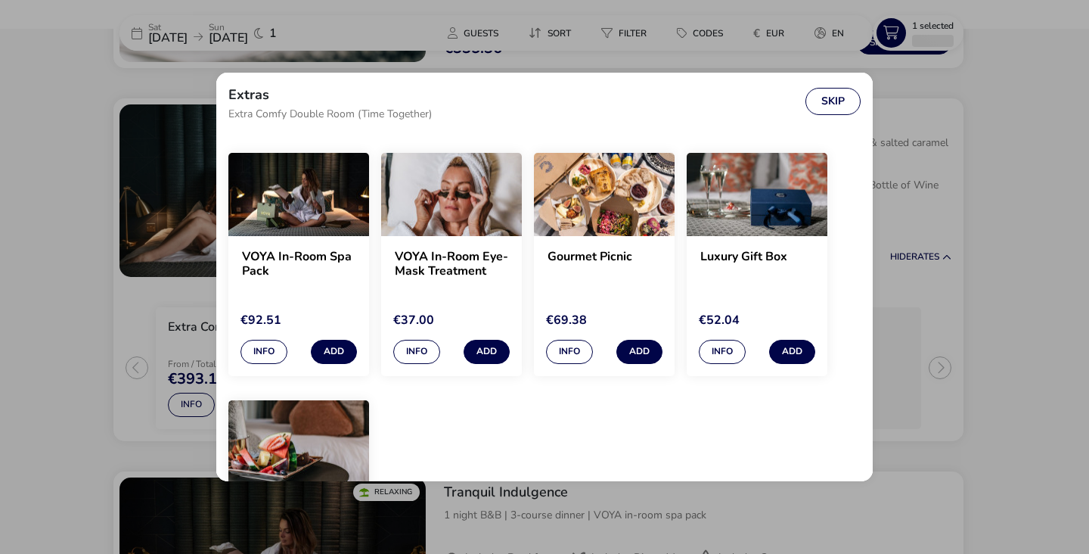
click at [623, 225] on img "extras selection modal" at bounding box center [604, 194] width 141 height 83
click at [728, 353] on button "Info" at bounding box center [722, 352] width 47 height 24
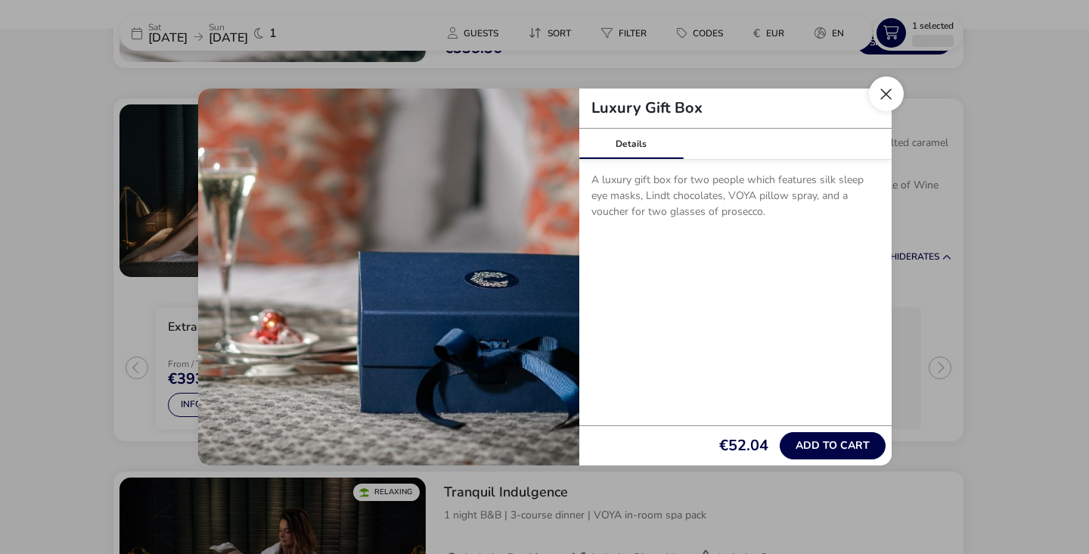
click at [891, 82] on button "Close" at bounding box center [886, 93] width 35 height 35
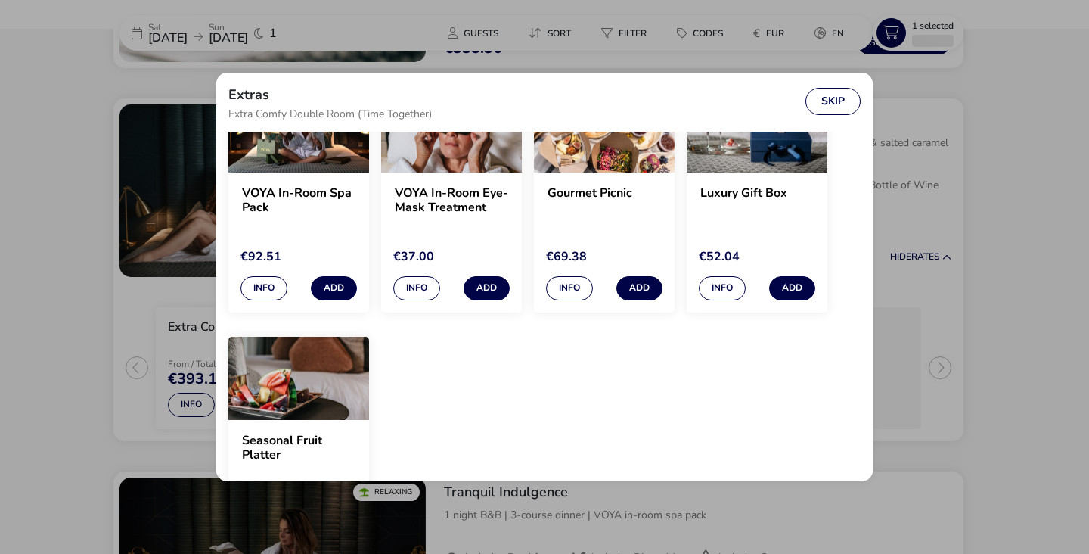
scroll to position [51, 0]
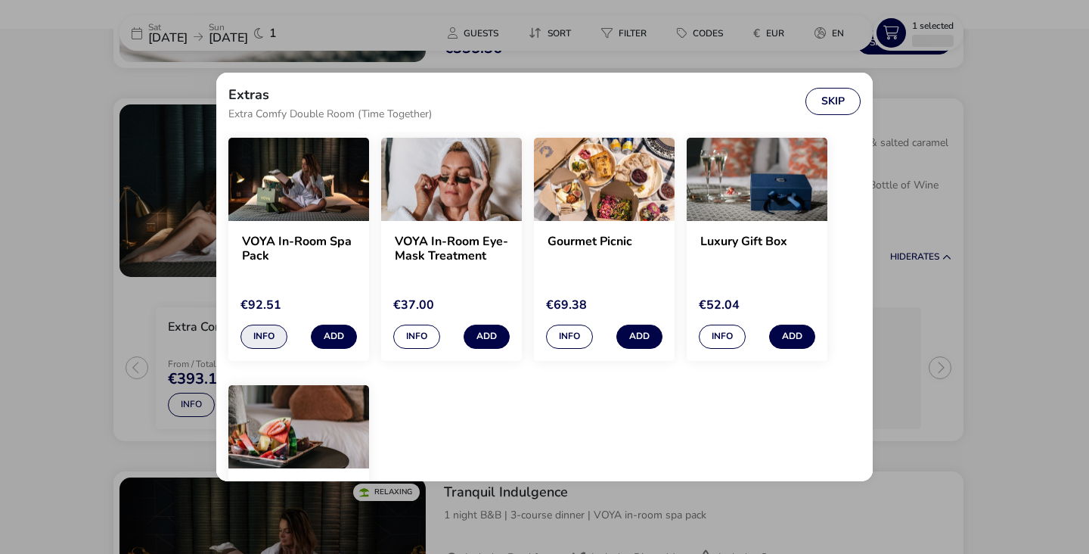
click at [263, 337] on button "Info" at bounding box center [264, 337] width 47 height 24
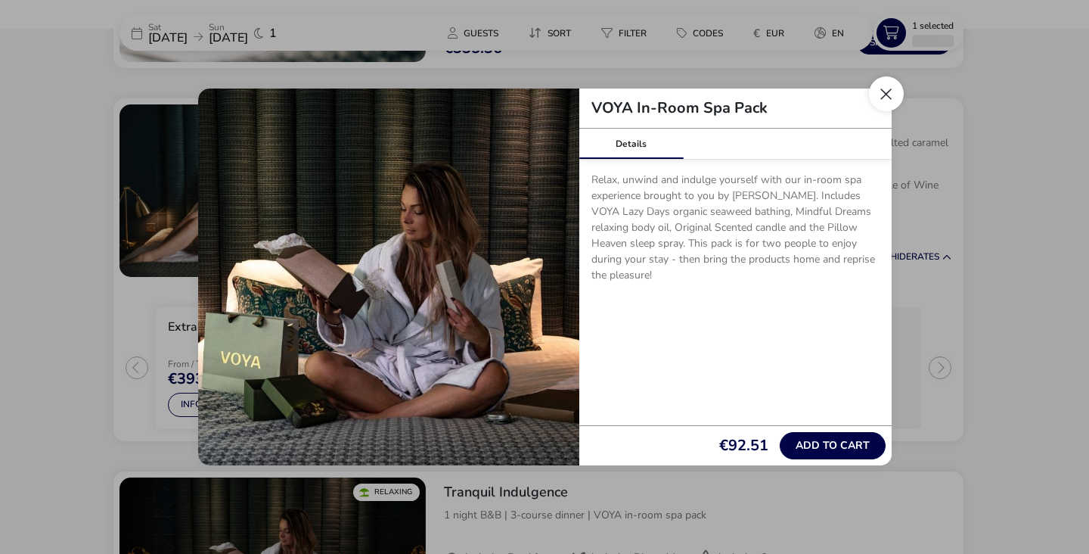
click at [883, 104] on button "Close" at bounding box center [886, 93] width 35 height 35
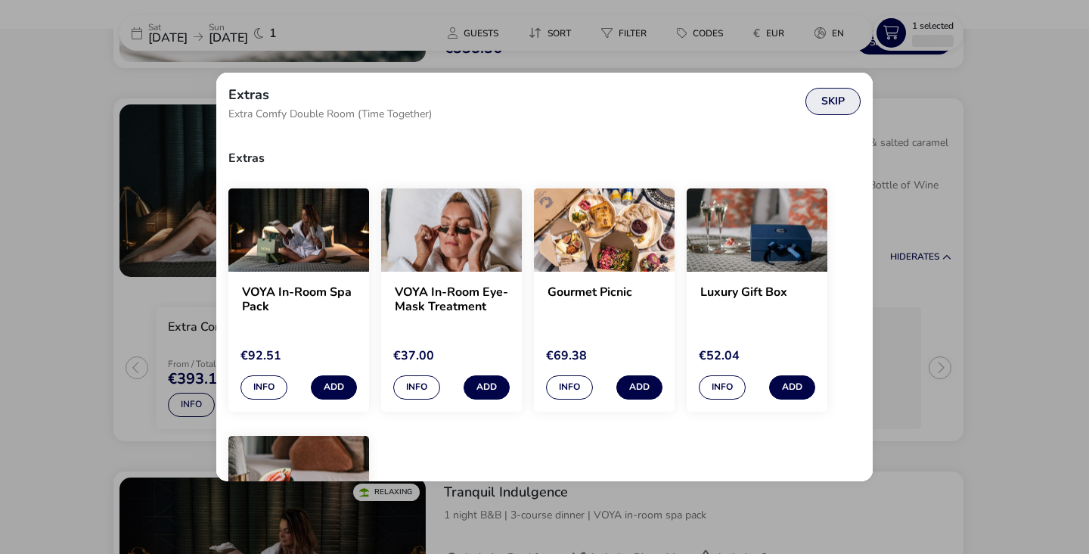
click at [834, 99] on button "Skip" at bounding box center [833, 101] width 55 height 27
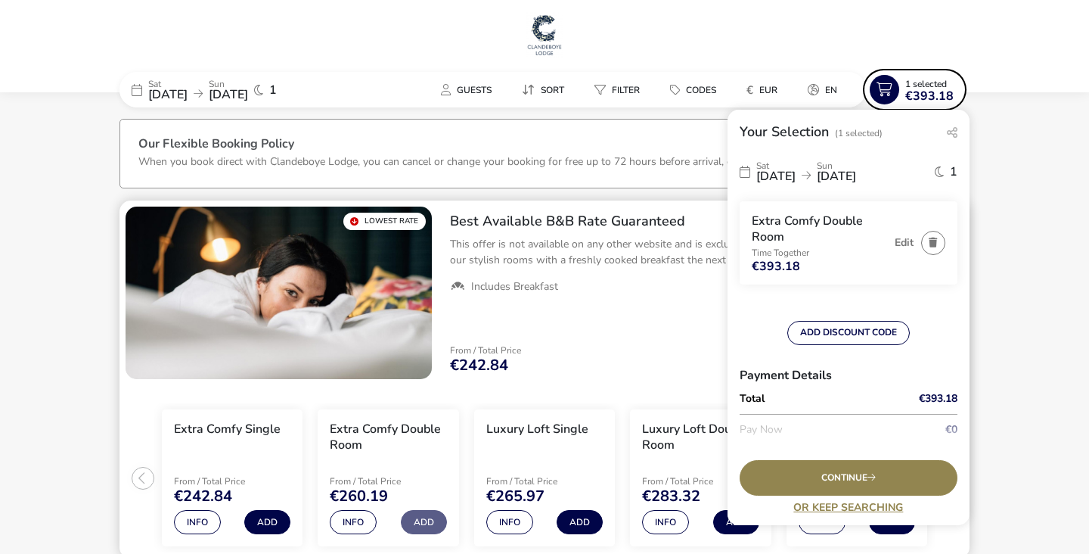
scroll to position [0, 0]
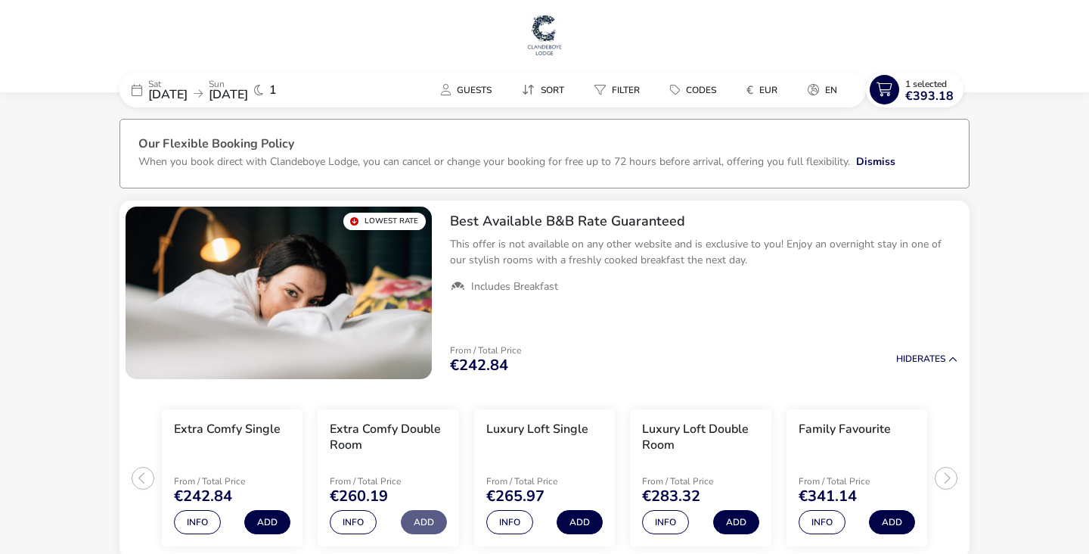
click at [188, 89] on span "27 Sep 2025" at bounding box center [167, 94] width 39 height 17
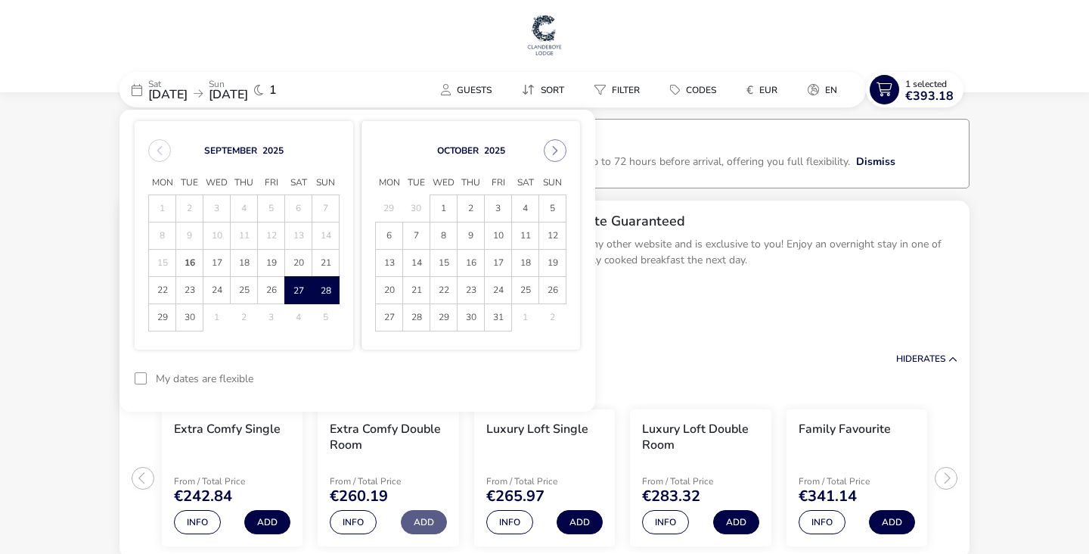
click at [300, 317] on td "4" at bounding box center [298, 317] width 27 height 27
click at [294, 293] on span "27" at bounding box center [298, 290] width 26 height 26
click at [297, 322] on td "4" at bounding box center [298, 317] width 27 height 27
click at [297, 319] on td "4" at bounding box center [298, 317] width 27 height 27
click at [304, 263] on span "20" at bounding box center [298, 263] width 26 height 26
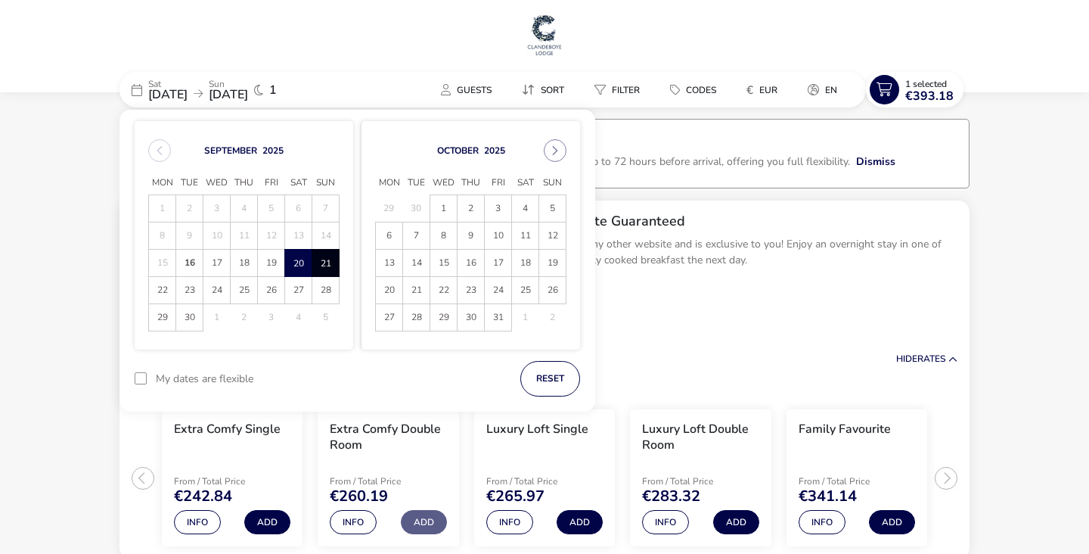
click at [324, 264] on span "21" at bounding box center [325, 263] width 26 height 26
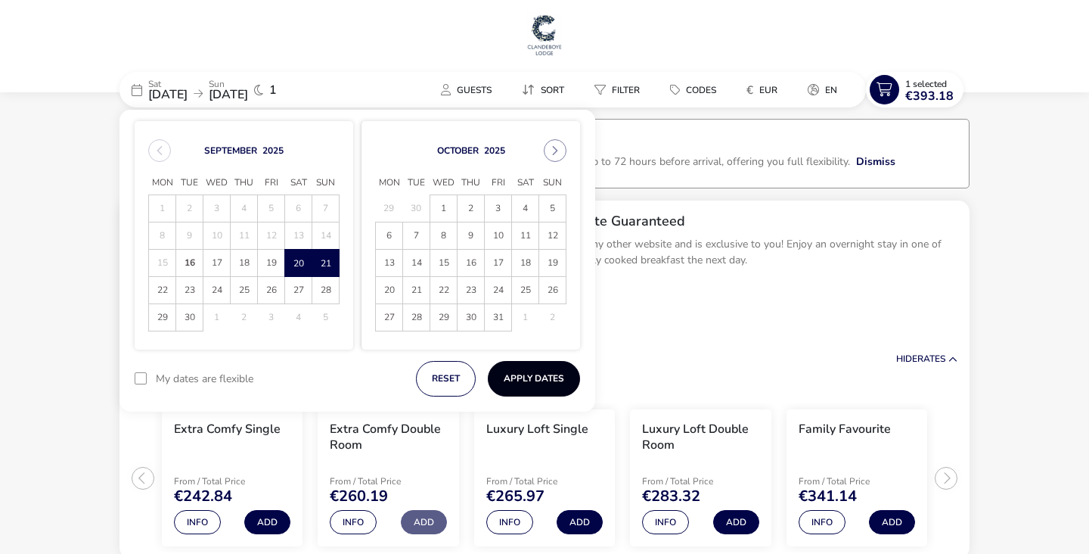
click at [521, 373] on button "Apply Dates" at bounding box center [534, 379] width 92 height 36
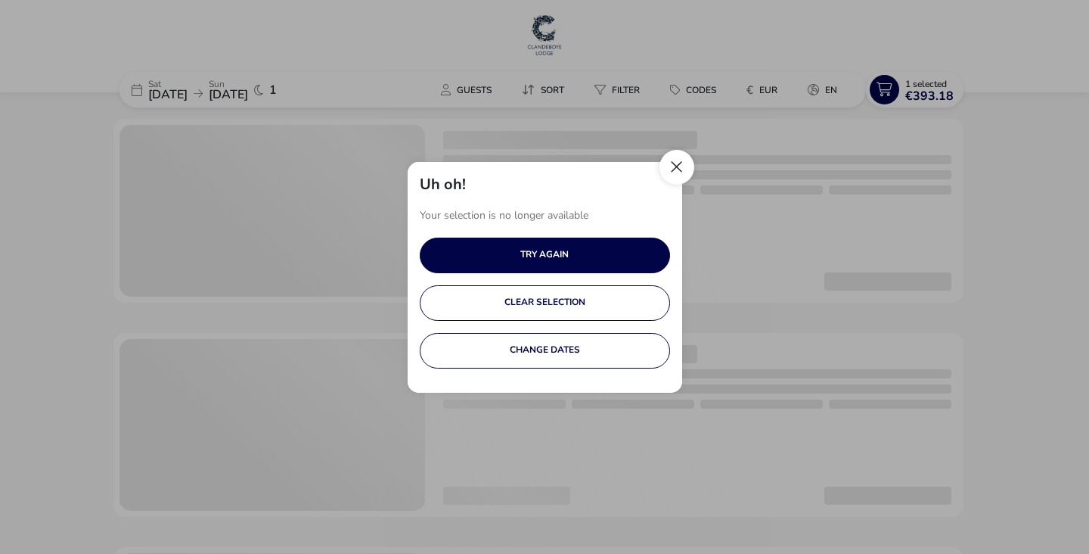
click at [684, 157] on button "Close" at bounding box center [677, 167] width 35 height 35
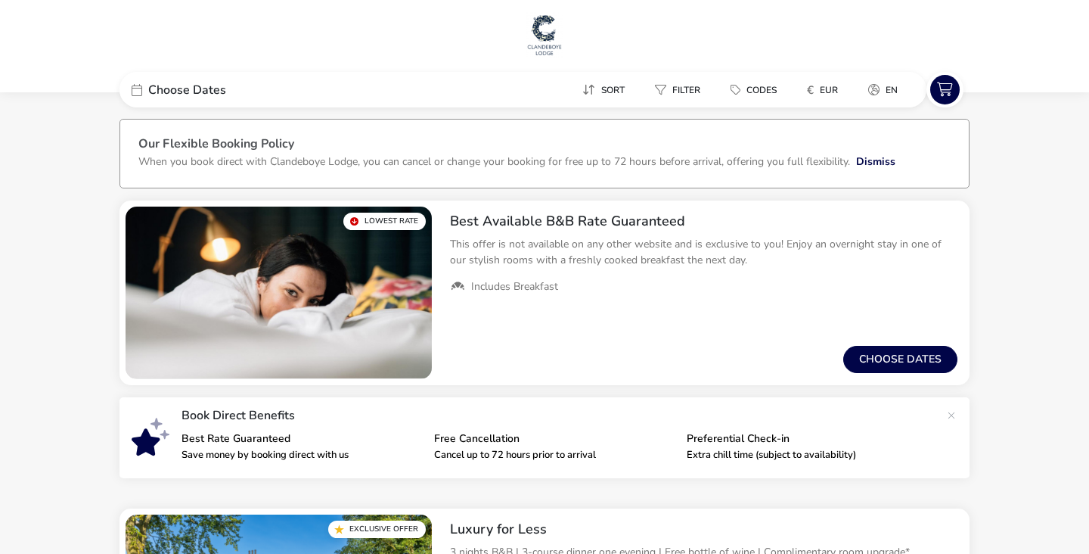
click at [221, 84] on span "Choose Dates" at bounding box center [187, 90] width 78 height 12
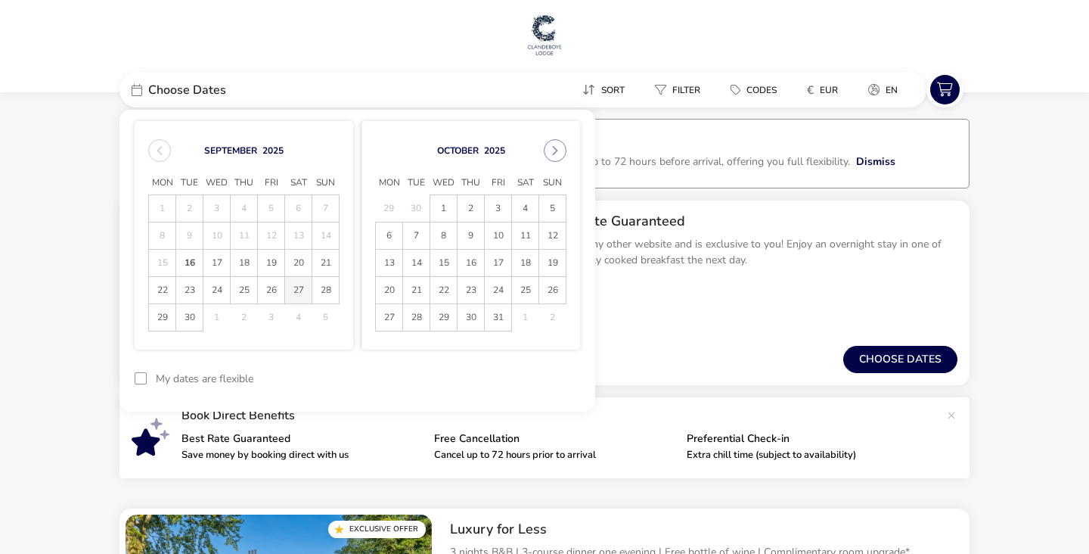
click at [298, 296] on span "27" at bounding box center [298, 290] width 26 height 26
click at [328, 294] on span "28" at bounding box center [325, 290] width 26 height 26
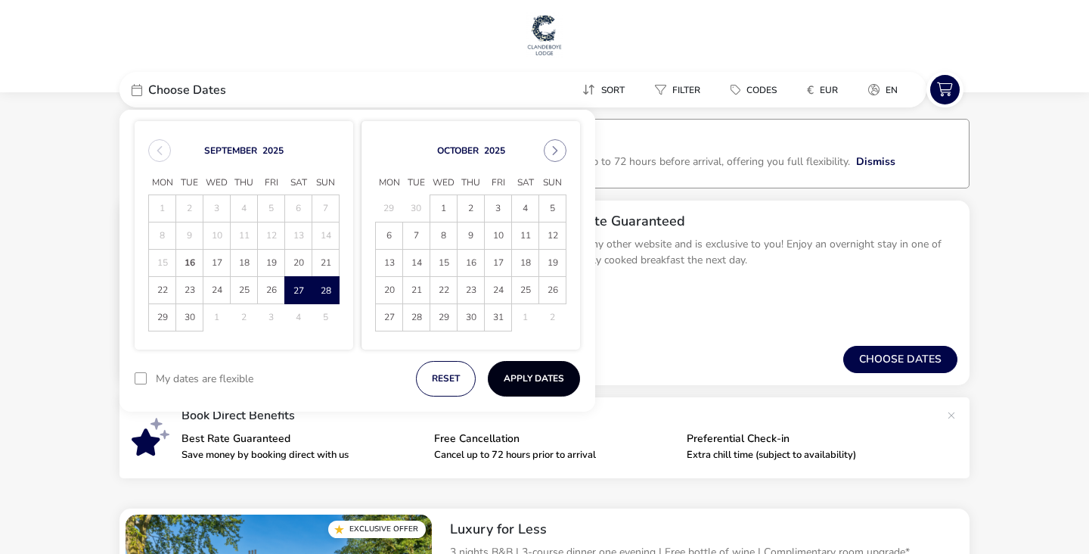
click at [530, 390] on button "Apply Dates" at bounding box center [534, 379] width 92 height 36
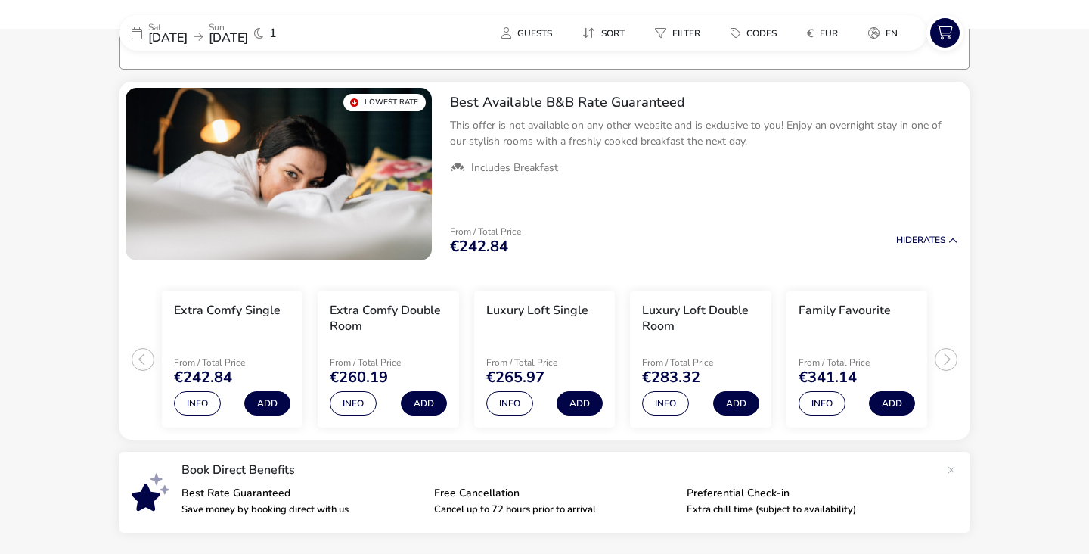
scroll to position [122, 0]
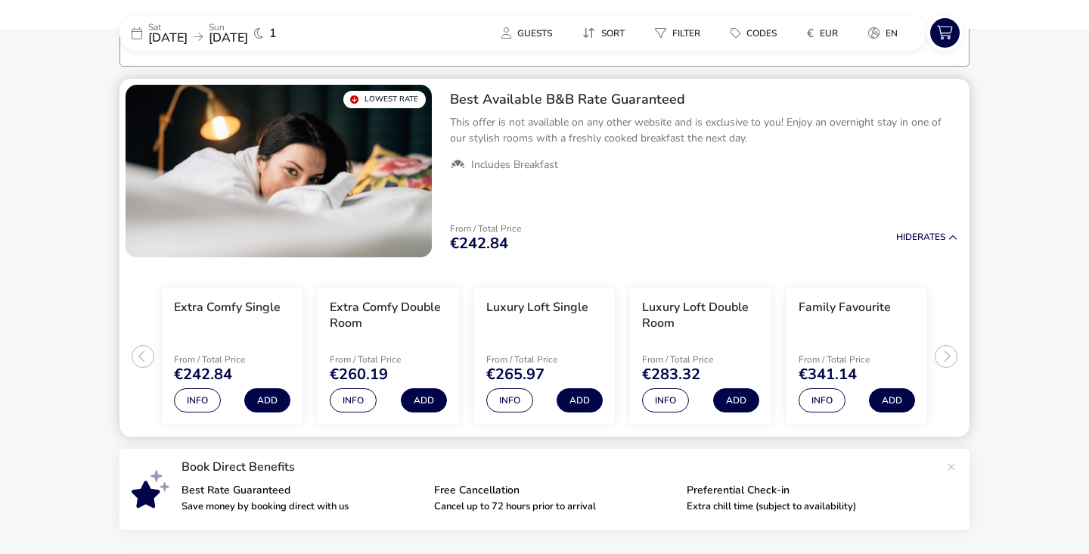
drag, startPoint x: 177, startPoint y: 370, endPoint x: 253, endPoint y: 371, distance: 75.7
click at [253, 371] on div "From / Total Price €242.84" at bounding box center [232, 368] width 117 height 27
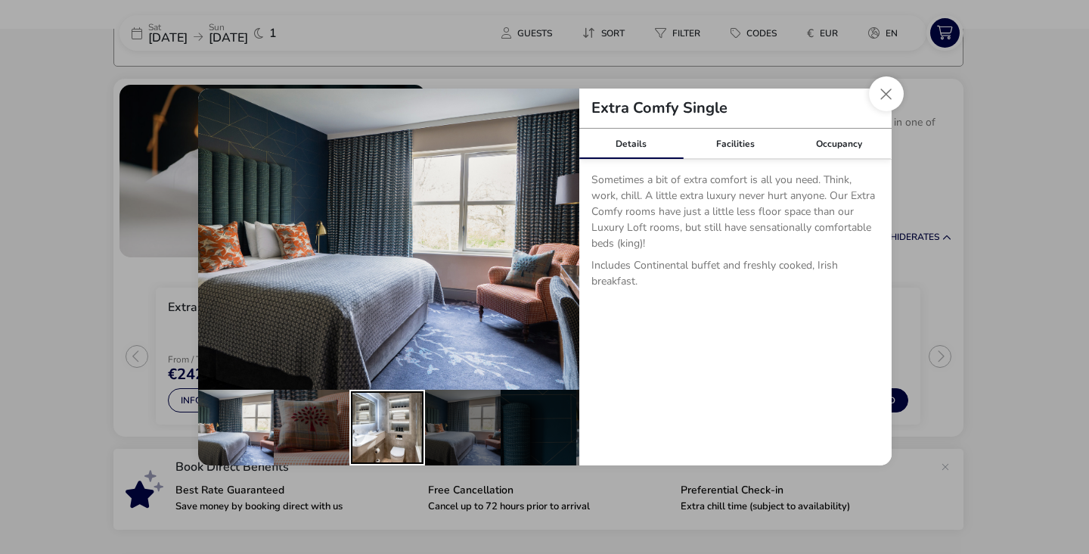
click at [365, 423] on div "details" at bounding box center [388, 428] width 76 height 76
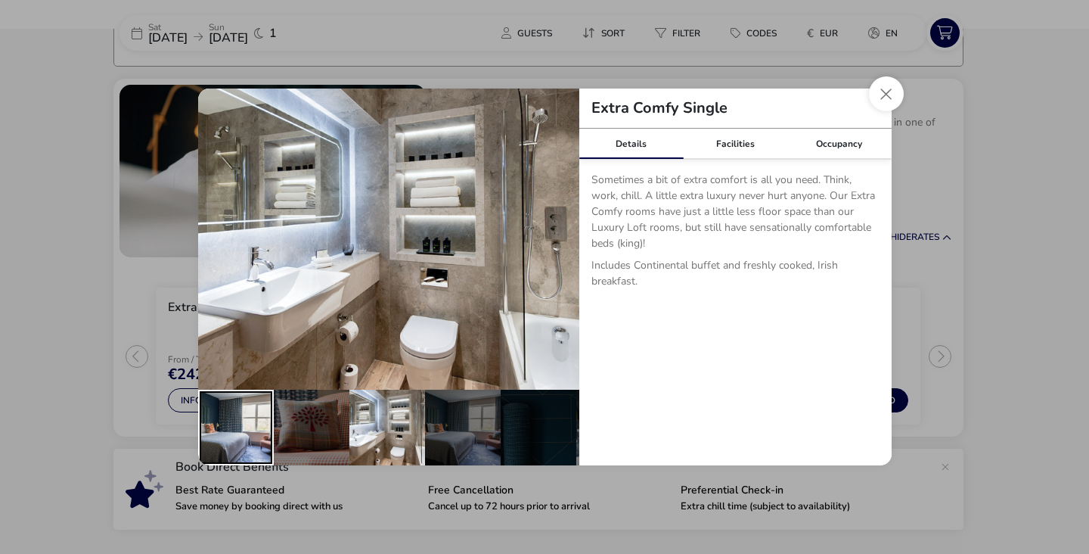
click at [261, 427] on div "details" at bounding box center [236, 428] width 76 height 76
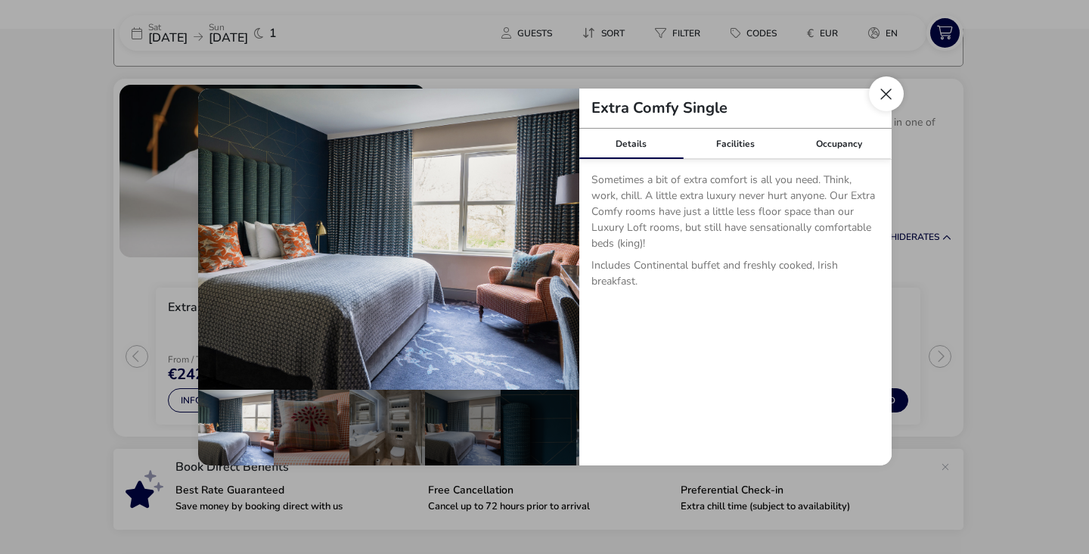
click at [891, 89] on button "Close dialog" at bounding box center [886, 93] width 35 height 35
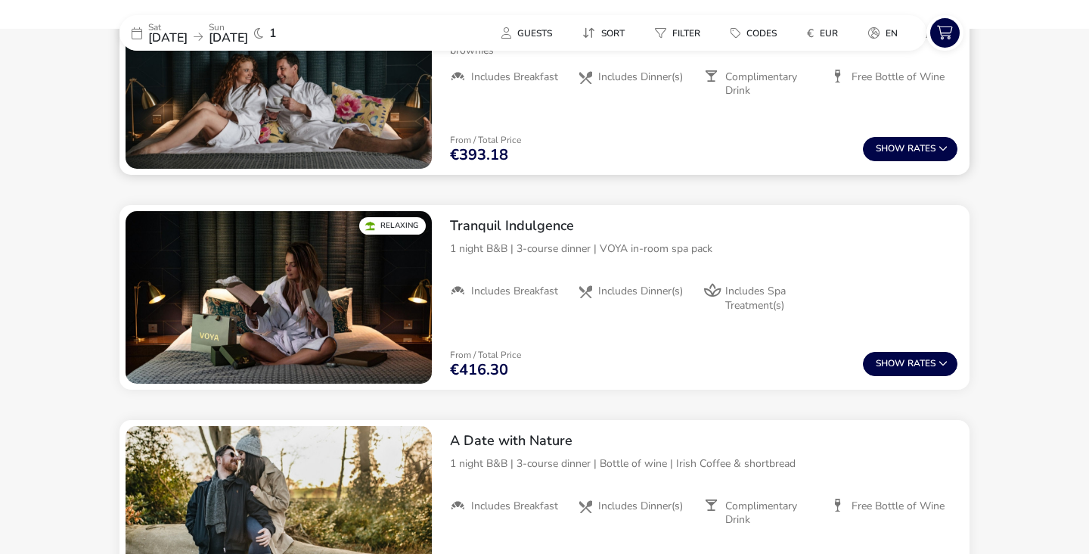
scroll to position [910, 0]
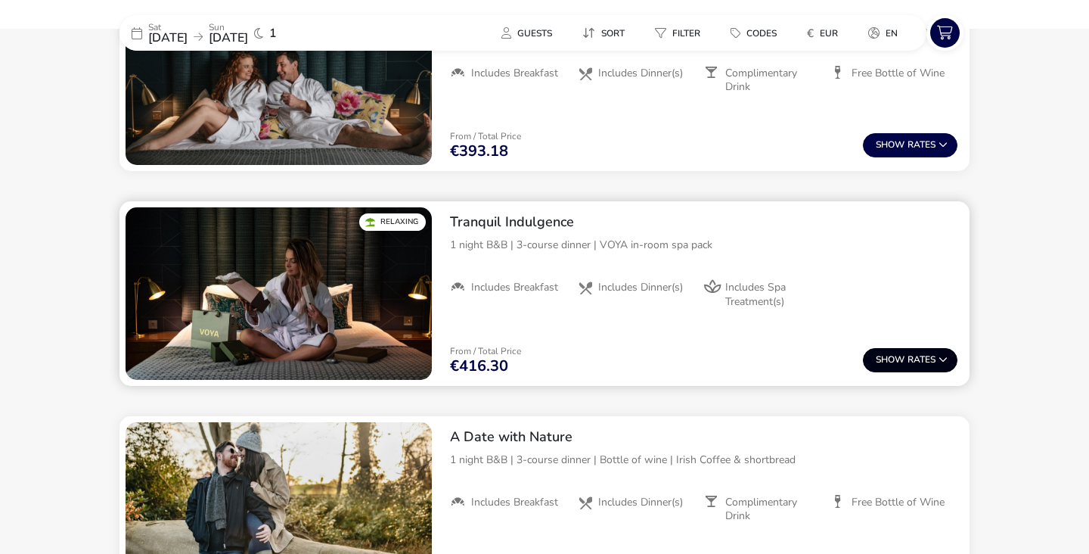
click at [944, 357] on icon at bounding box center [943, 359] width 9 height 9
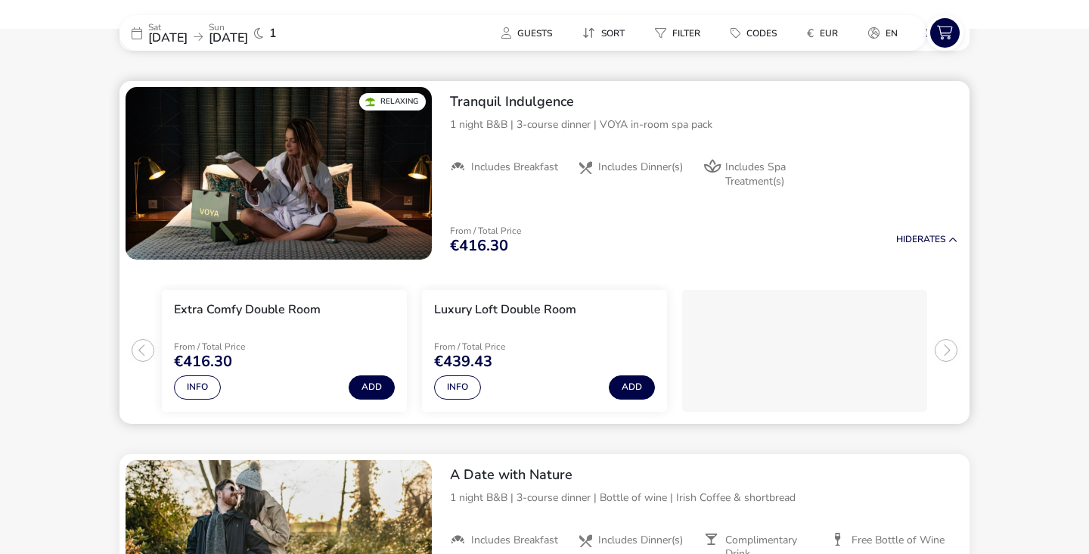
scroll to position [1034, 0]
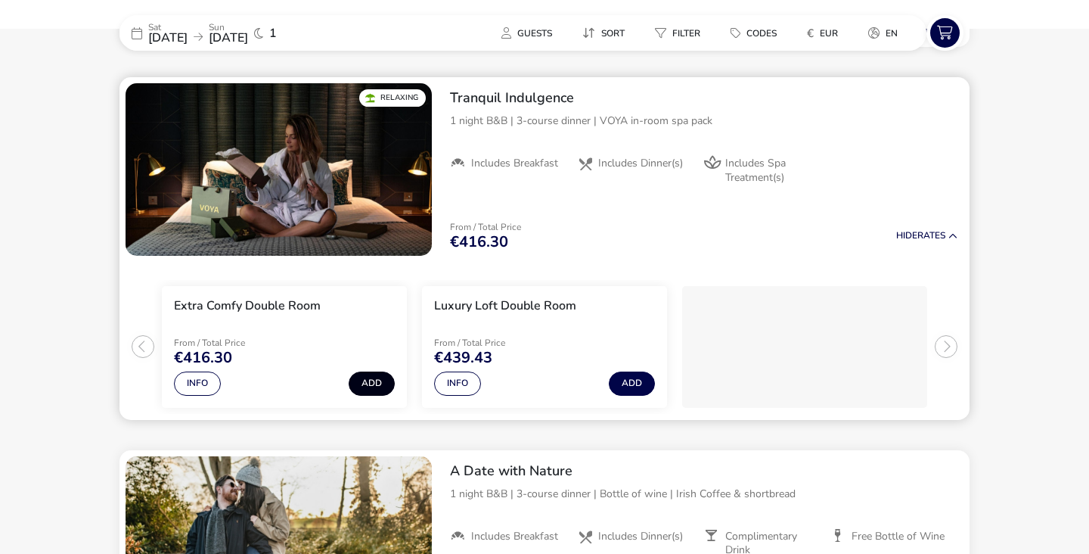
click at [362, 377] on button "Add" at bounding box center [372, 383] width 46 height 24
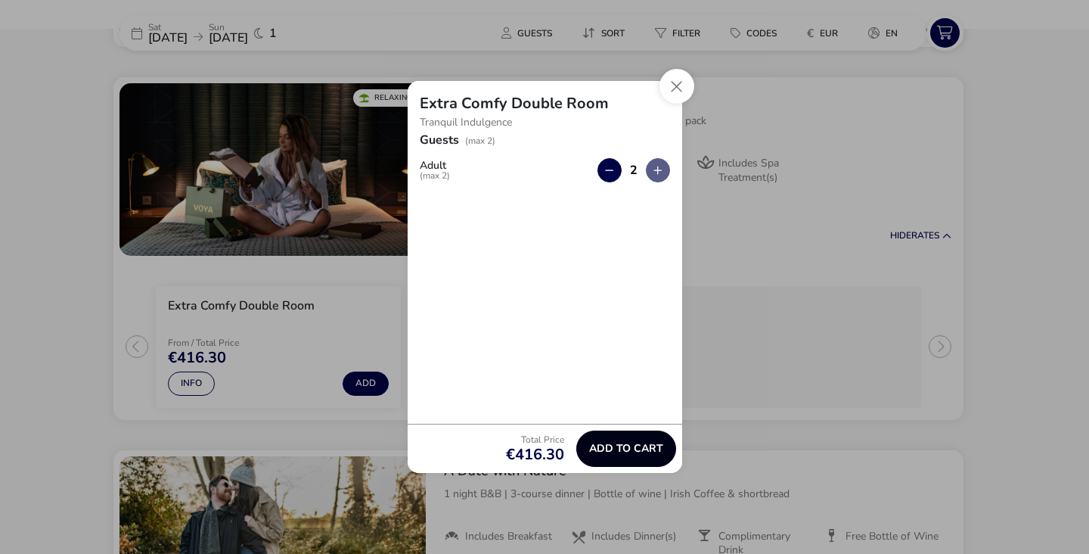
click at [621, 460] on button "Add to cart" at bounding box center [626, 448] width 100 height 36
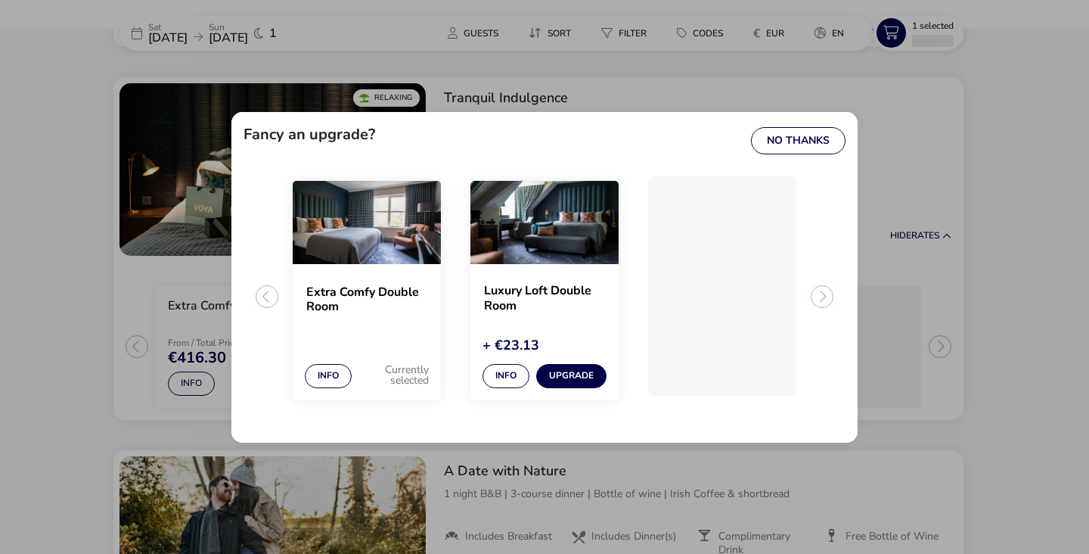
click at [427, 374] on div "Currently selected" at bounding box center [398, 375] width 62 height 26
click at [404, 227] on img "1 / 3" at bounding box center [367, 222] width 148 height 83
click at [376, 239] on img "1 / 3" at bounding box center [367, 222] width 148 height 83
click at [333, 370] on button "Info" at bounding box center [328, 376] width 47 height 24
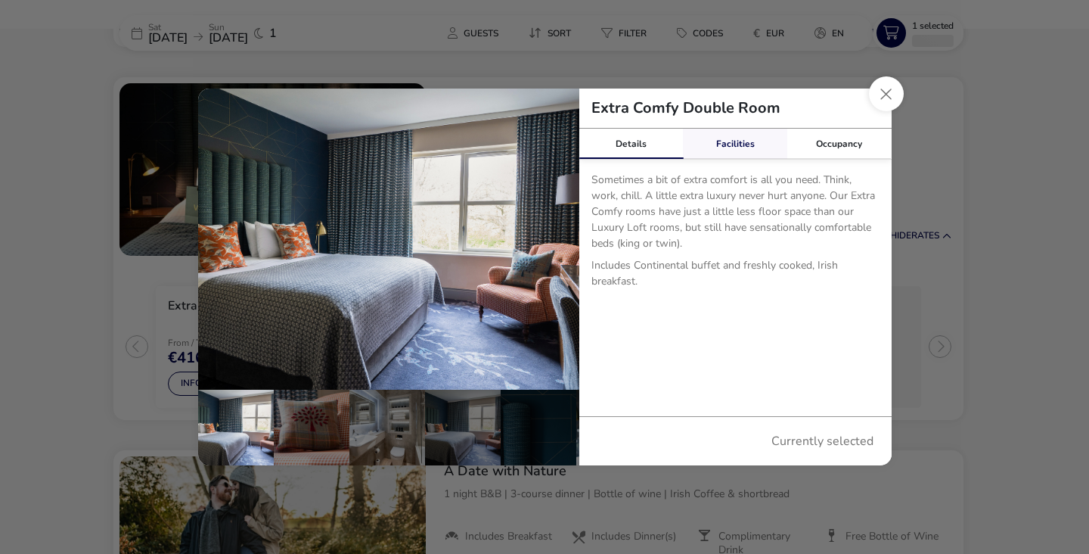
click at [731, 141] on link "Facilities" at bounding box center [735, 144] width 104 height 30
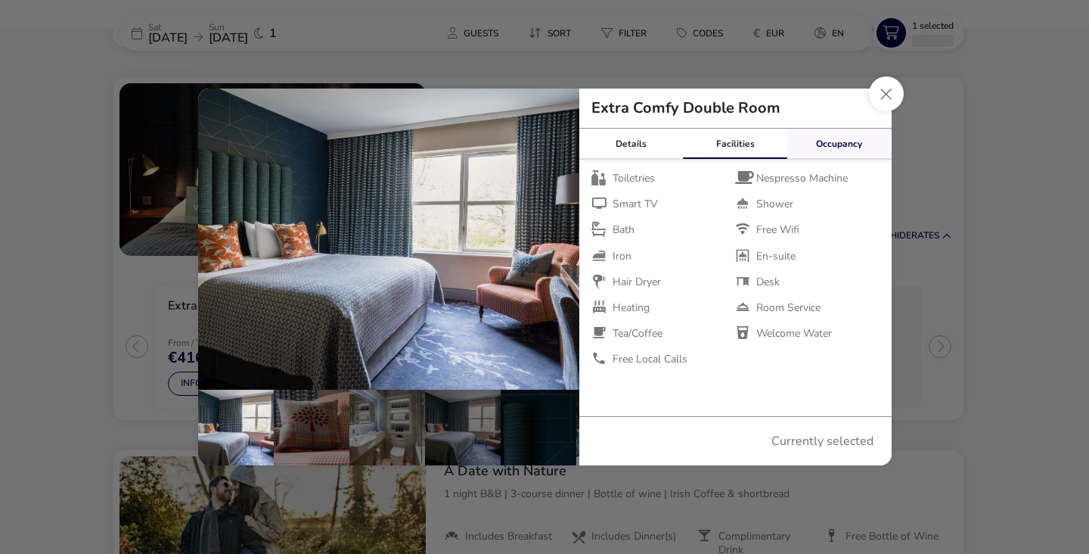
click at [816, 145] on link "Occupancy" at bounding box center [840, 144] width 104 height 30
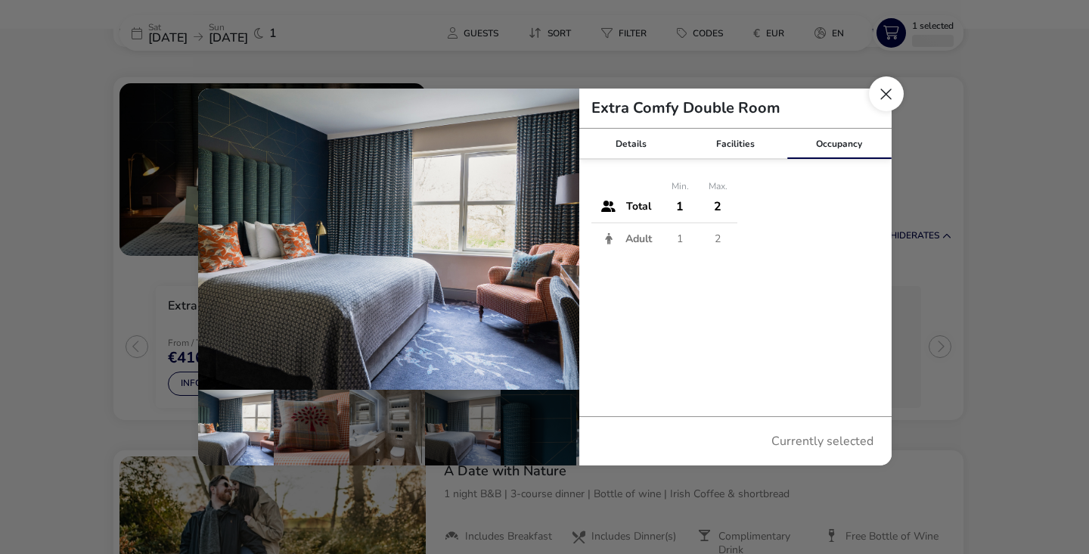
click at [879, 104] on button "Close dialog" at bounding box center [886, 93] width 35 height 35
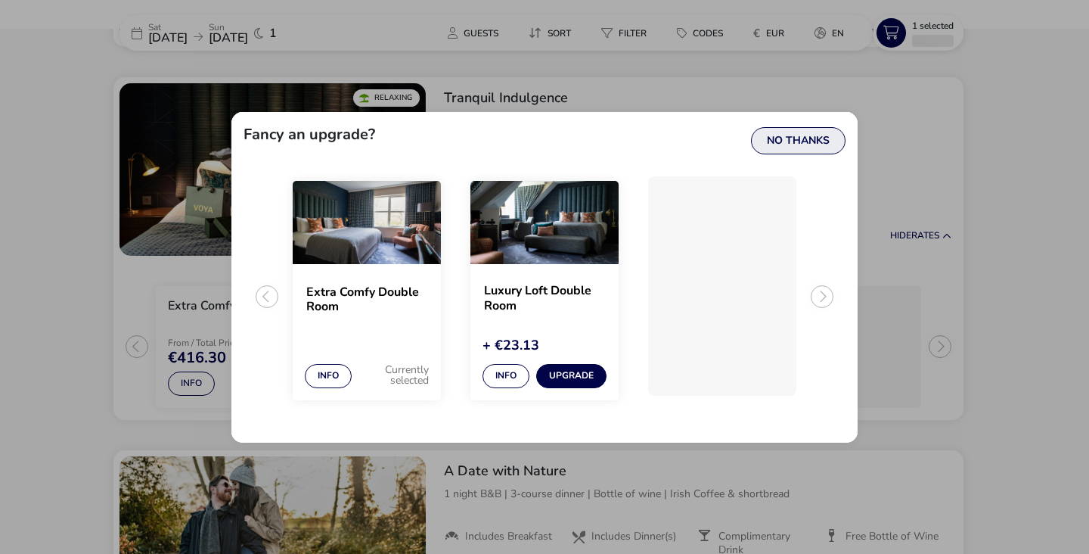
click at [808, 135] on button "No Thanks" at bounding box center [798, 140] width 95 height 27
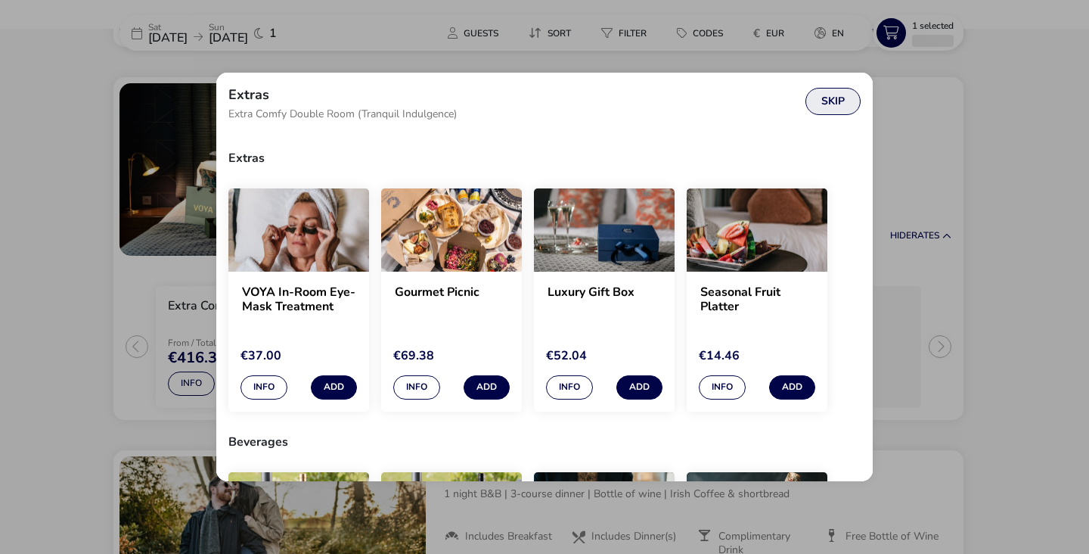
click at [842, 107] on button "Skip" at bounding box center [833, 101] width 55 height 27
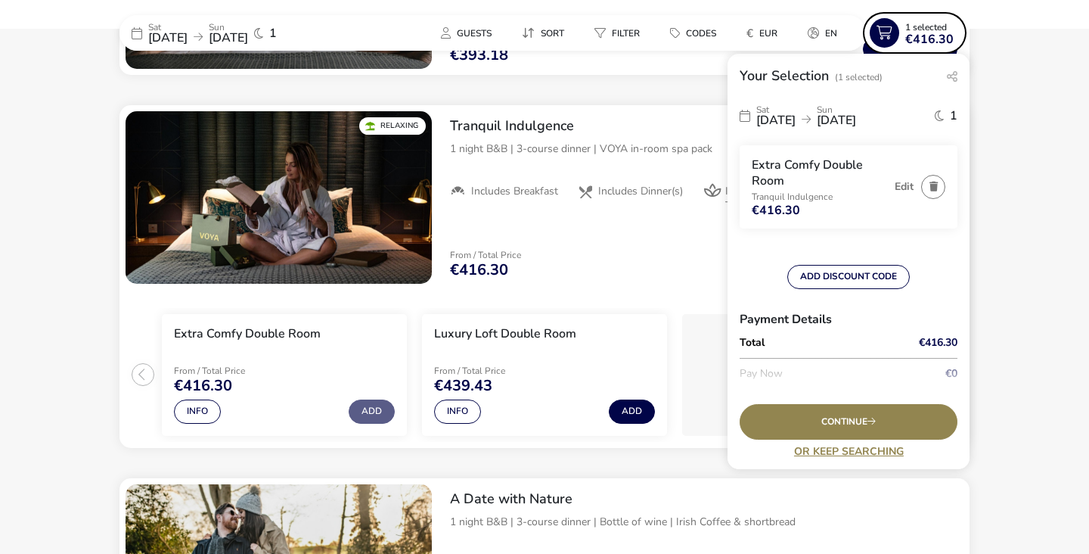
scroll to position [1001, 0]
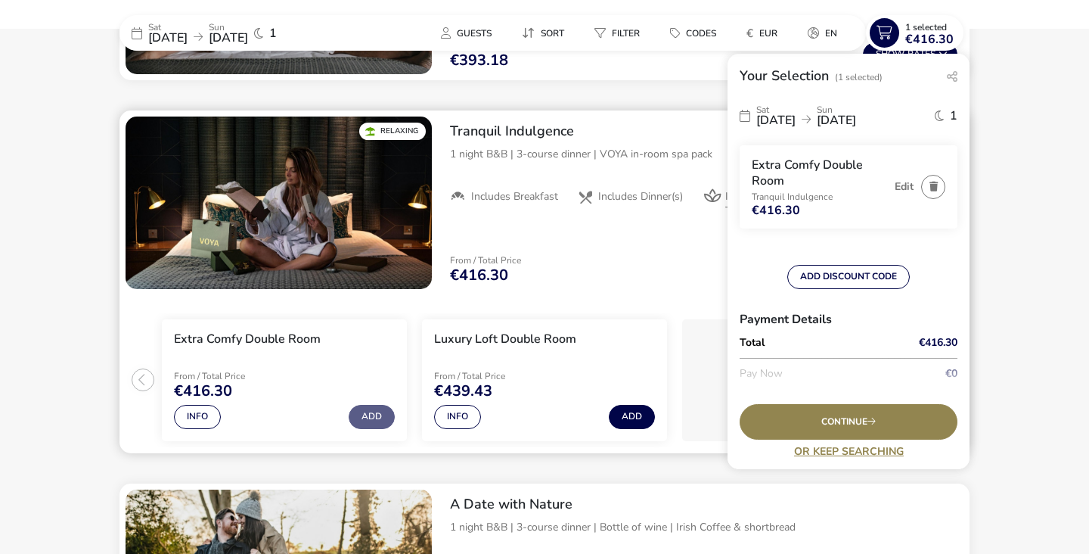
click at [602, 278] on div "From / Total Price €416.30 Hide Rates" at bounding box center [704, 269] width 532 height 51
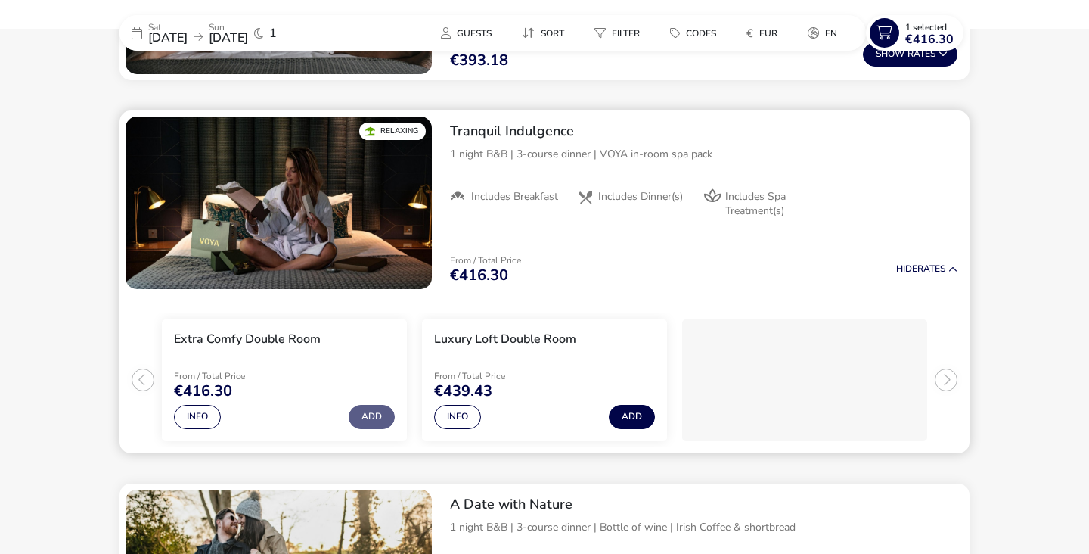
click at [527, 190] on span "Includes Breakfast" at bounding box center [514, 197] width 87 height 14
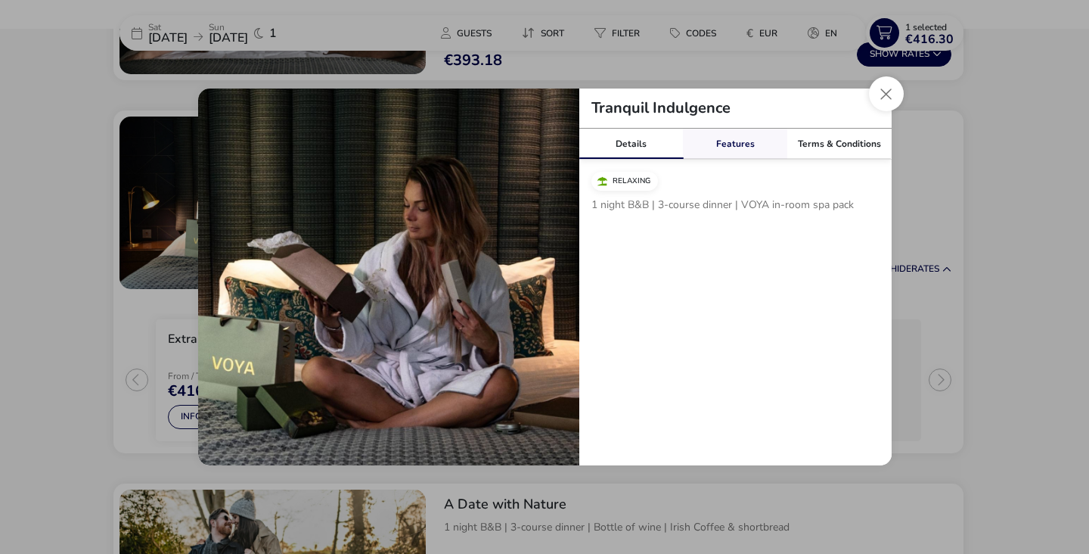
click at [741, 151] on link "Features" at bounding box center [735, 144] width 104 height 30
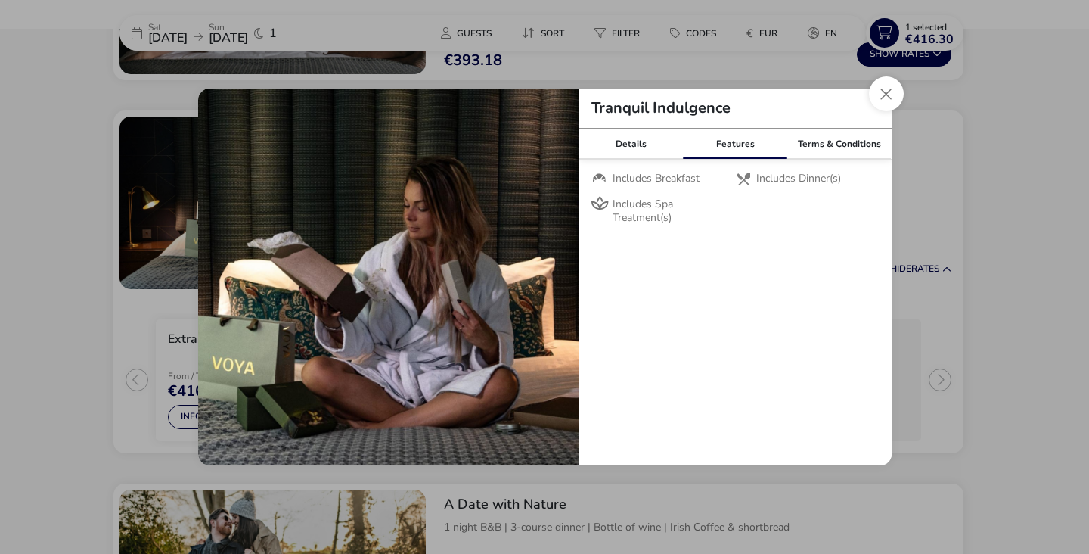
click at [657, 205] on span "Includes Spa Treatment(s)" at bounding box center [668, 210] width 110 height 27
click at [833, 154] on link "Terms & Conditions" at bounding box center [840, 144] width 104 height 30
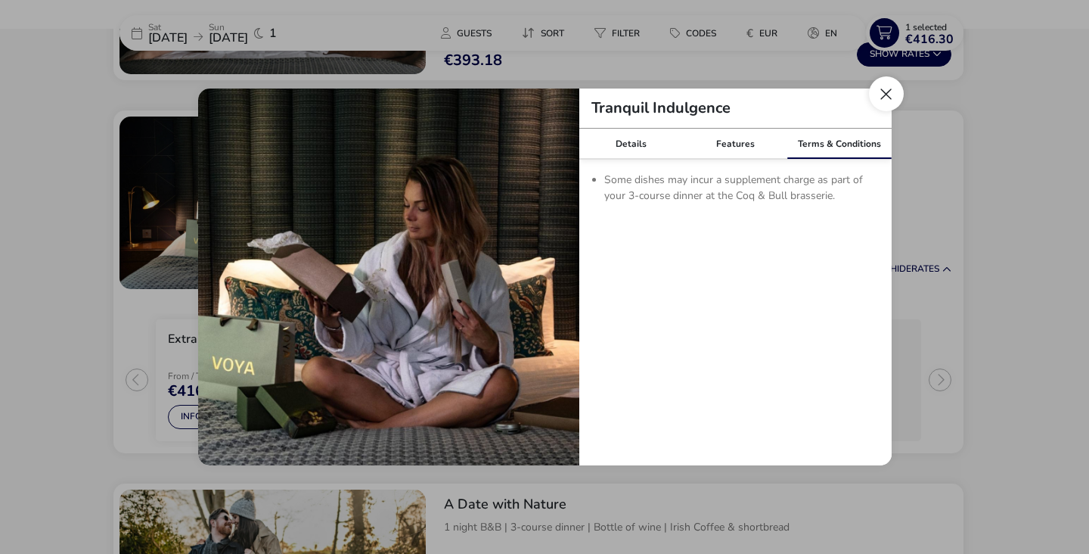
click at [892, 92] on button "Close modal" at bounding box center [886, 93] width 35 height 35
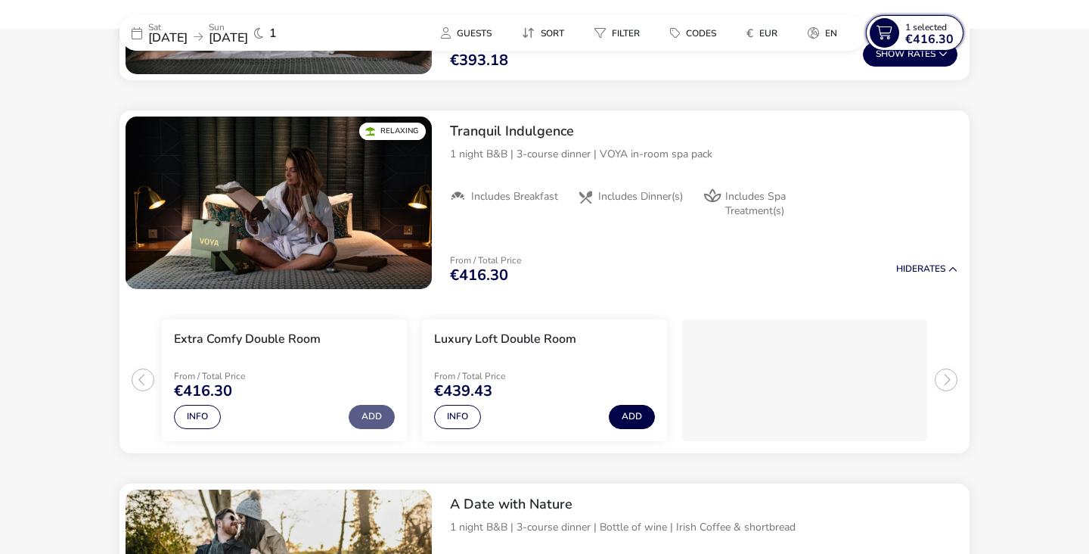
click at [909, 26] on span "1 Selected" at bounding box center [927, 27] width 42 height 12
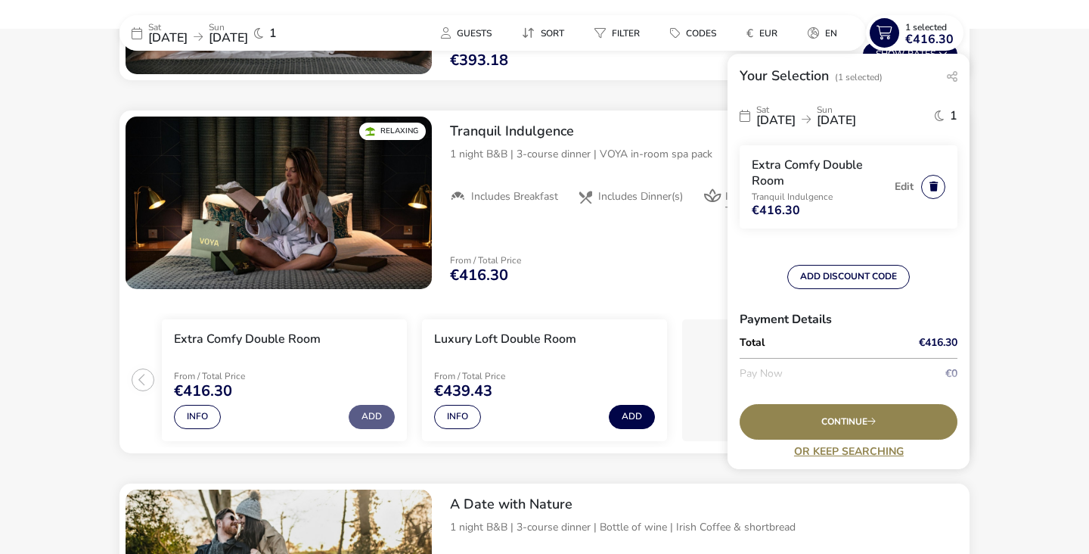
click at [922, 184] on button "button" at bounding box center [933, 187] width 24 height 24
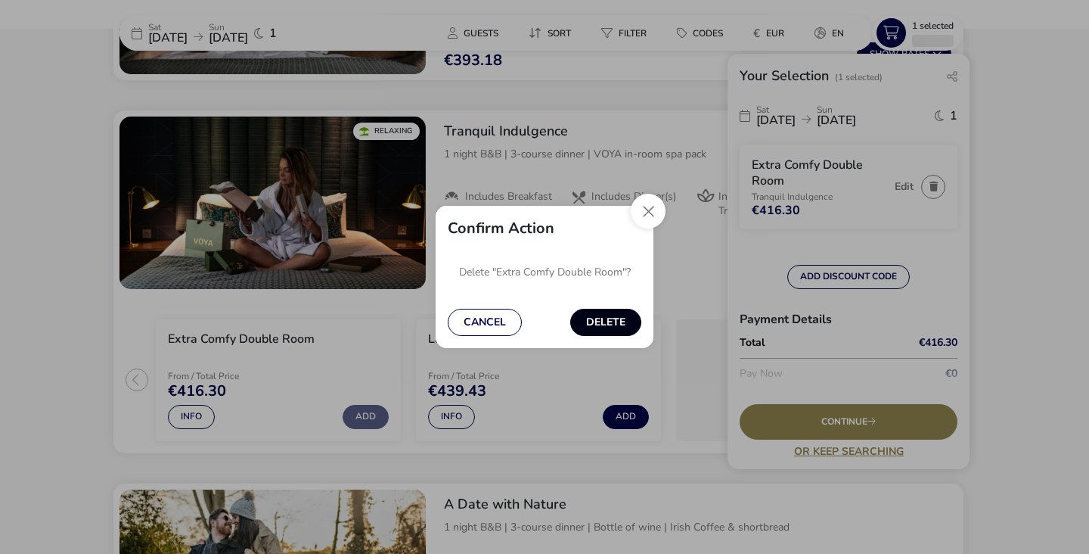
click at [611, 322] on button "Delete" at bounding box center [605, 322] width 71 height 27
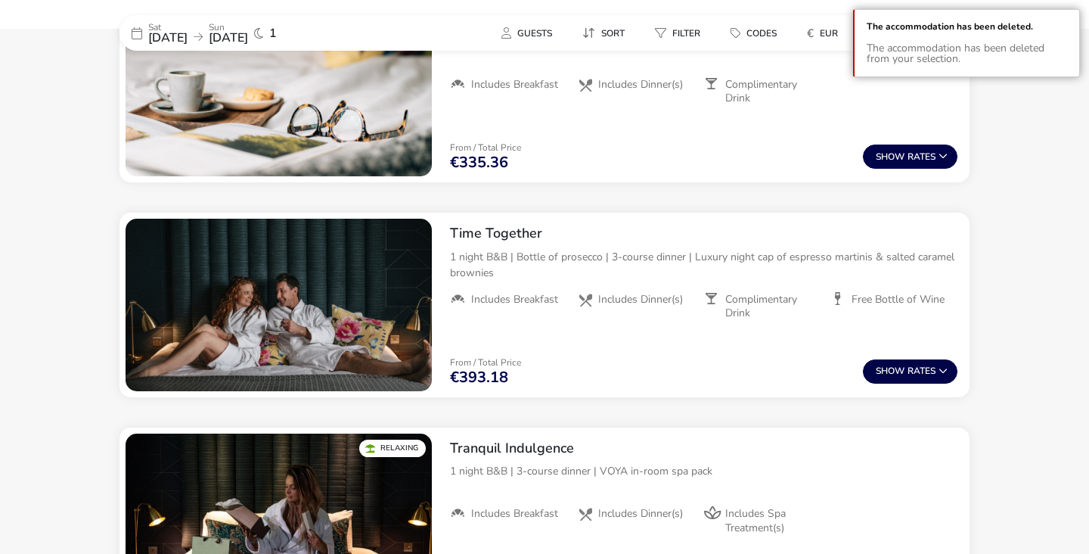
scroll to position [685, 0]
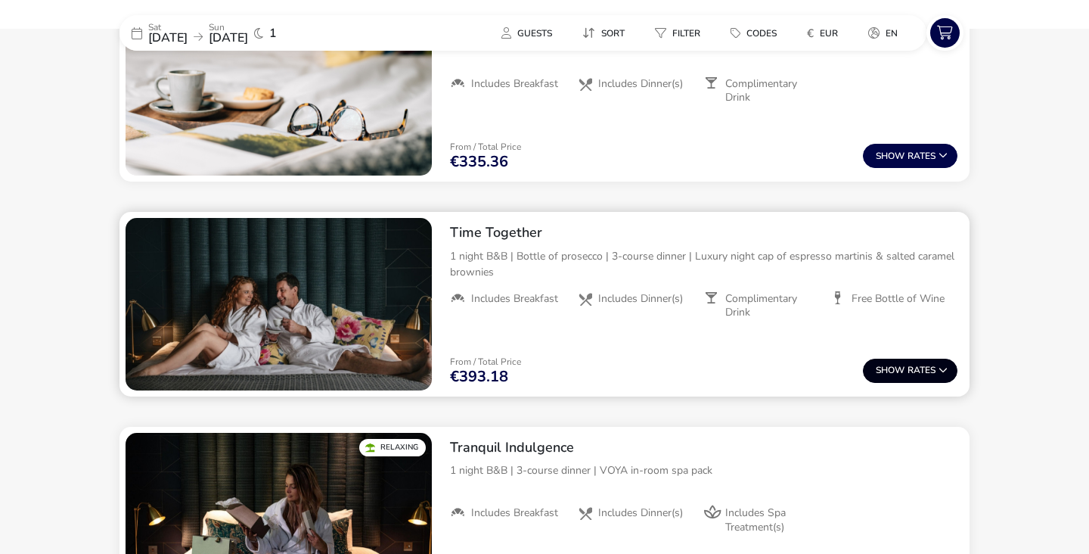
click at [932, 372] on button "Show Rates" at bounding box center [910, 371] width 95 height 24
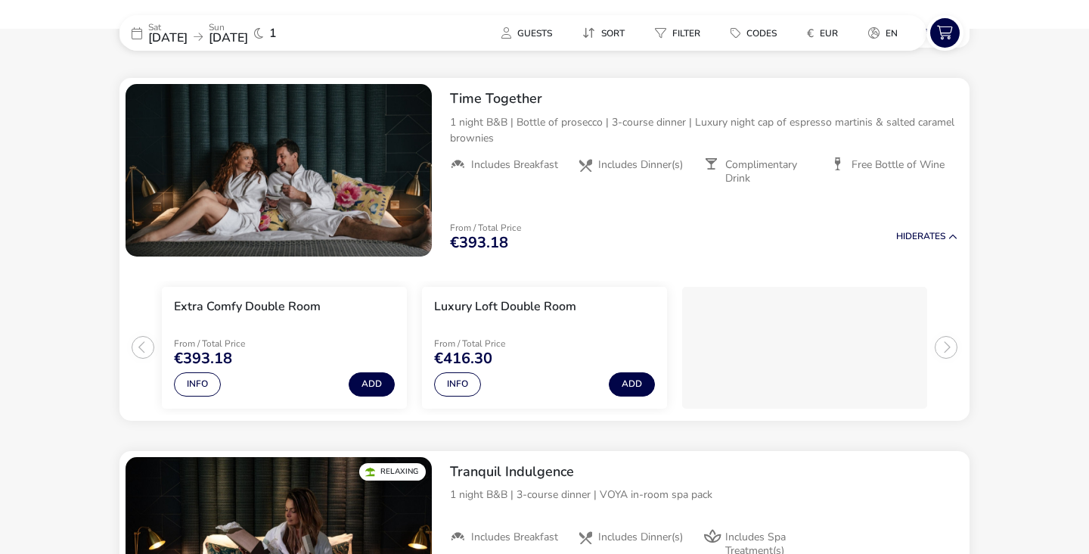
scroll to position [819, 0]
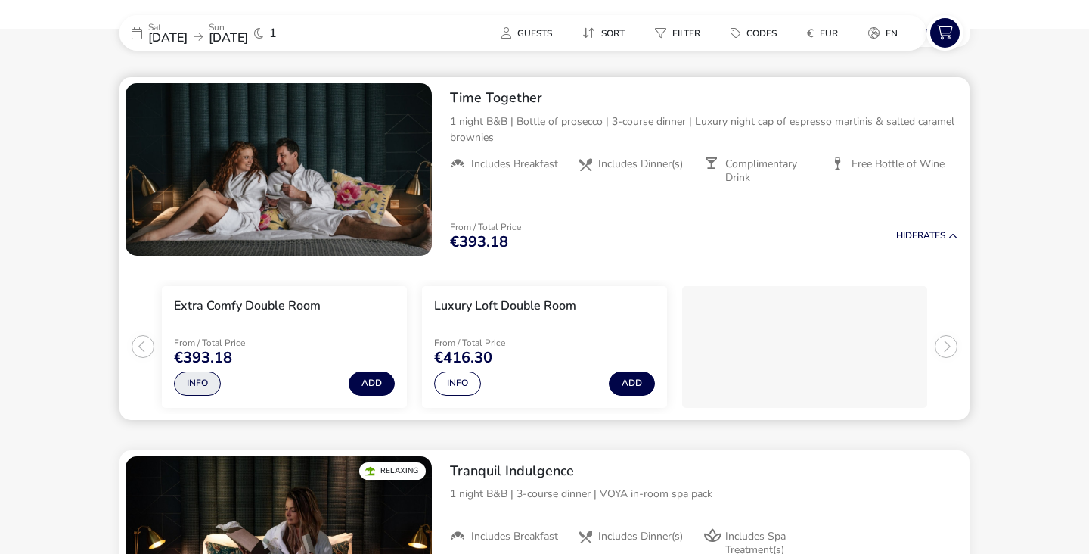
click at [188, 379] on button "Info" at bounding box center [197, 383] width 47 height 24
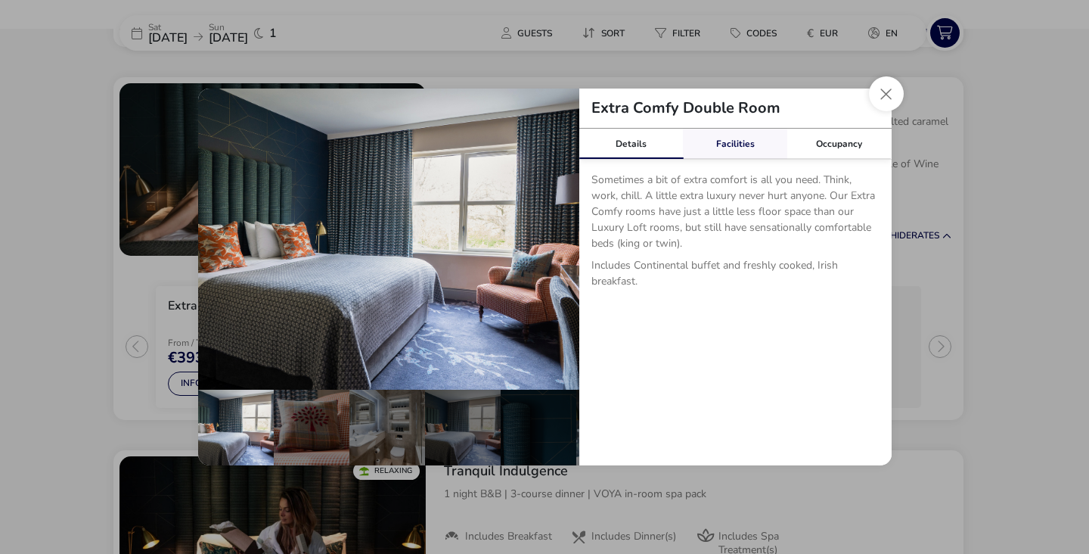
click at [738, 148] on link "Facilities" at bounding box center [735, 144] width 104 height 30
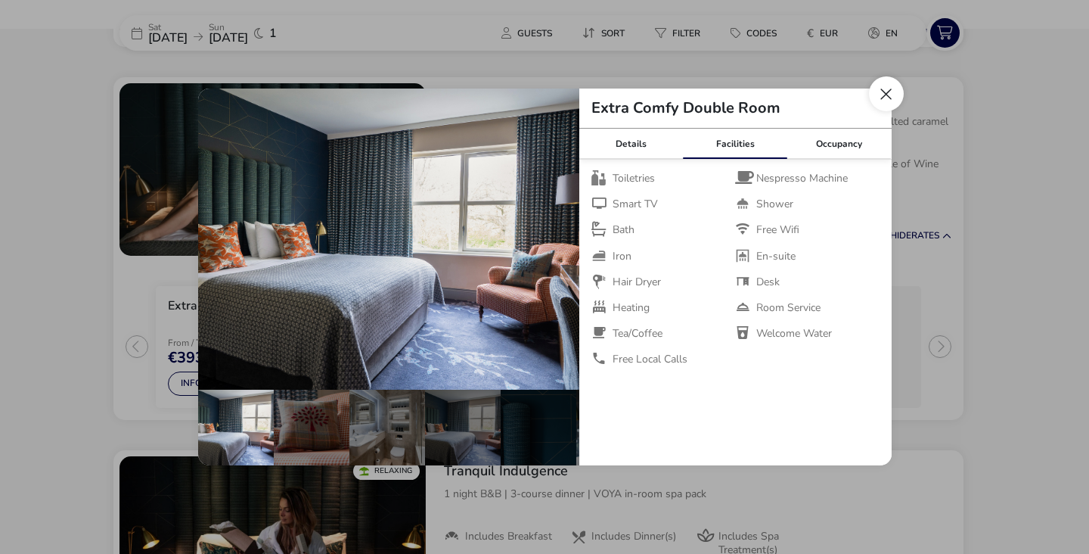
click at [885, 98] on button "Close dialog" at bounding box center [886, 93] width 35 height 35
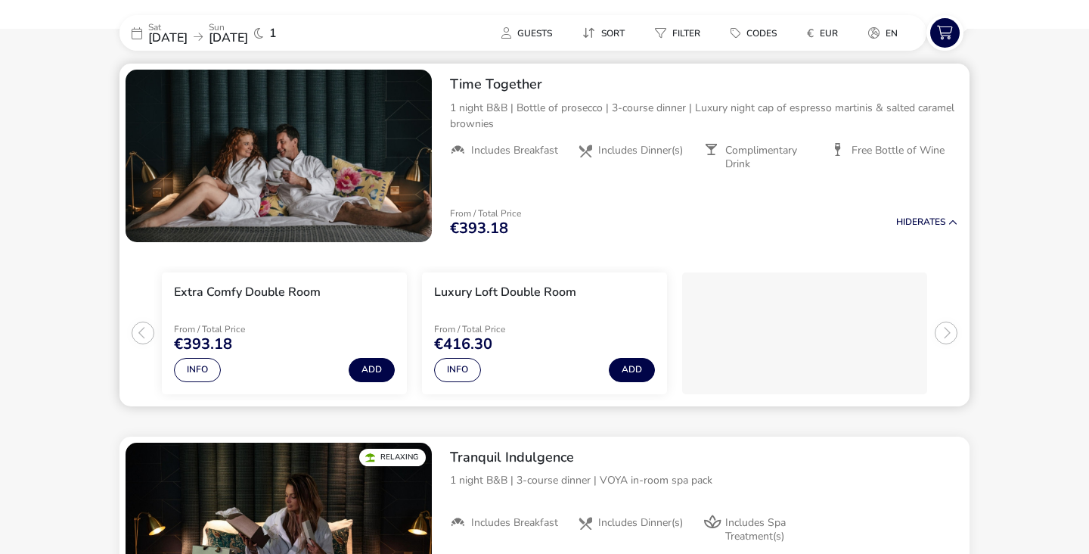
scroll to position [773, 0]
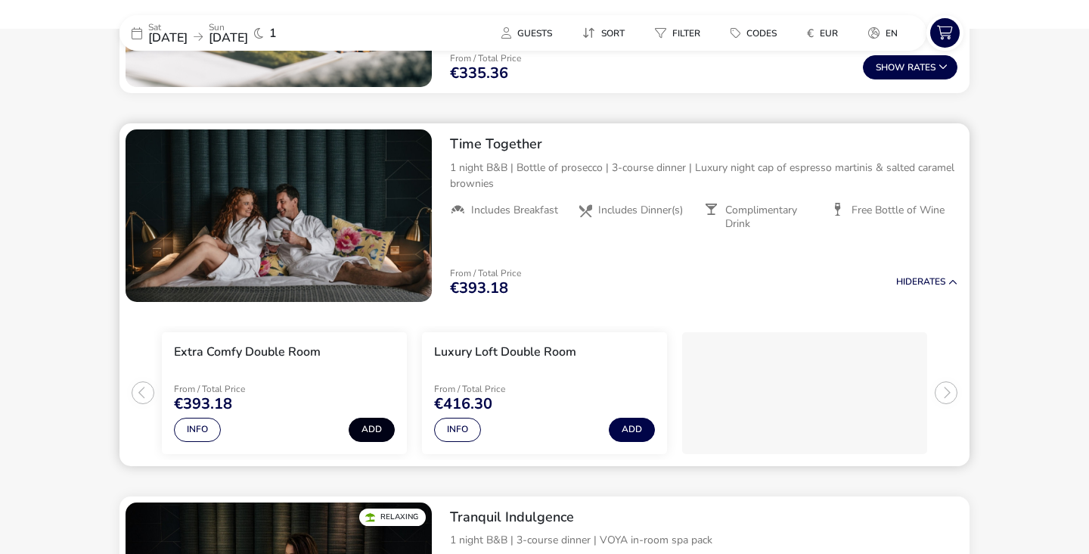
click at [356, 427] on button "Add" at bounding box center [372, 430] width 46 height 24
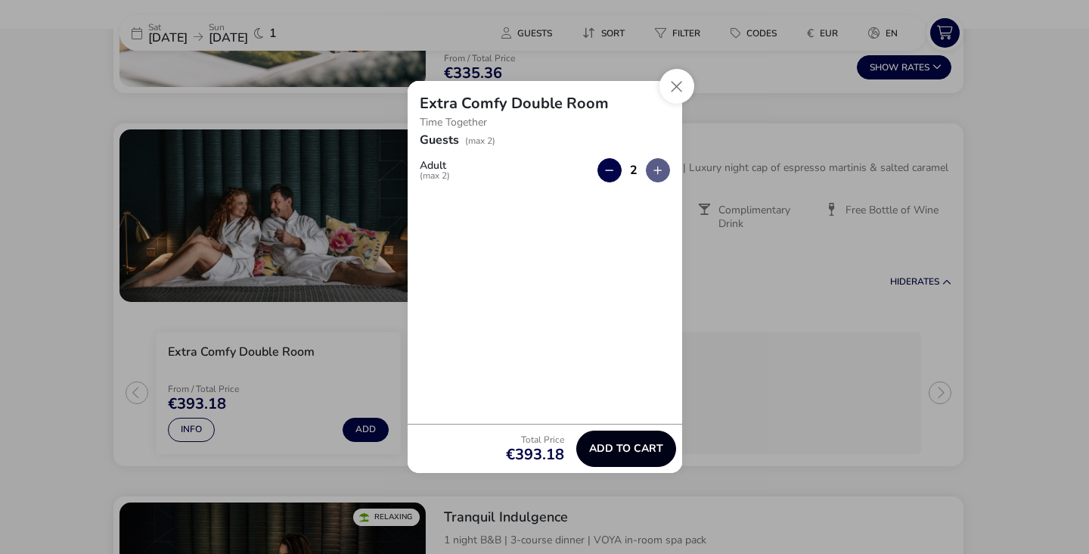
click at [626, 445] on span "Add to cart" at bounding box center [626, 448] width 74 height 11
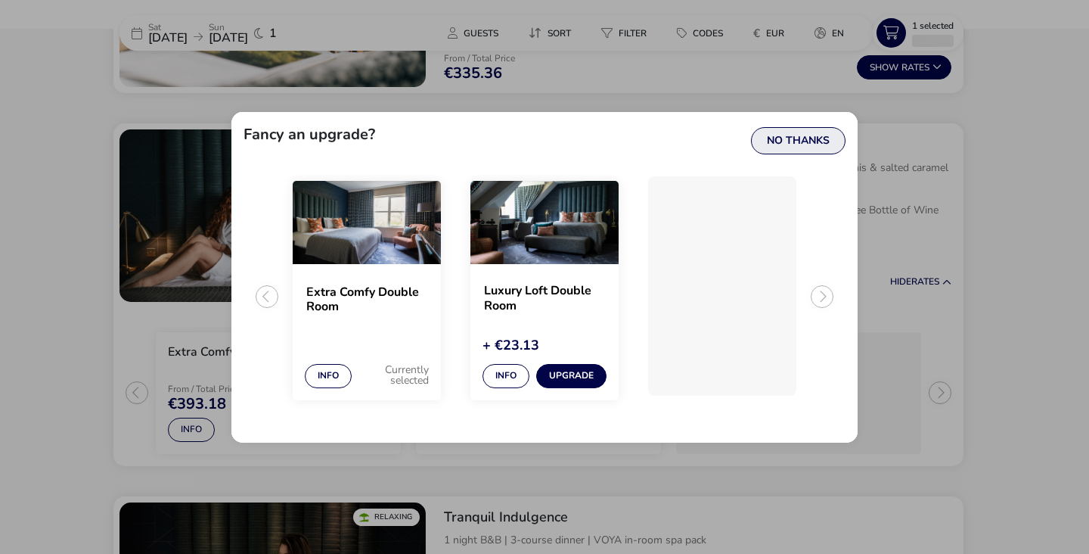
click at [800, 140] on button "No Thanks" at bounding box center [798, 140] width 95 height 27
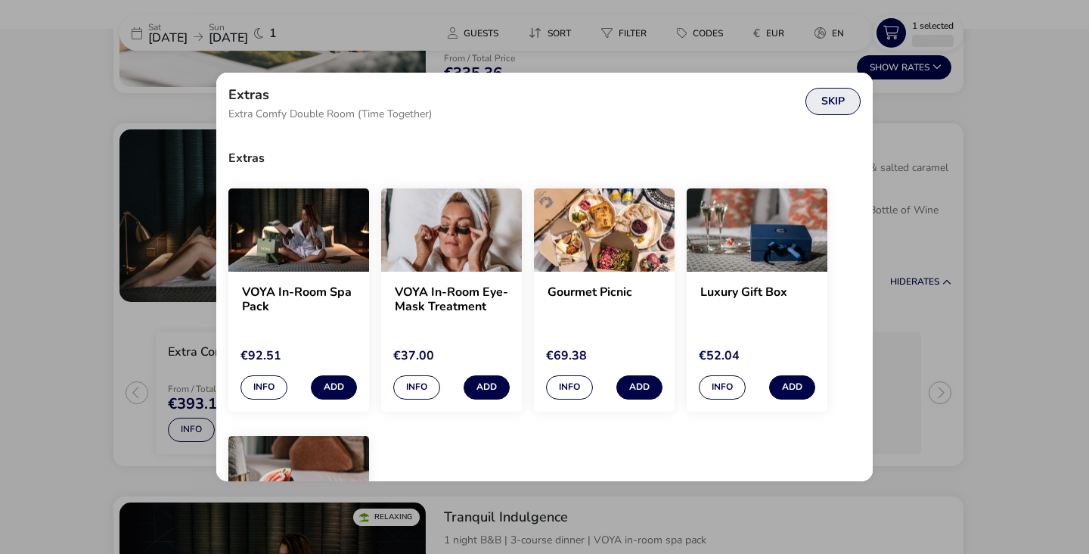
click at [830, 98] on button "Skip" at bounding box center [833, 101] width 55 height 27
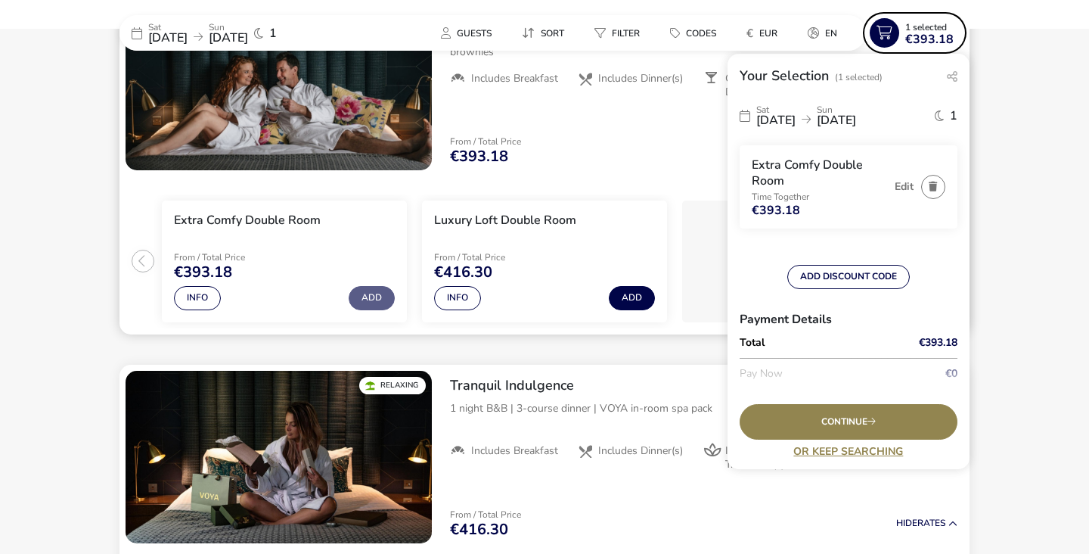
scroll to position [906, 0]
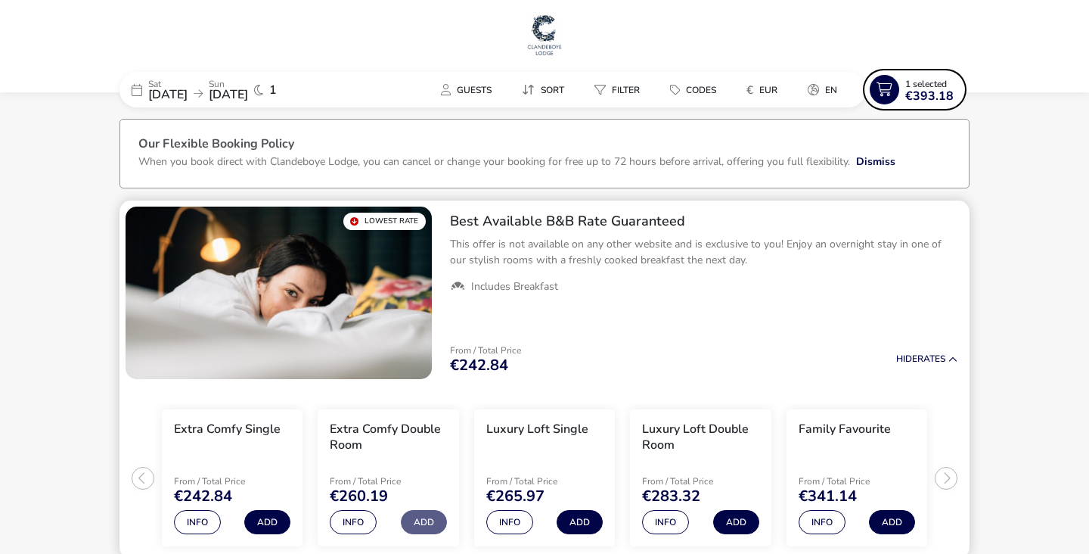
scroll to position [0, 0]
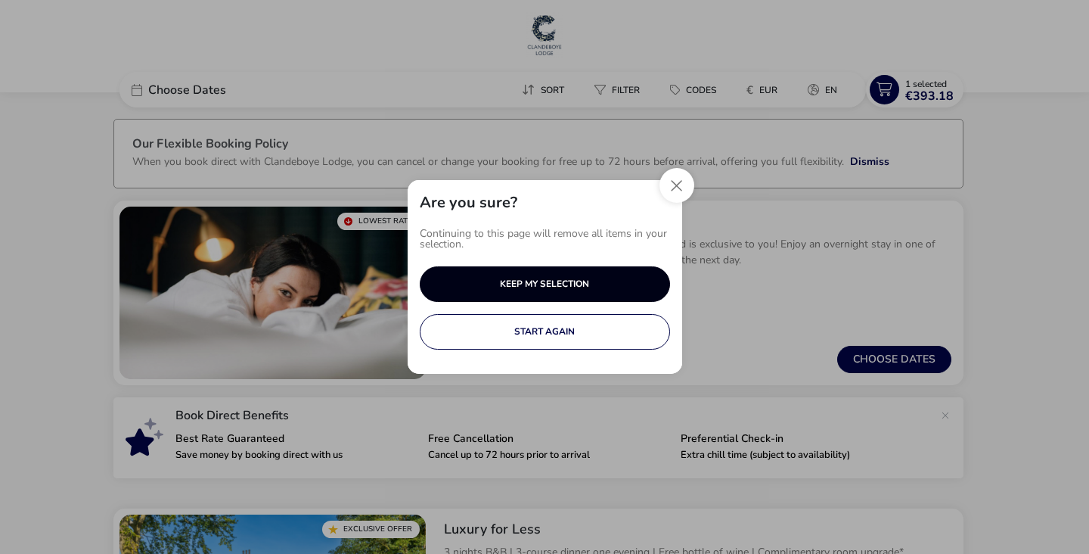
click at [605, 282] on button "KEEP MY SELECTION" at bounding box center [545, 284] width 250 height 36
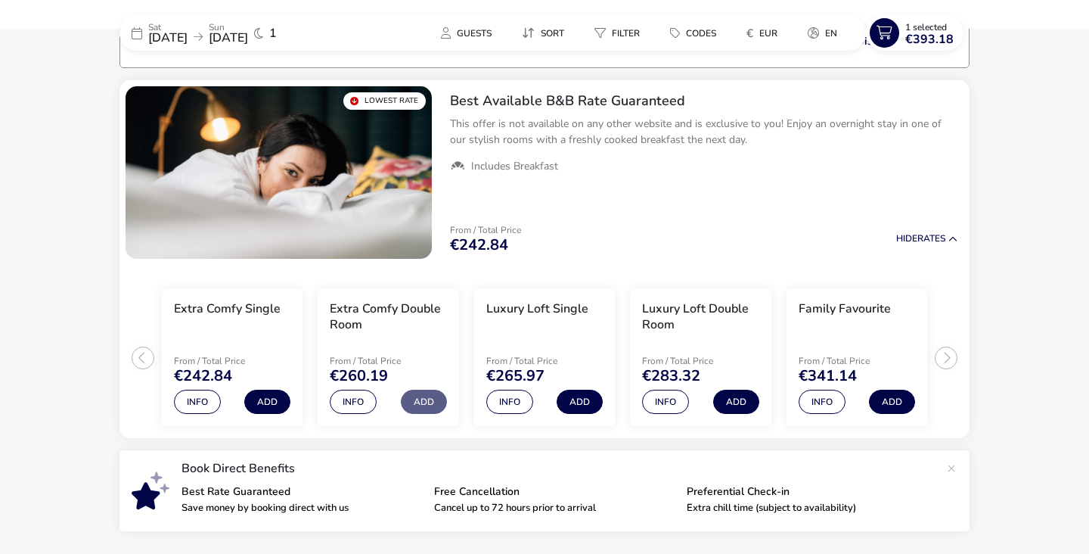
scroll to position [123, 0]
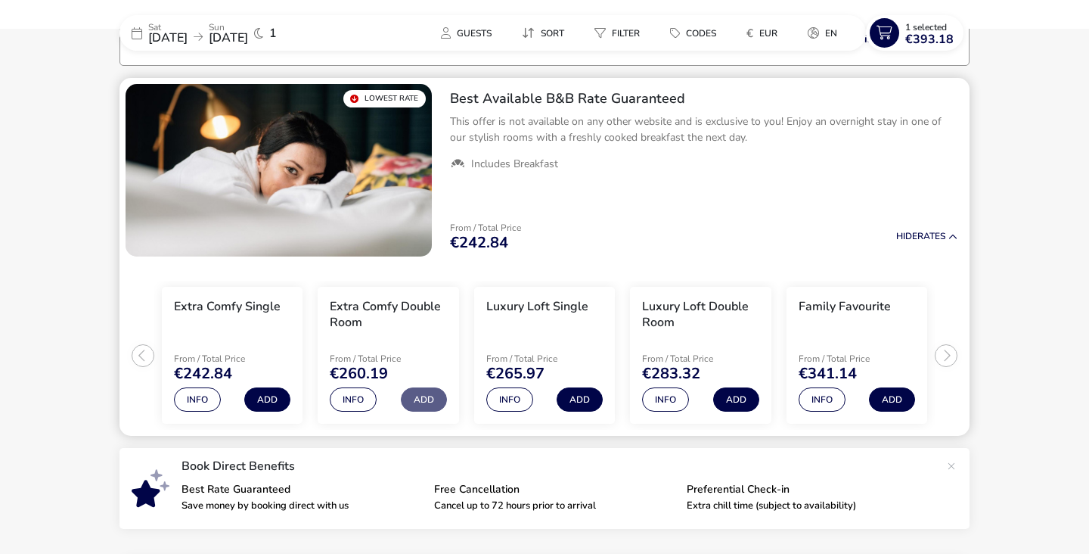
click at [953, 358] on ul "Extra Comfy Single From / Total Price €242.84 Info Add Extra Comfy Double Room …" at bounding box center [545, 350] width 850 height 174
click at [945, 356] on ul "Extra Comfy Single From / Total Price €242.84 Info Add Extra Comfy Double Room …" at bounding box center [545, 350] width 850 height 174
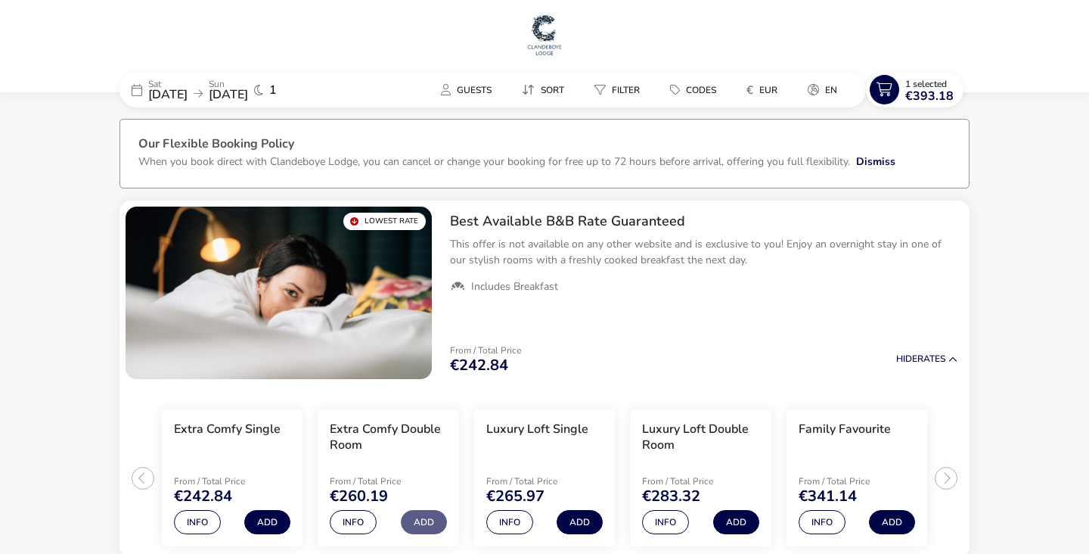
scroll to position [0, 0]
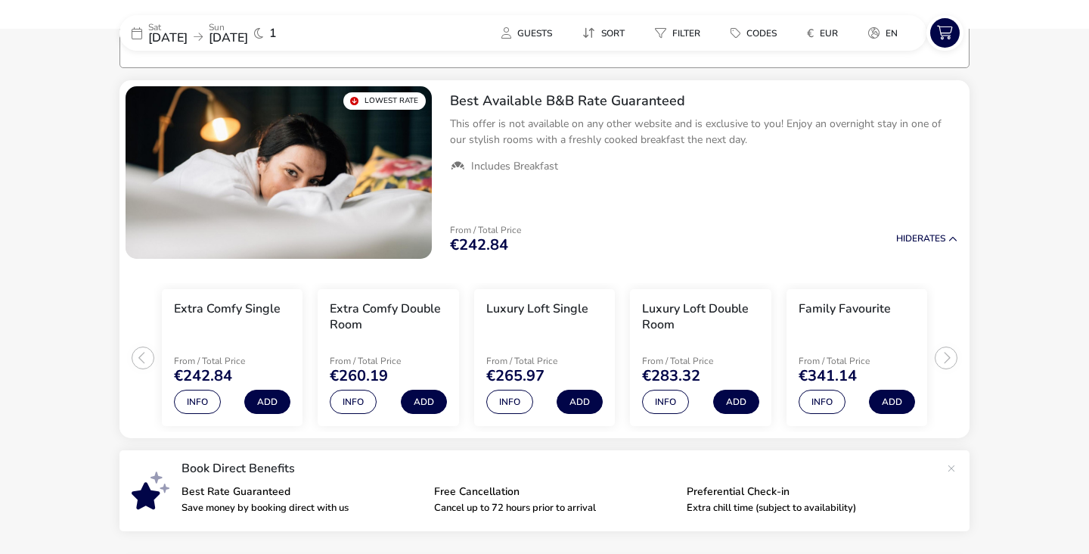
scroll to position [123, 0]
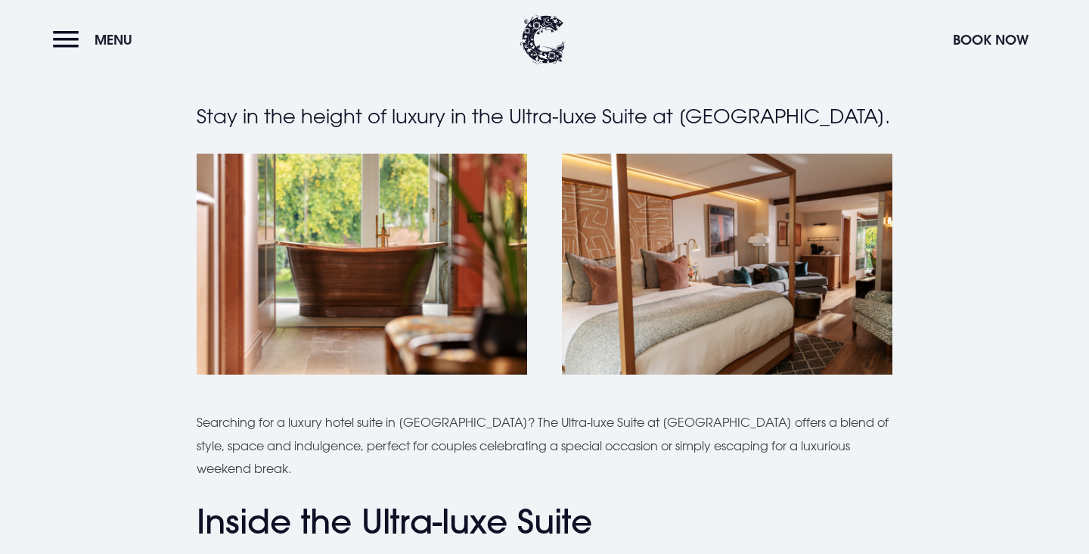
scroll to position [374, 0]
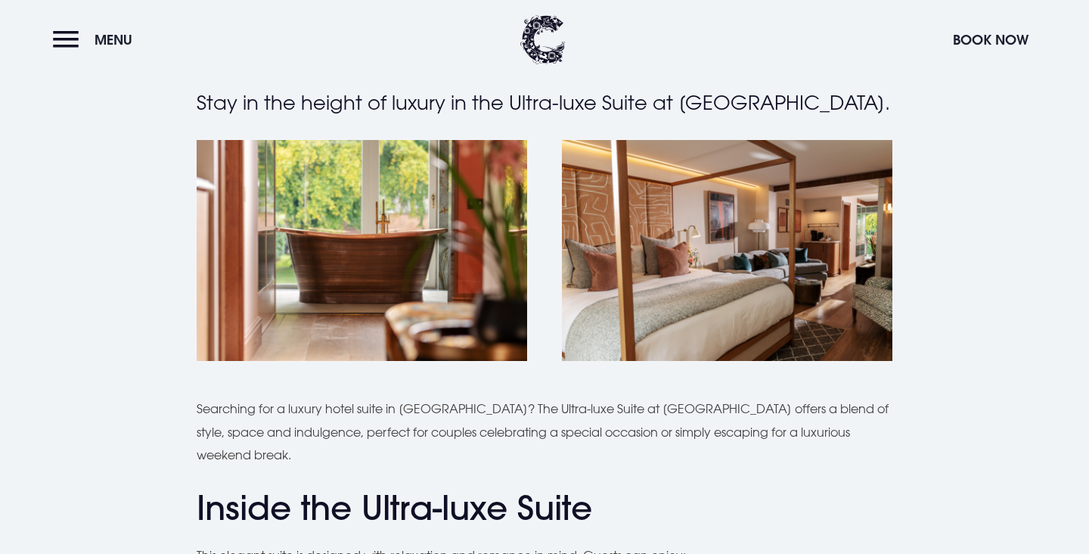
click at [422, 283] on img at bounding box center [362, 250] width 331 height 221
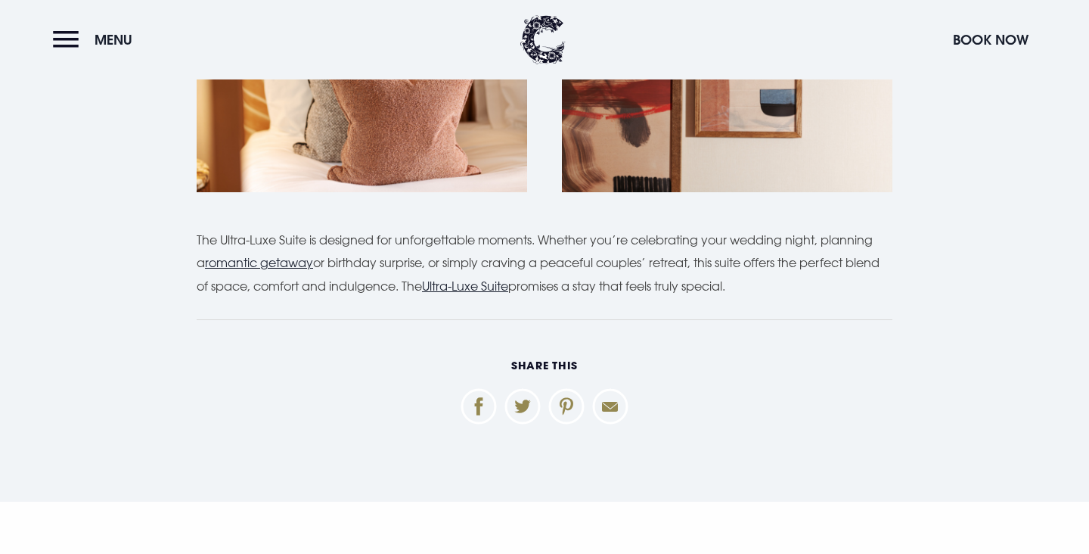
scroll to position [1828, 0]
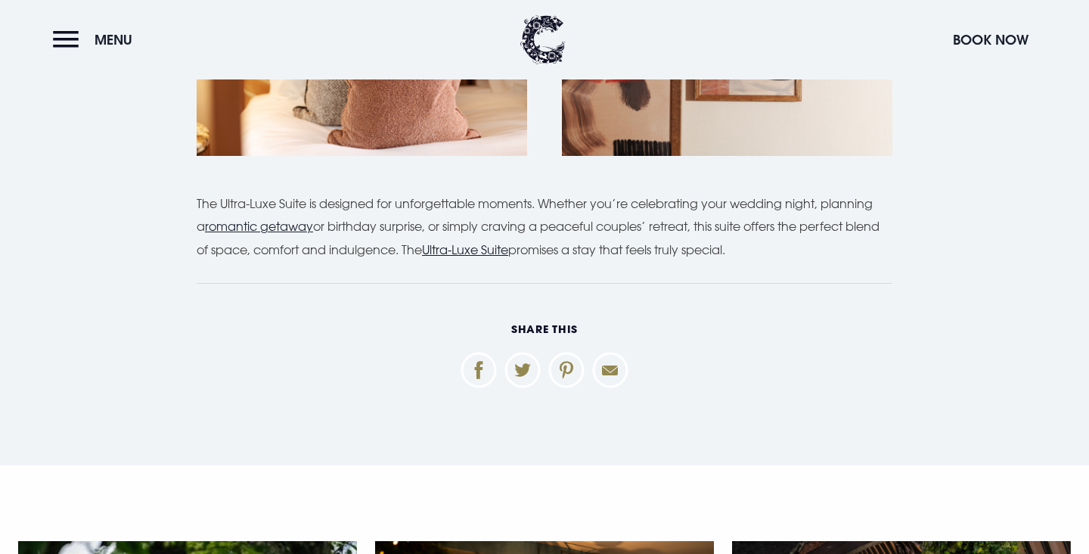
click at [508, 247] on u "Ultra-Luxe Suite" at bounding box center [465, 249] width 86 height 15
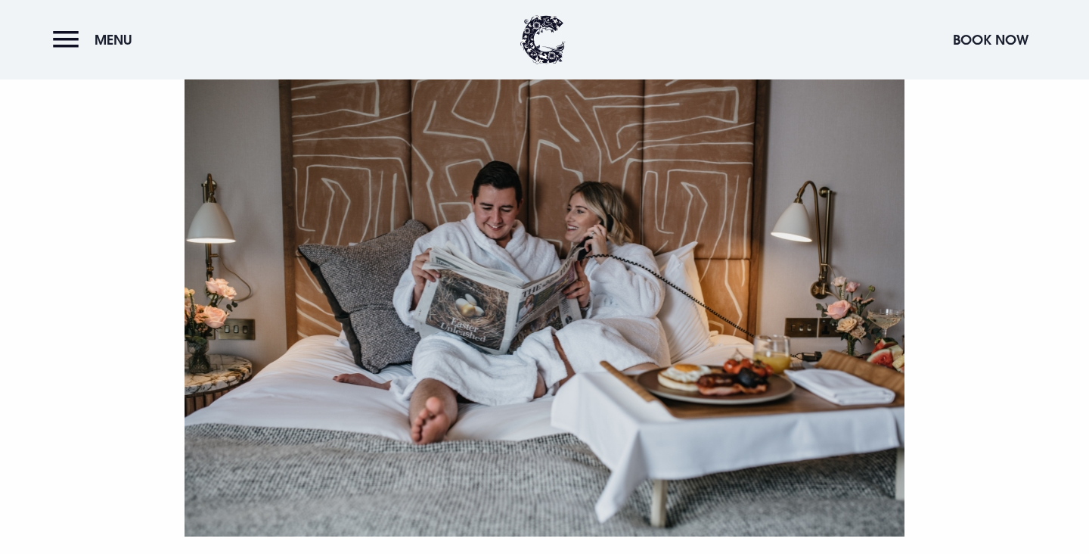
scroll to position [550, 0]
click at [1002, 26] on button "Book Now" at bounding box center [991, 39] width 91 height 33
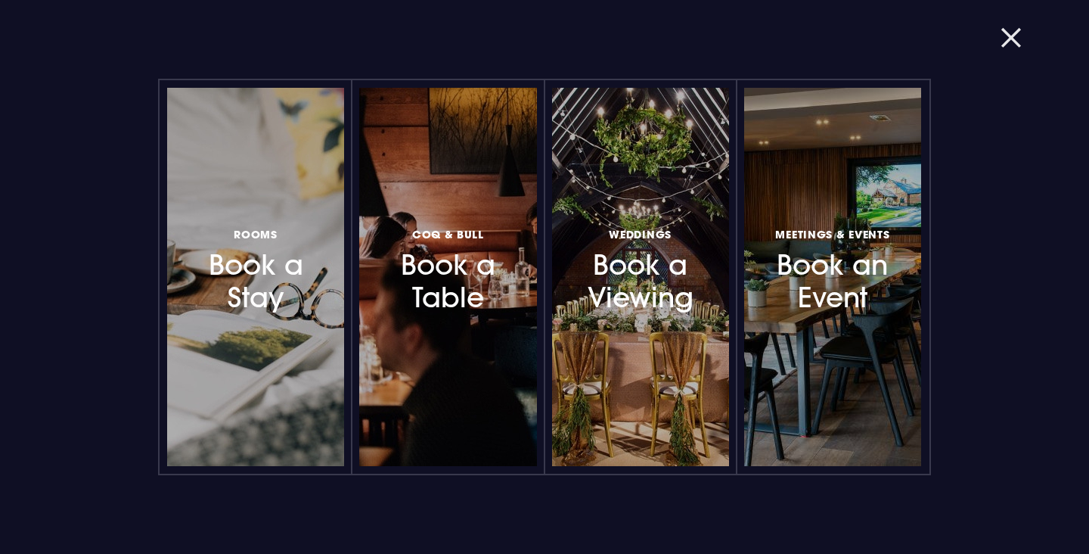
click at [1024, 36] on button "button" at bounding box center [1020, 37] width 39 height 15
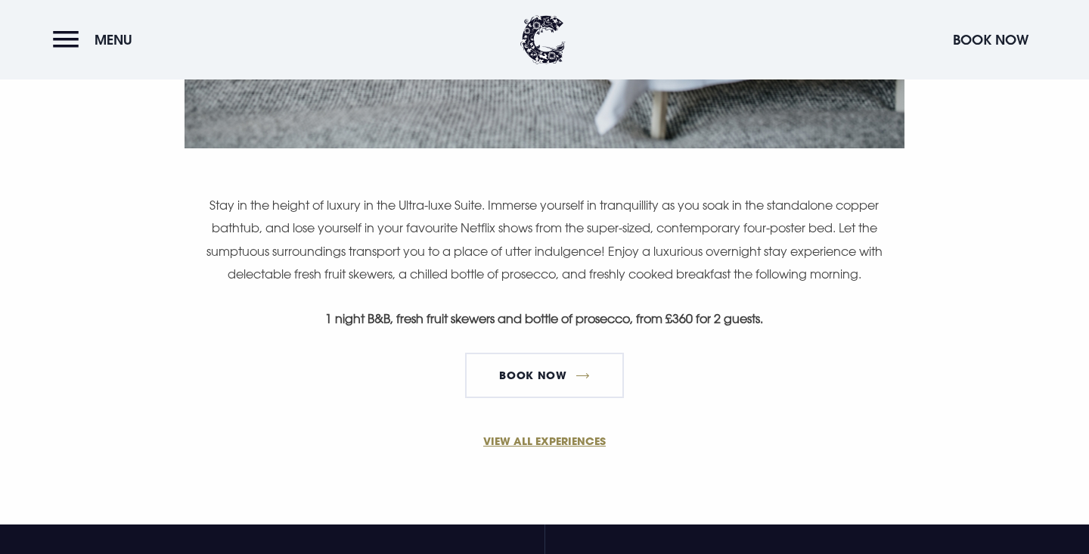
scroll to position [937, 0]
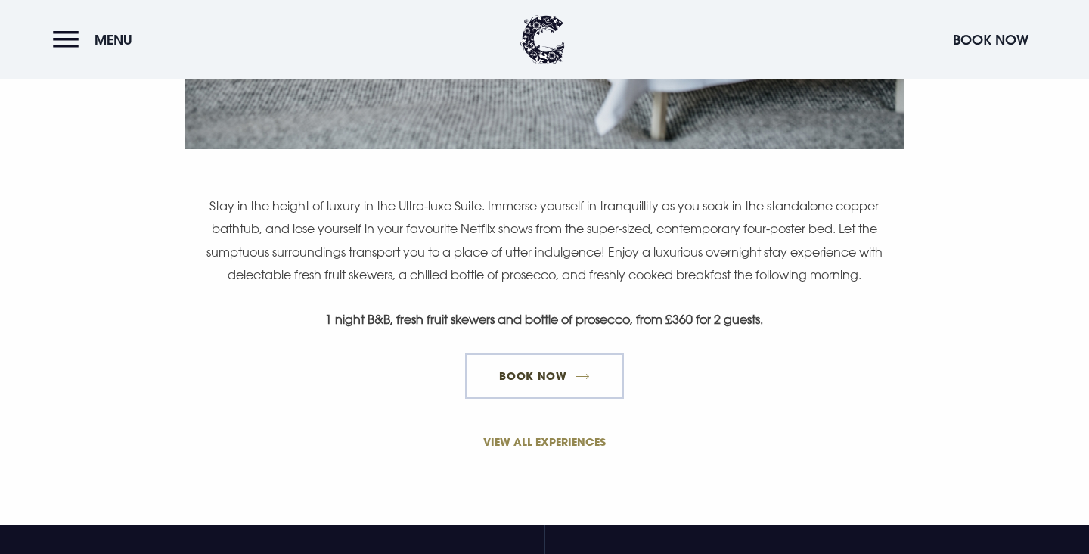
click at [552, 369] on link "Book Now" at bounding box center [544, 375] width 159 height 45
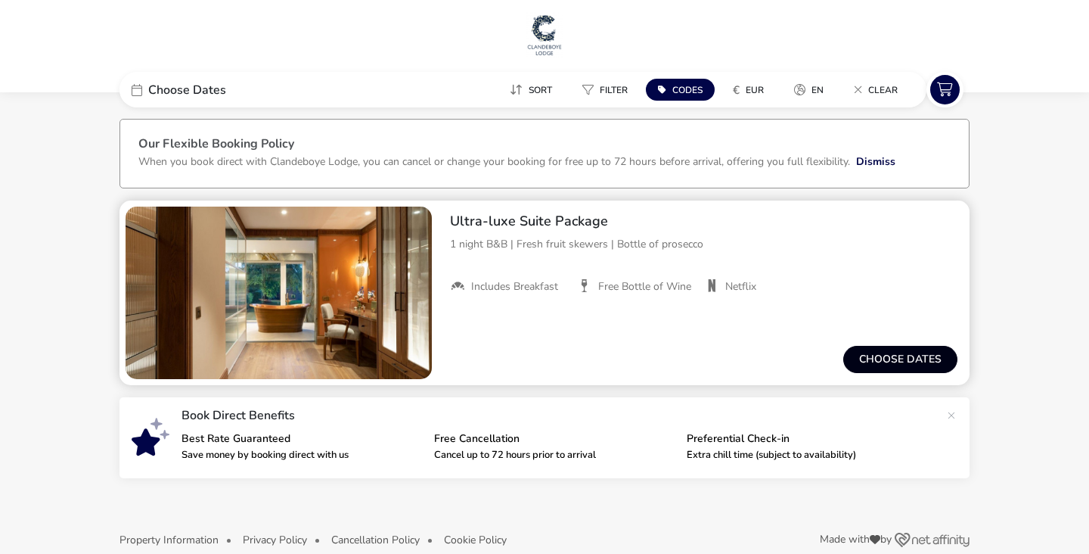
click at [872, 363] on button "Choose dates" at bounding box center [901, 359] width 114 height 27
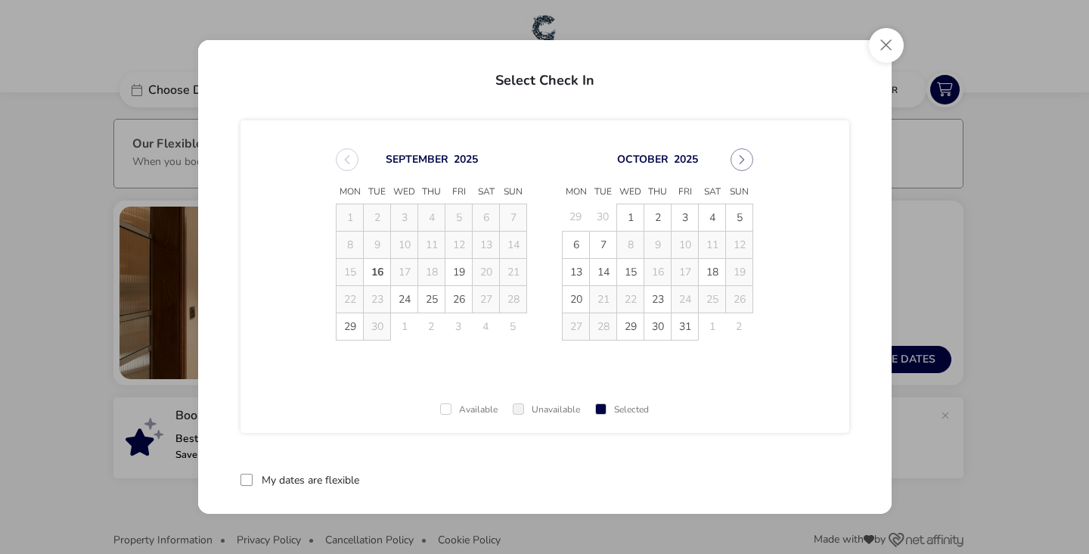
click at [492, 306] on td "27" at bounding box center [486, 298] width 27 height 27
click at [716, 268] on span "18" at bounding box center [712, 272] width 26 height 26
click at [742, 274] on span "19" at bounding box center [740, 272] width 26 height 26
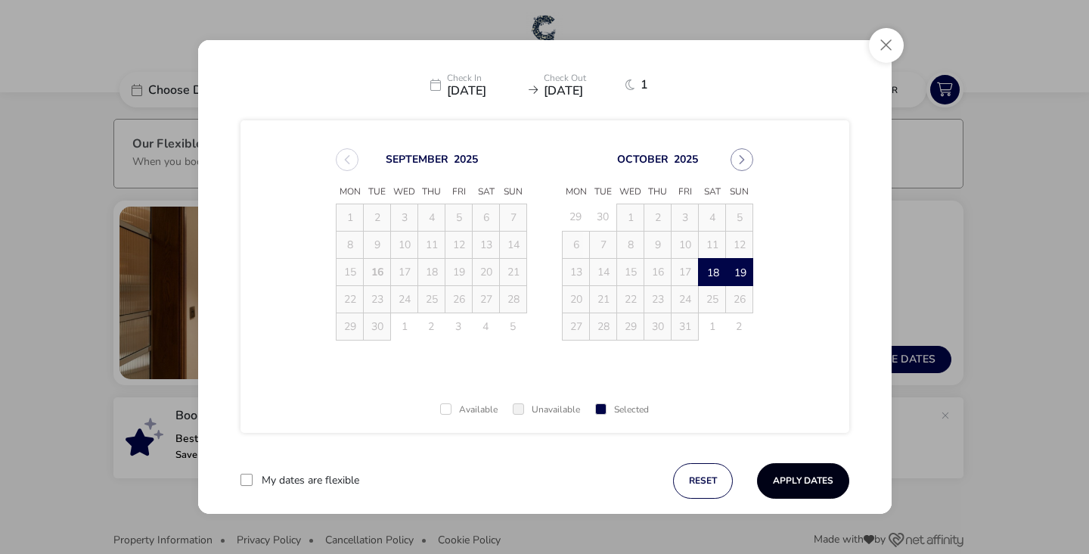
click at [798, 493] on button "Apply Dates" at bounding box center [803, 481] width 92 height 36
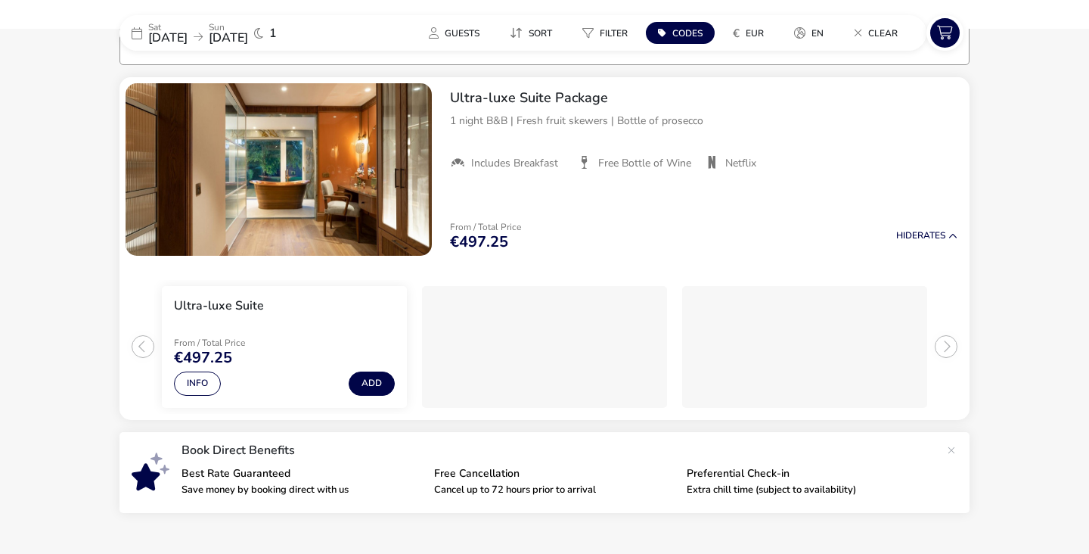
scroll to position [124, 0]
click at [198, 385] on button "Info" at bounding box center [197, 383] width 47 height 24
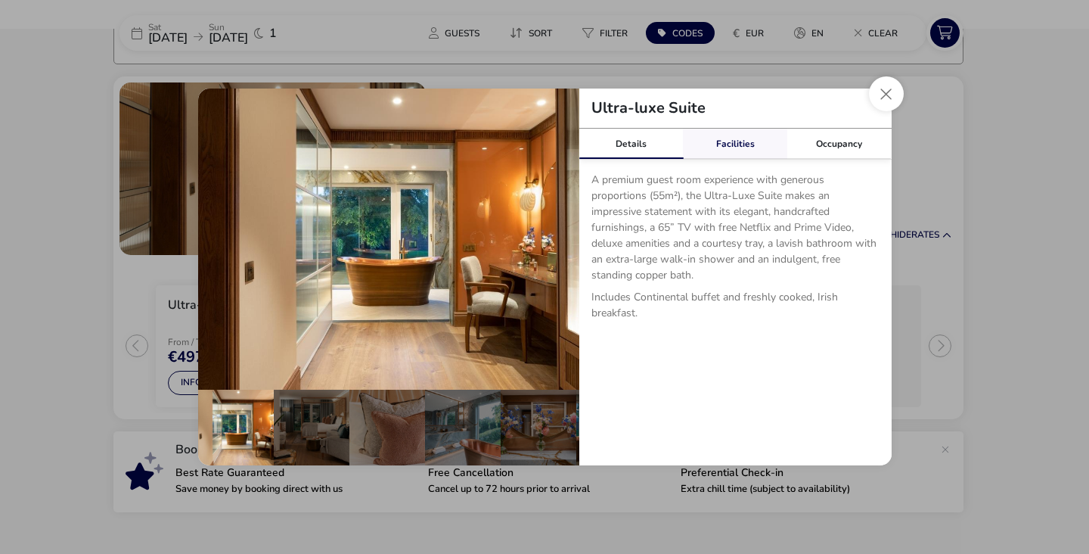
click at [715, 154] on link "Facilities" at bounding box center [735, 144] width 104 height 30
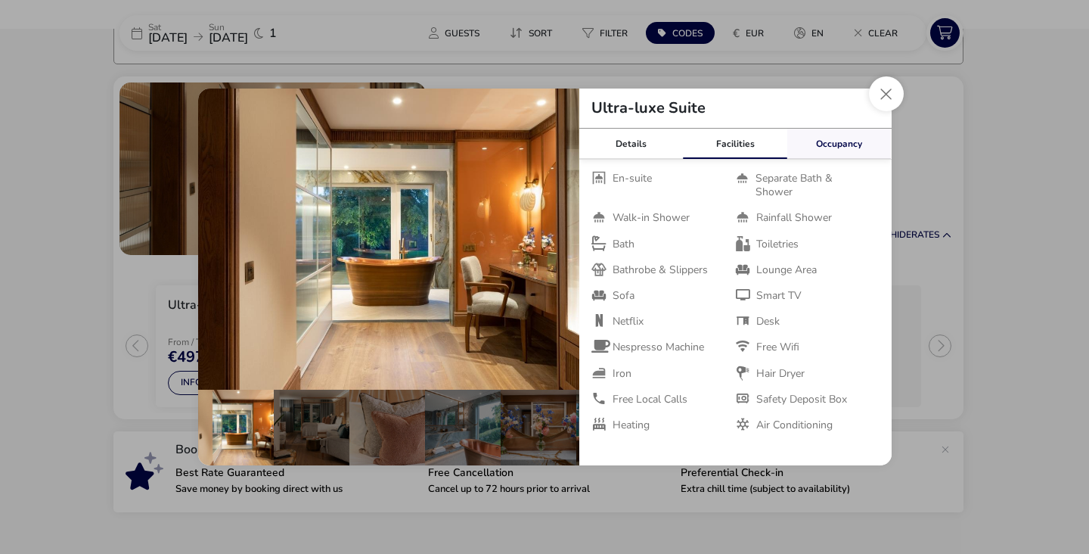
scroll to position [0, 0]
click at [836, 135] on link "Occupancy" at bounding box center [840, 144] width 104 height 30
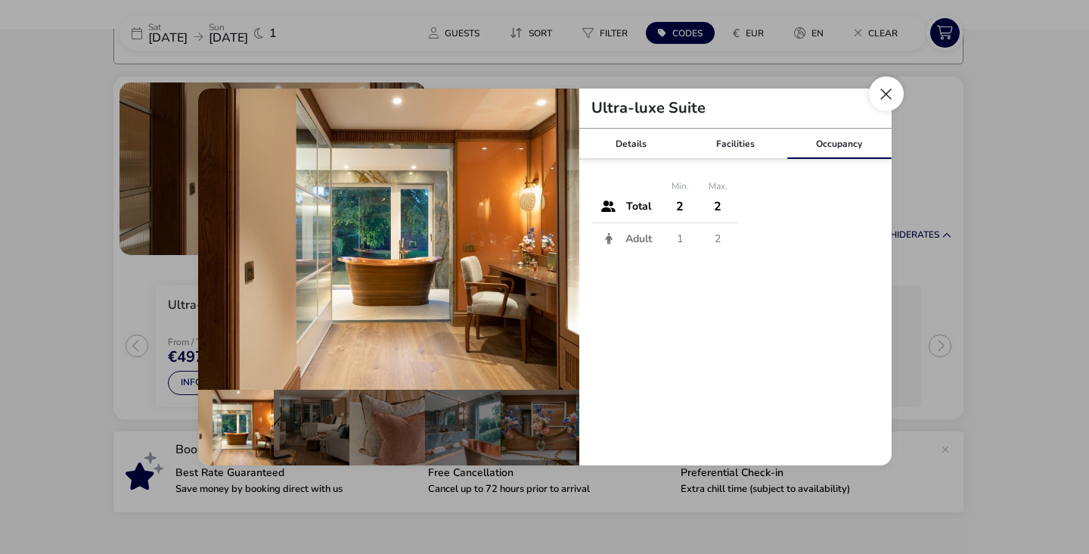
click at [892, 99] on button "Close dialog" at bounding box center [886, 93] width 35 height 35
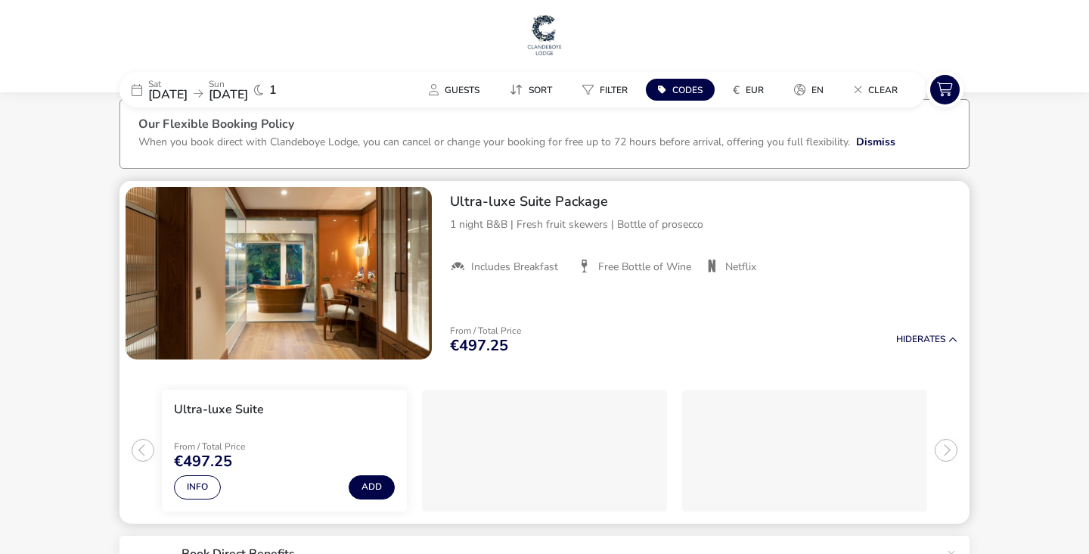
scroll to position [20, 0]
click at [300, 313] on img "1 / 1" at bounding box center [279, 272] width 306 height 172
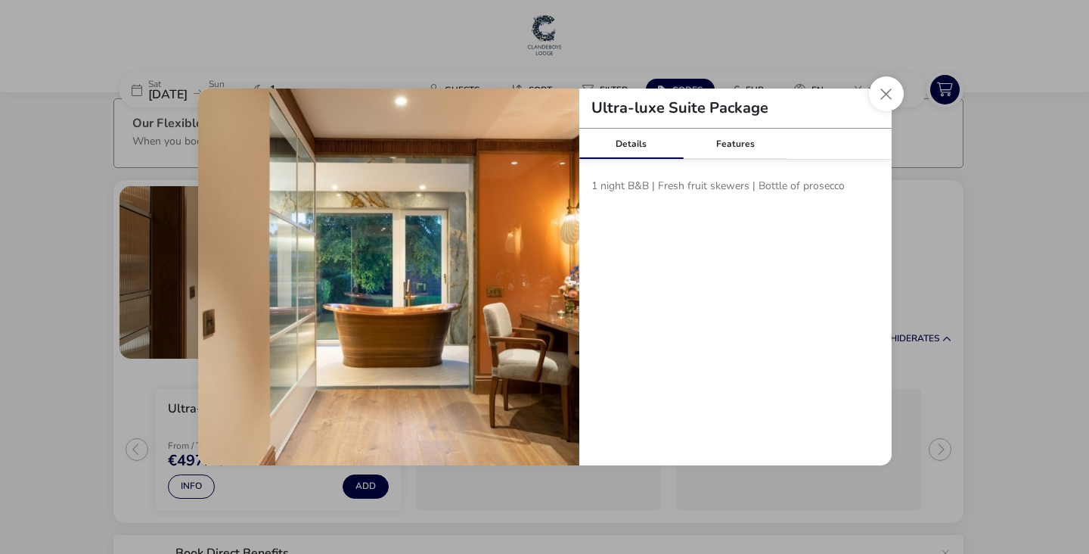
click at [367, 278] on img "tariffDetails" at bounding box center [388, 279] width 381 height 381
click at [899, 87] on button "Close modal" at bounding box center [886, 93] width 35 height 35
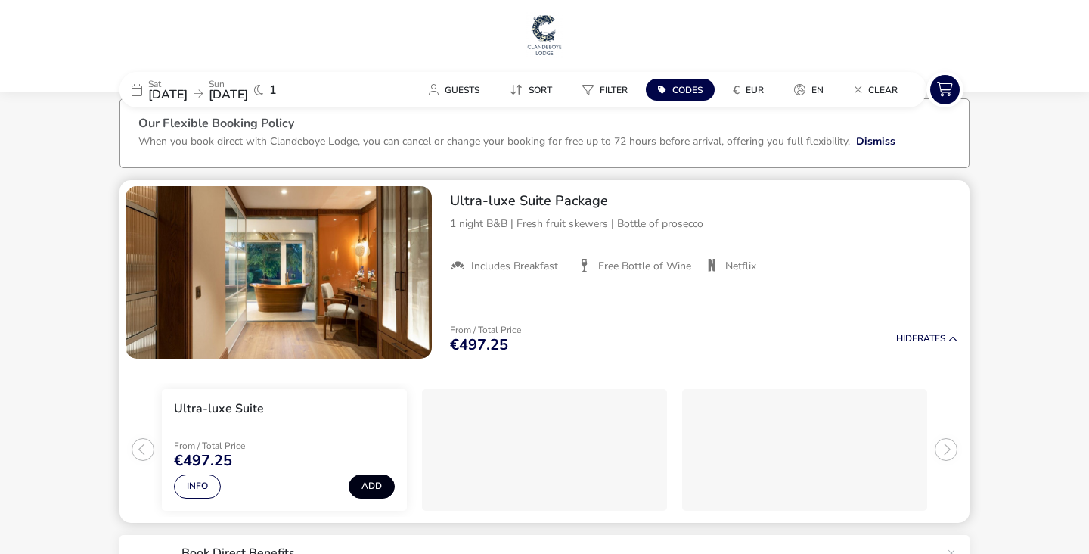
click at [358, 480] on button "Add" at bounding box center [372, 486] width 46 height 24
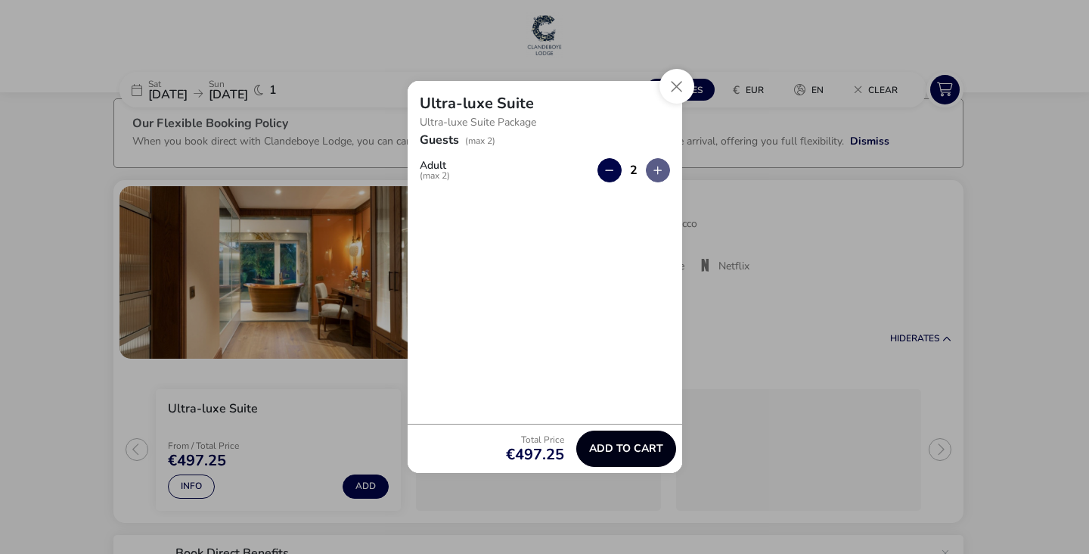
click at [623, 446] on span "Add to cart" at bounding box center [626, 448] width 74 height 11
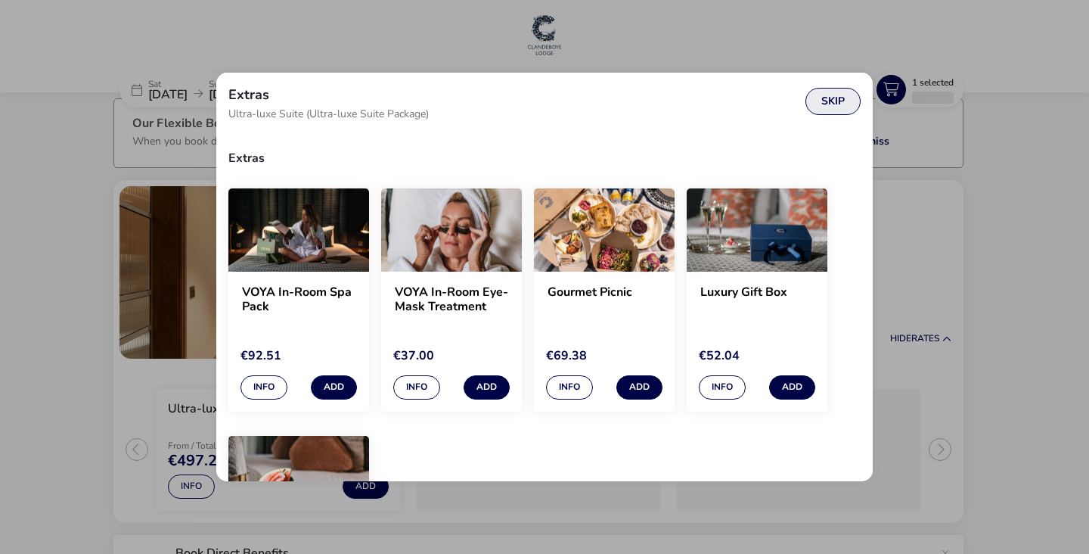
click at [819, 101] on button "Skip" at bounding box center [833, 101] width 55 height 27
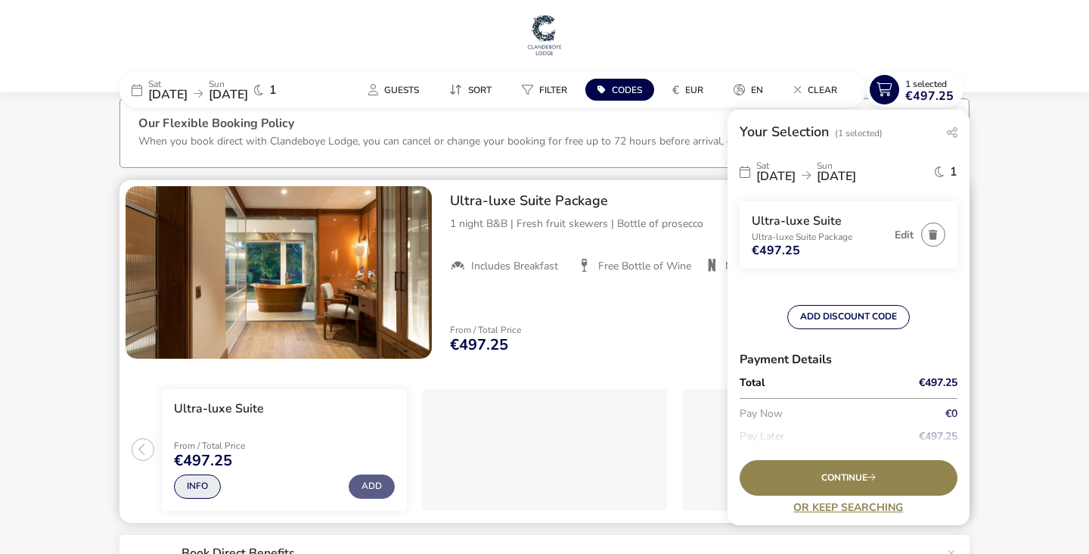
click at [204, 480] on button "Info" at bounding box center [197, 486] width 47 height 24
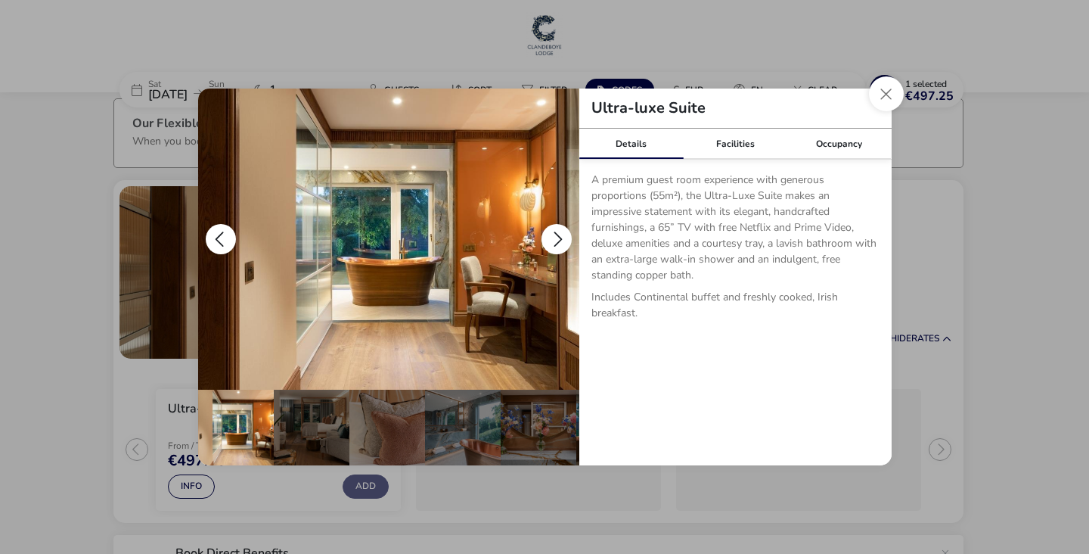
click at [564, 243] on button "details" at bounding box center [557, 239] width 30 height 30
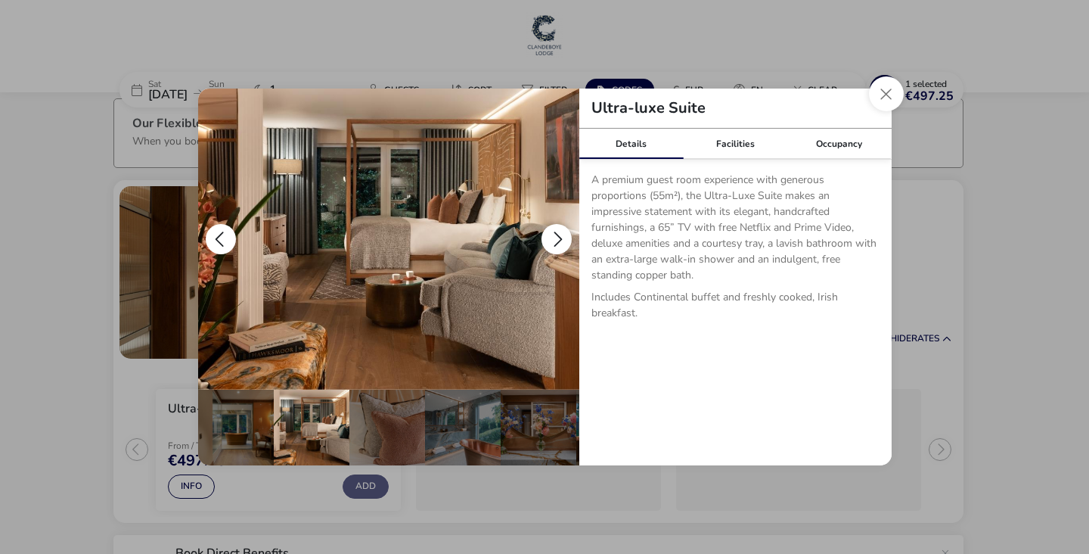
click at [564, 243] on button "details" at bounding box center [557, 239] width 30 height 30
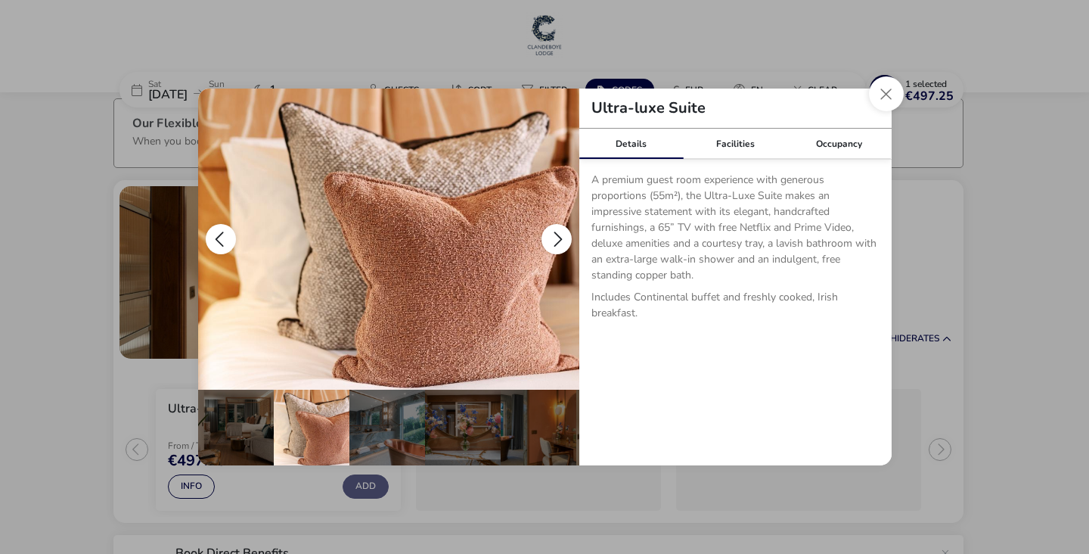
click at [564, 243] on button "details" at bounding box center [557, 239] width 30 height 30
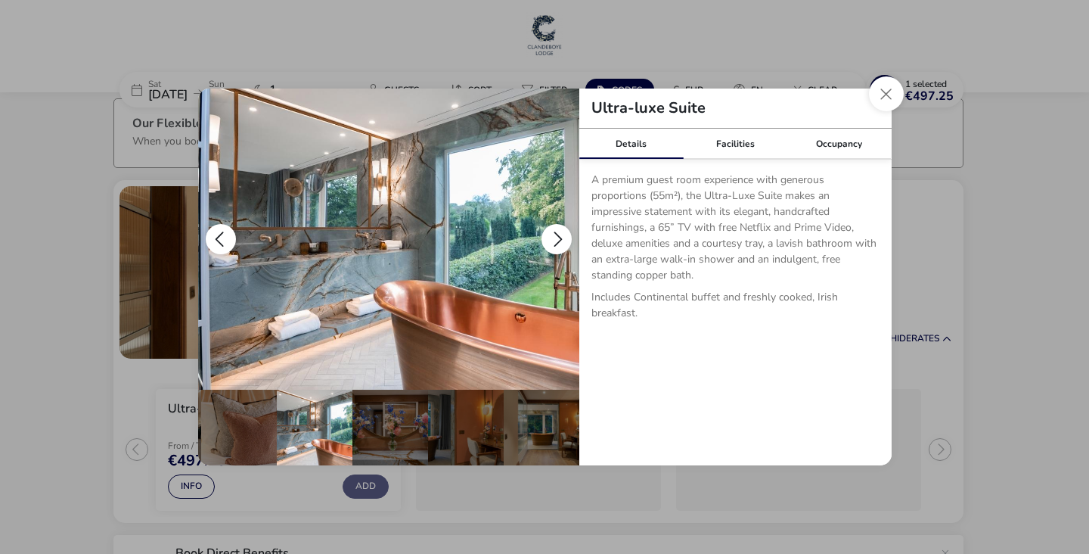
click at [564, 243] on button "details" at bounding box center [557, 239] width 30 height 30
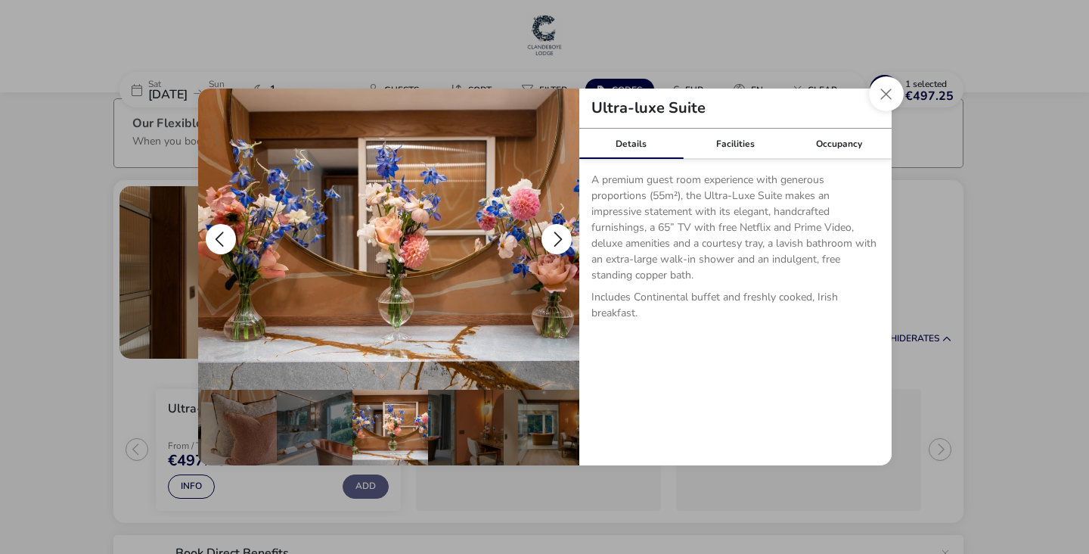
click at [564, 243] on button "details" at bounding box center [557, 239] width 30 height 30
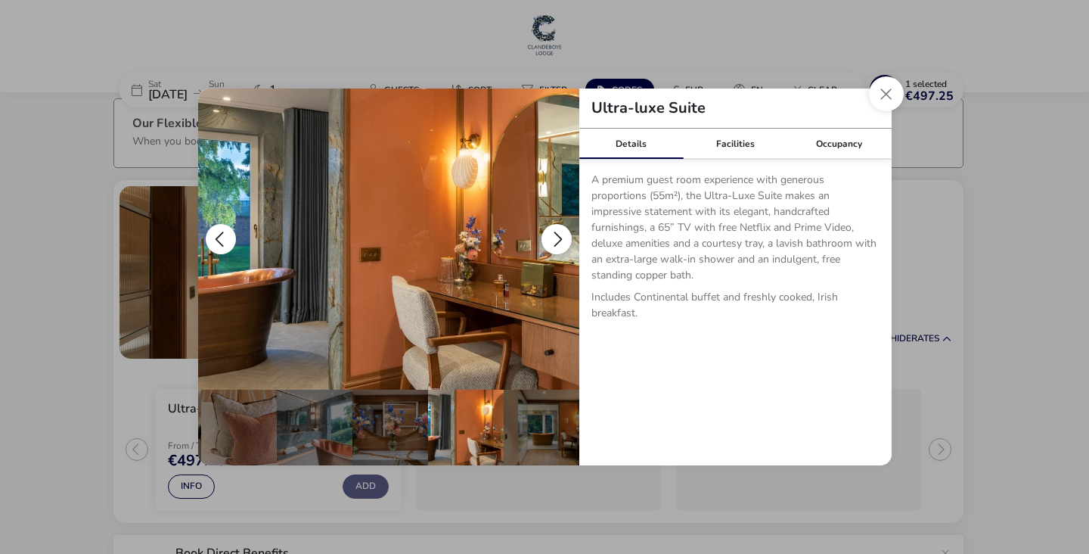
click at [564, 243] on button "details" at bounding box center [557, 239] width 30 height 30
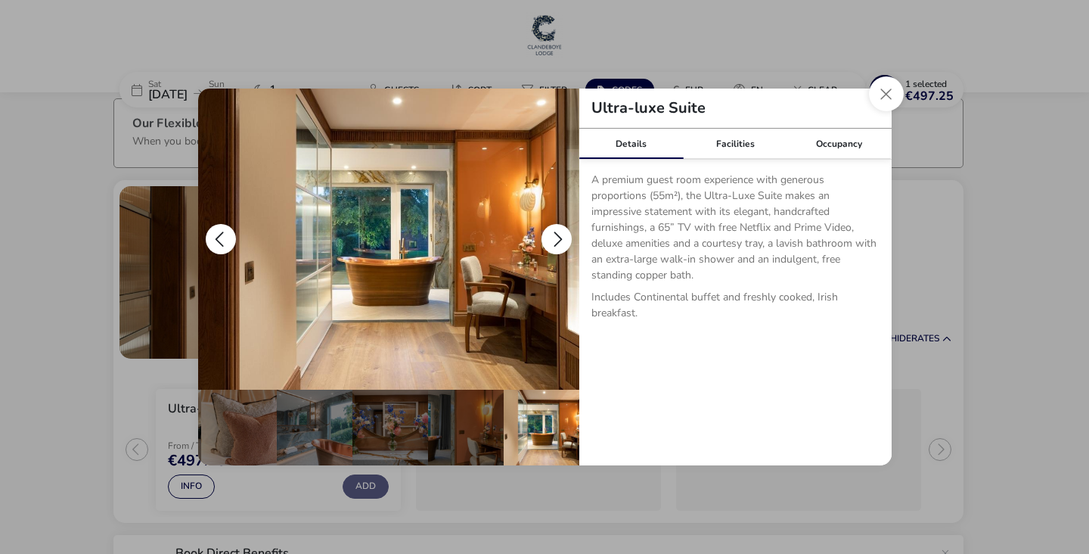
click at [563, 243] on button "details" at bounding box center [557, 239] width 30 height 30
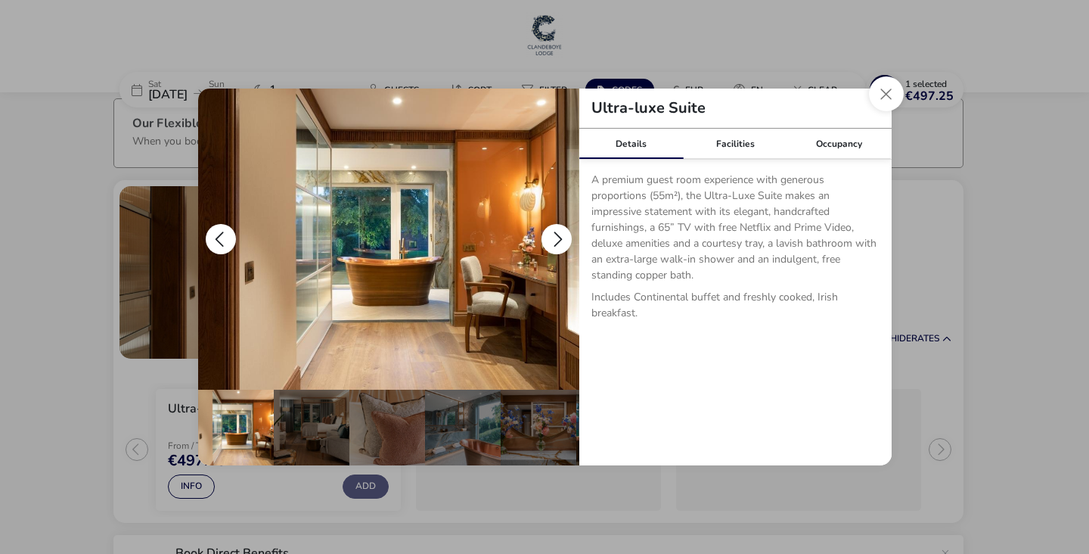
click at [563, 243] on button "details" at bounding box center [557, 239] width 30 height 30
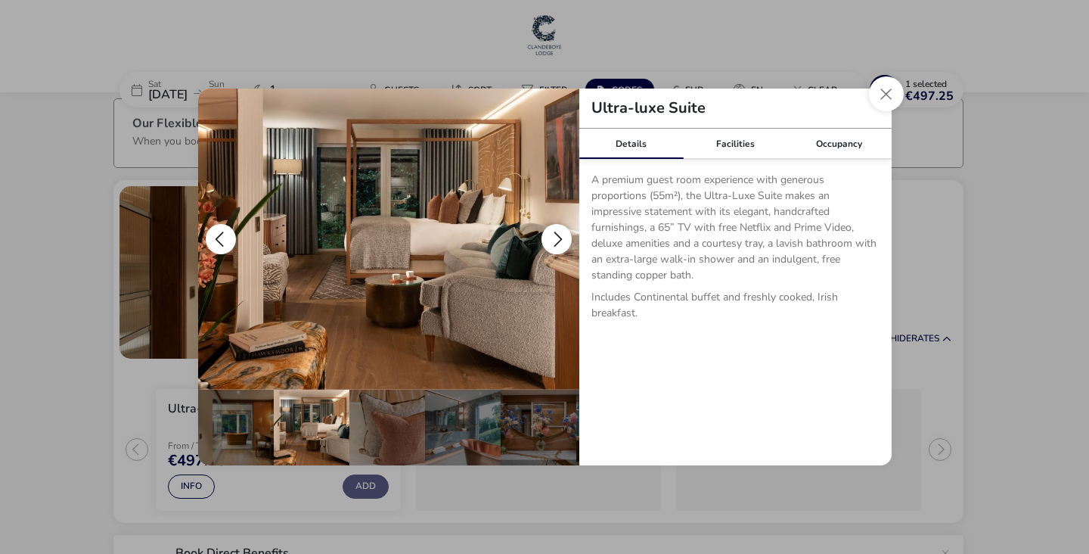
click at [563, 243] on button "details" at bounding box center [557, 239] width 30 height 30
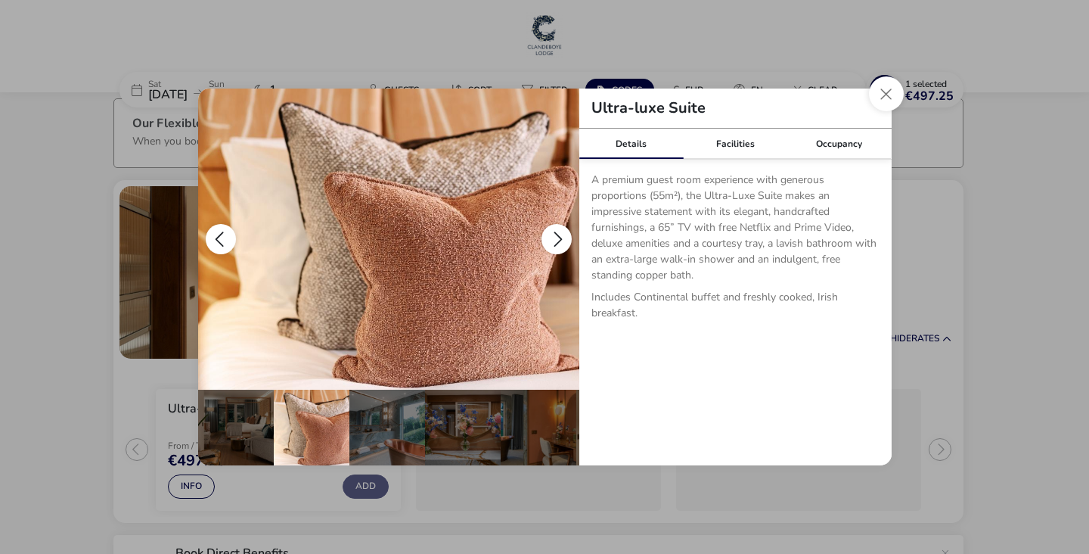
click at [563, 243] on button "details" at bounding box center [557, 239] width 30 height 30
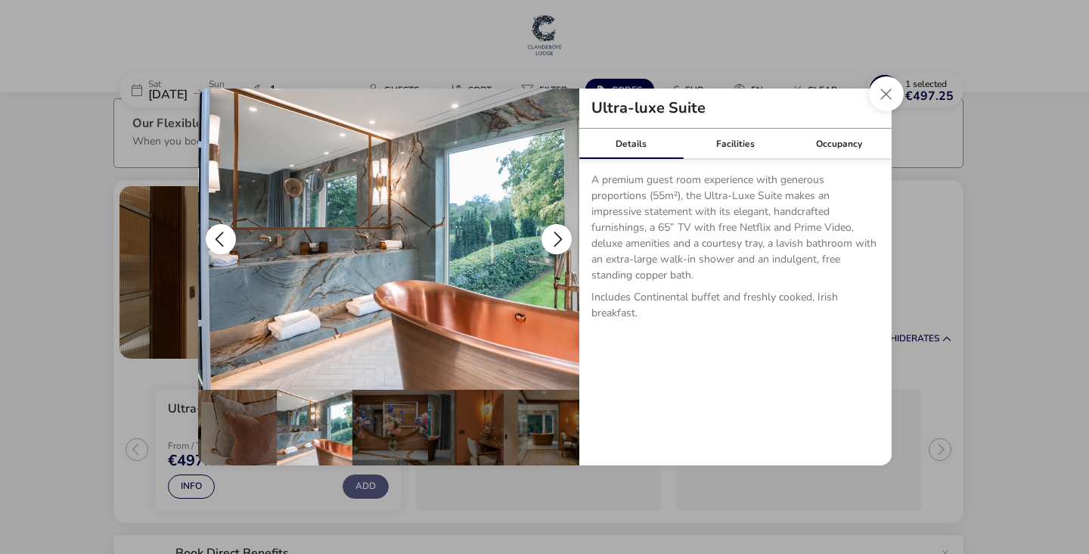
click at [563, 243] on button "details" at bounding box center [557, 239] width 30 height 30
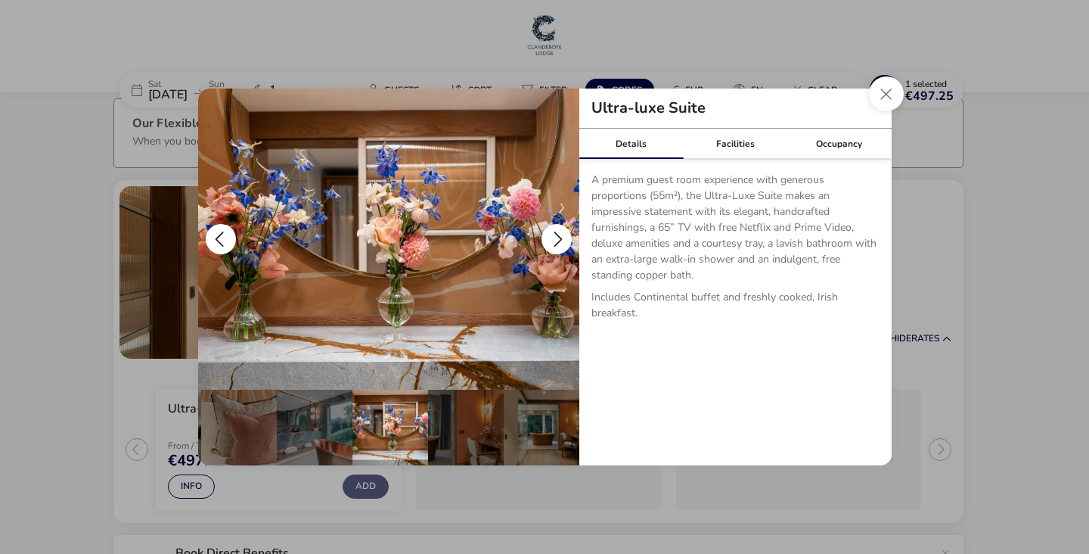
click at [563, 243] on button "details" at bounding box center [557, 239] width 30 height 30
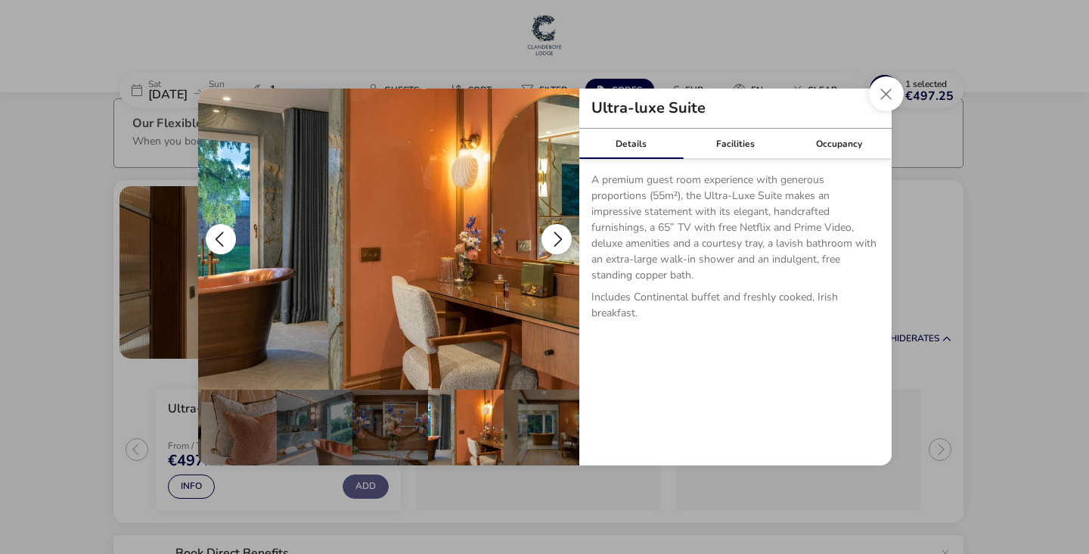
click at [563, 243] on button "details" at bounding box center [557, 239] width 30 height 30
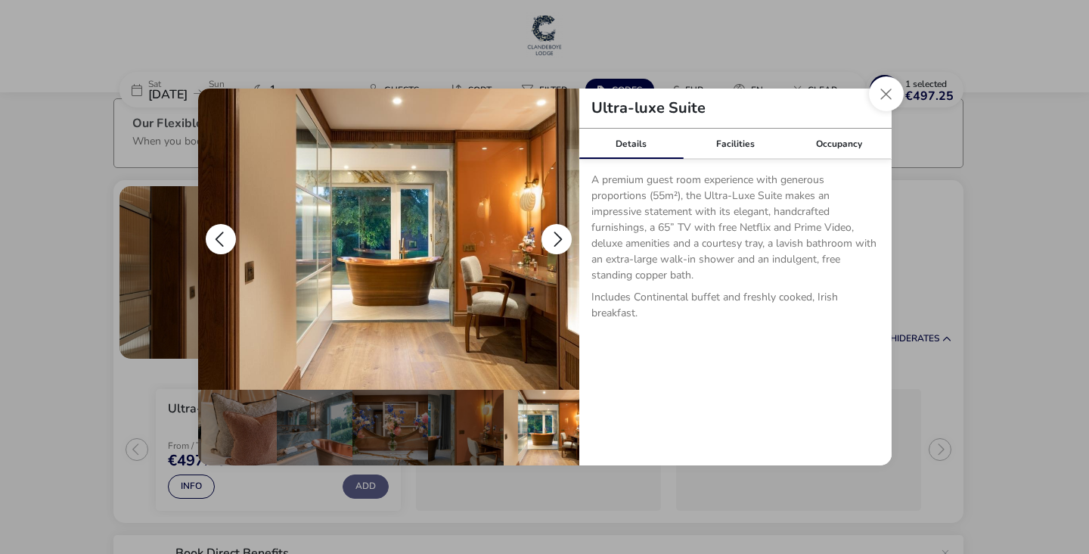
click at [563, 243] on button "details" at bounding box center [557, 239] width 30 height 30
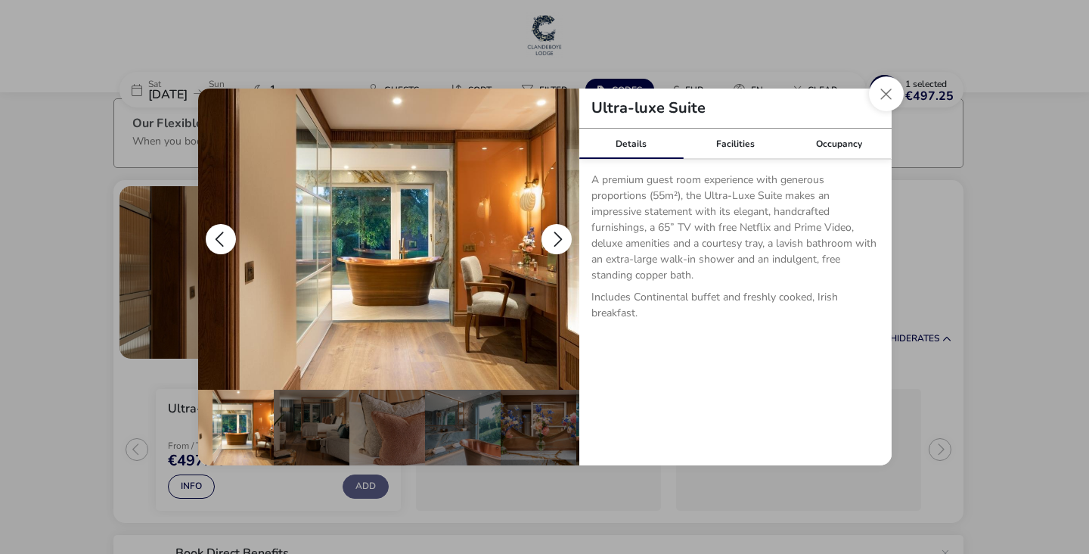
click at [564, 247] on button "details" at bounding box center [557, 239] width 30 height 30
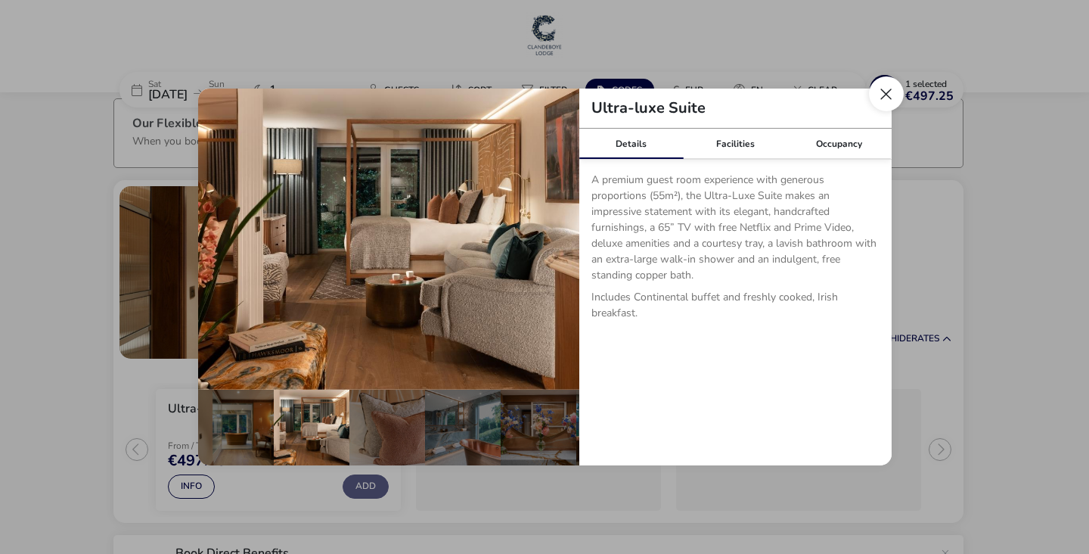
click at [893, 95] on button "Close dialog" at bounding box center [886, 93] width 35 height 35
